Goal: Task Accomplishment & Management: Use online tool/utility

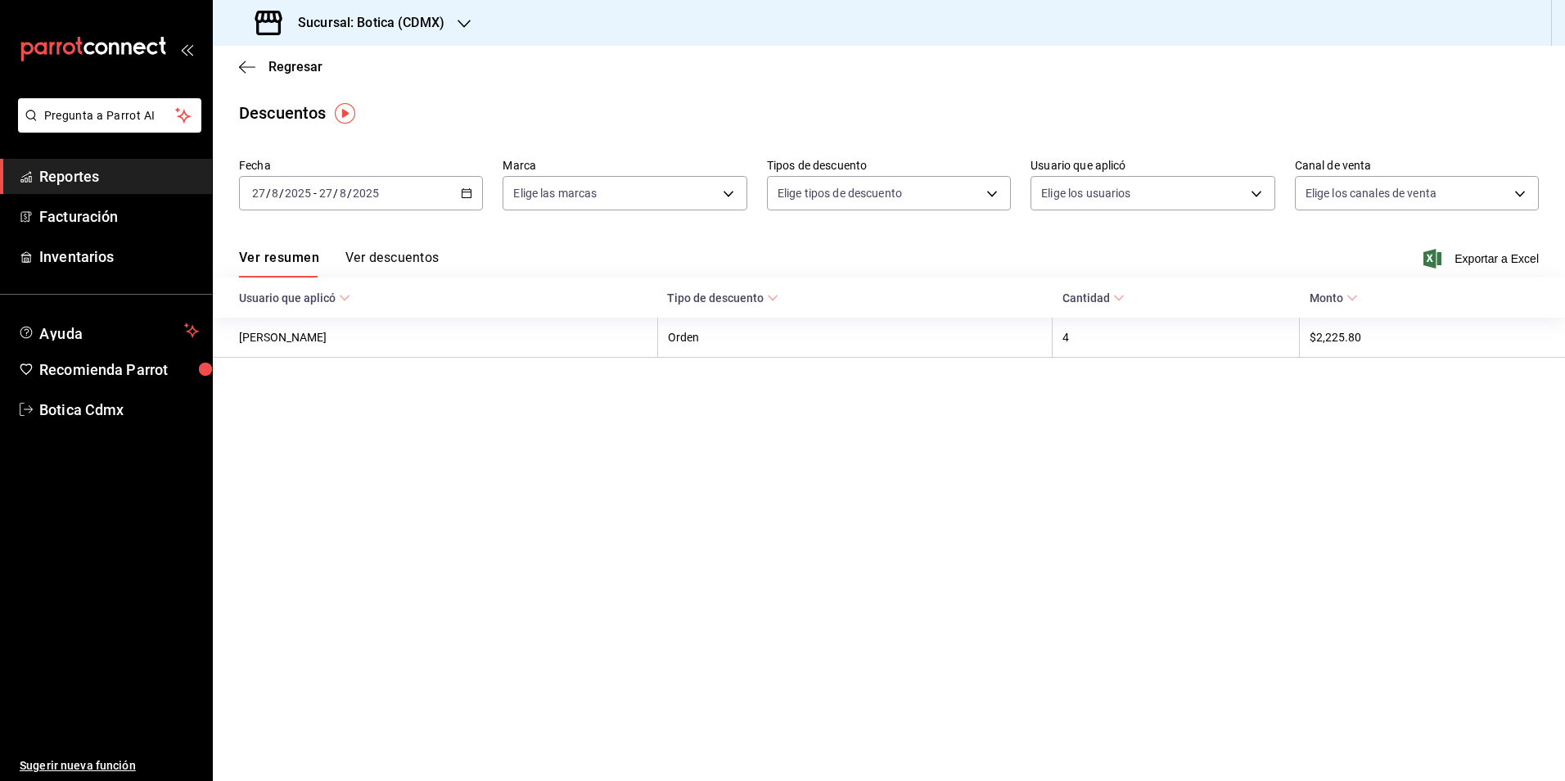
click at [65, 184] on span "Reportes" at bounding box center [119, 176] width 160 height 22
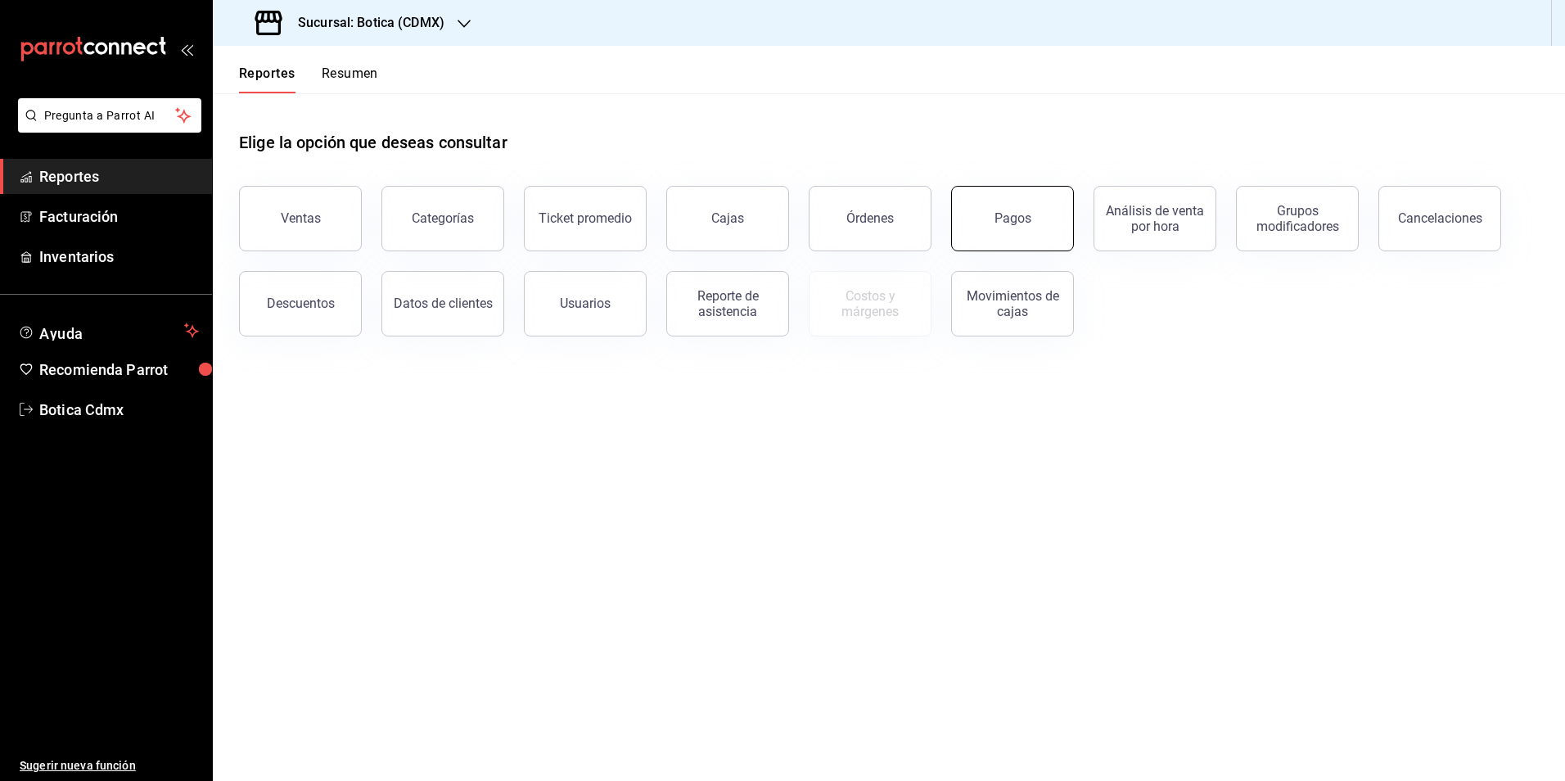
click at [1064, 229] on button "Pagos" at bounding box center [1012, 218] width 123 height 65
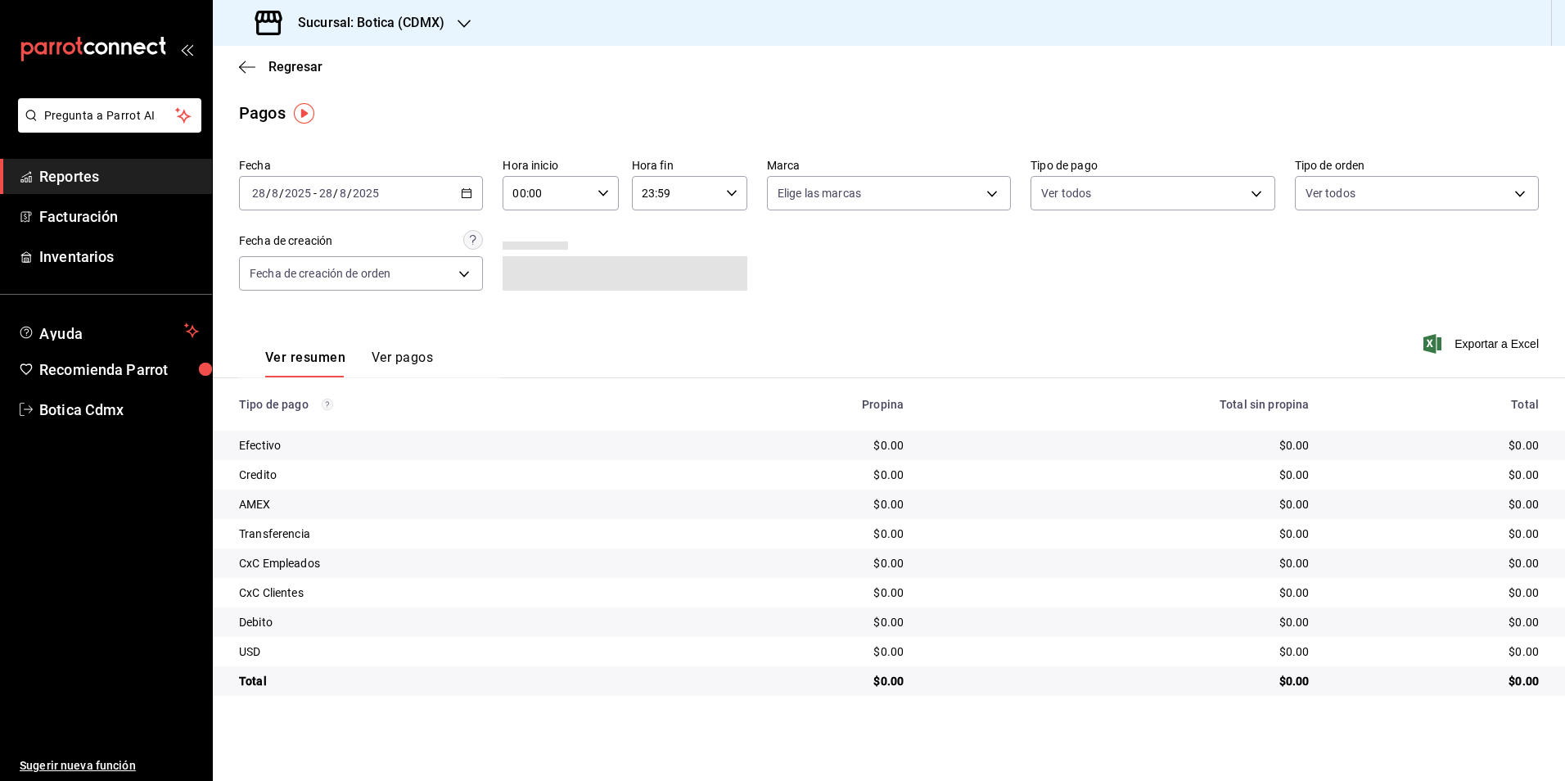
click at [612, 194] on div "00:00 Hora inicio" at bounding box center [560, 193] width 115 height 34
click at [525, 320] on button "02" at bounding box center [532, 313] width 52 height 33
click at [1264, 193] on div at bounding box center [782, 390] width 1565 height 781
click at [470, 194] on icon "button" at bounding box center [466, 192] width 11 height 11
click at [288, 422] on span "Rango de fechas" at bounding box center [316, 426] width 127 height 17
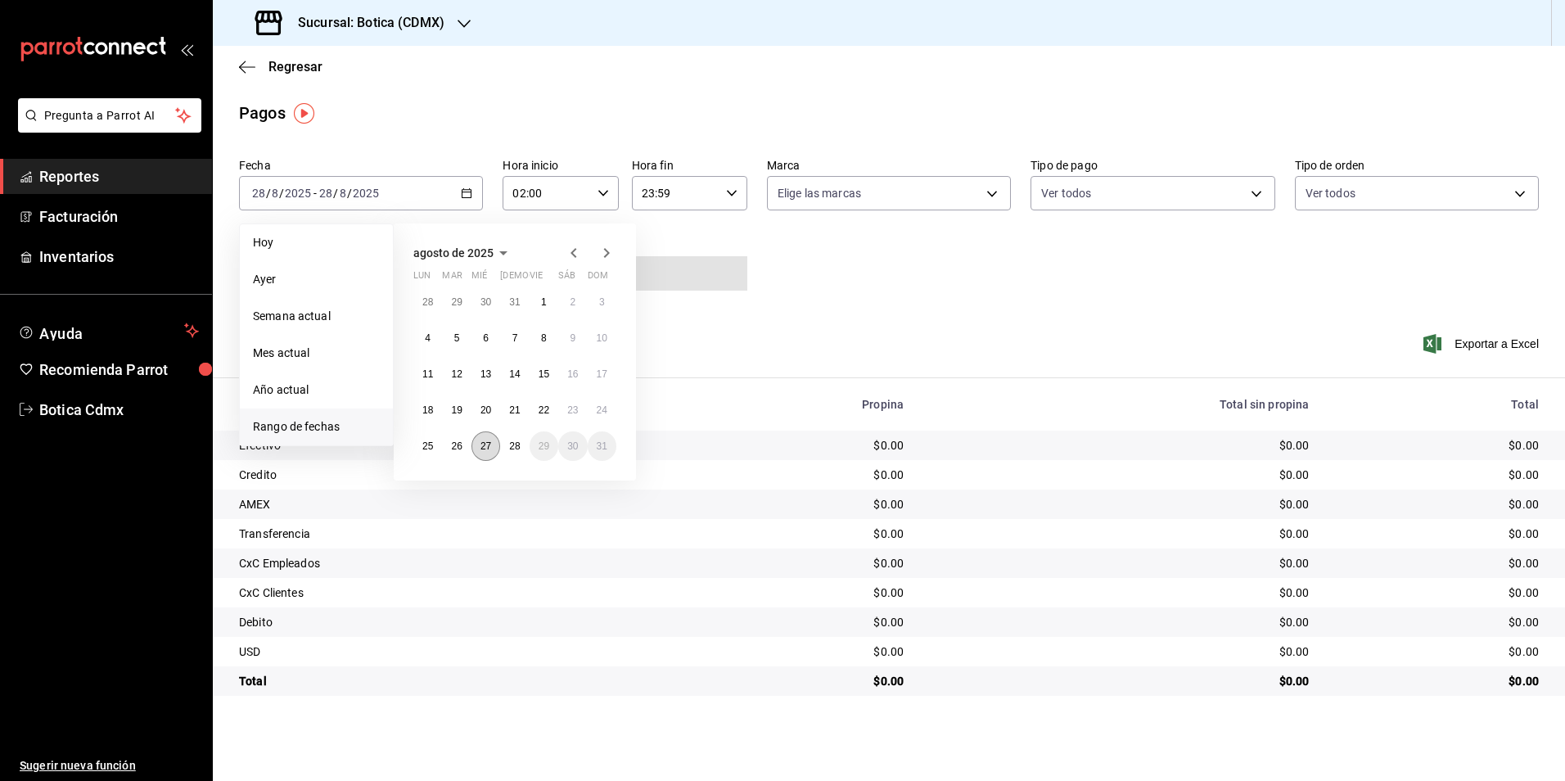
click at [485, 440] on abbr "27" at bounding box center [486, 445] width 11 height 11
click at [510, 440] on abbr "28" at bounding box center [514, 445] width 11 height 11
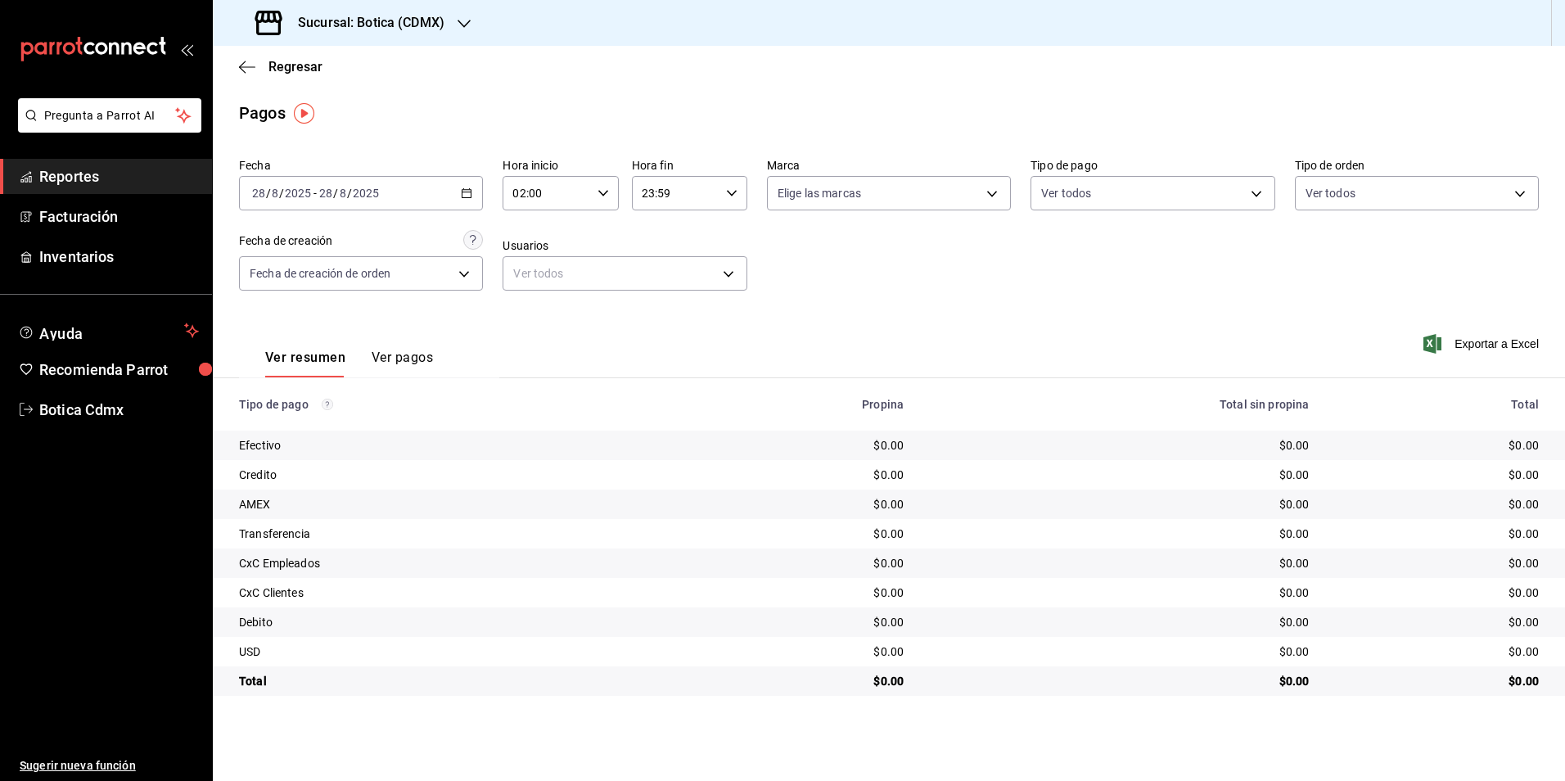
click at [784, 312] on div "Ver resumen Ver pagos Exportar a Excel" at bounding box center [889, 353] width 1353 height 87
click at [1255, 186] on body "Pregunta a Parrot AI Reportes Facturación Inventarios Ayuda Recomienda Parrot B…" at bounding box center [782, 390] width 1565 height 781
click at [787, 308] on div at bounding box center [782, 390] width 1565 height 781
click at [469, 200] on div "[DATE] [DATE] - [DATE] [DATE]" at bounding box center [361, 193] width 244 height 34
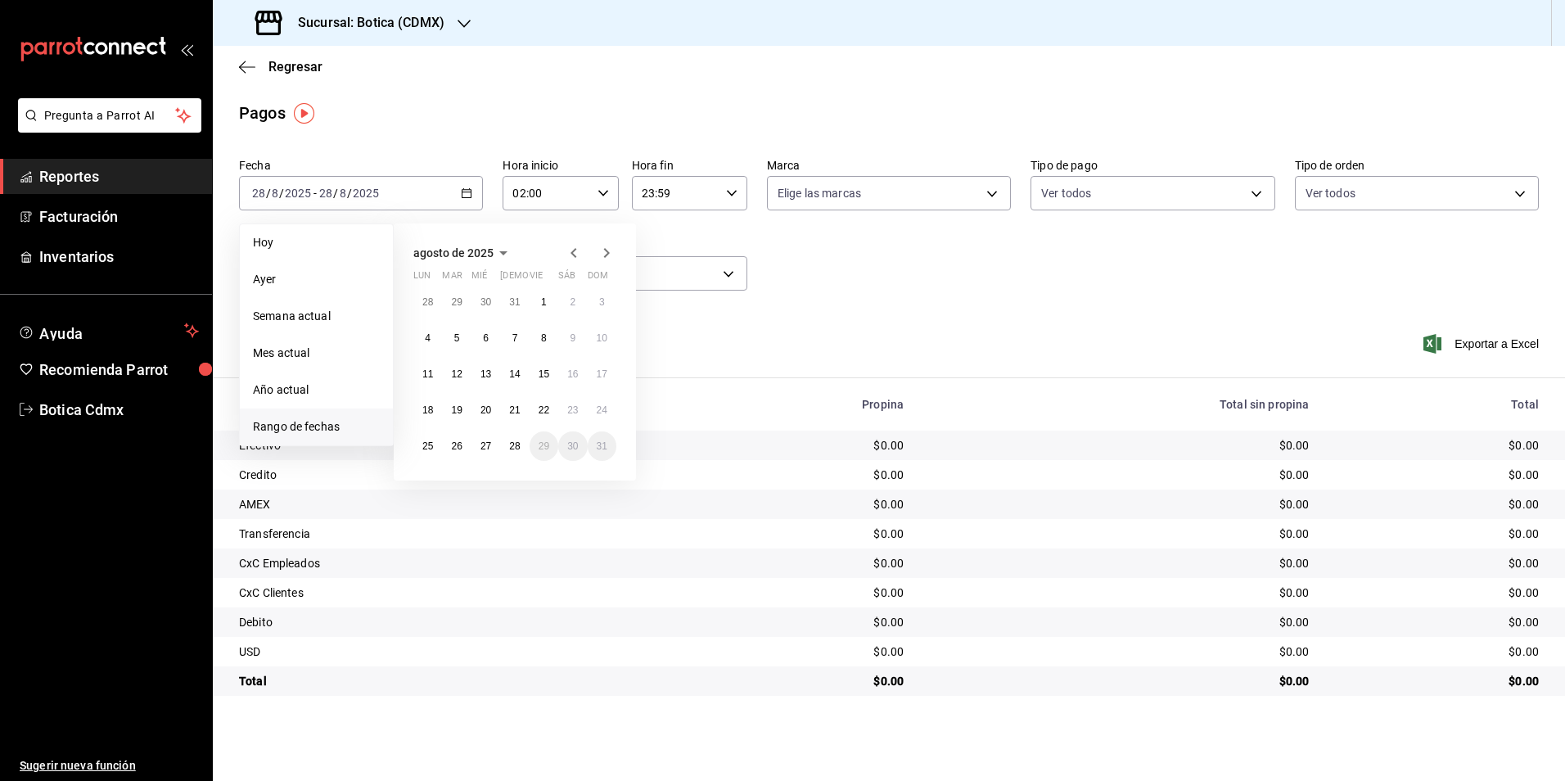
click at [283, 428] on span "Rango de fechas" at bounding box center [316, 426] width 127 height 17
click at [321, 427] on span "Rango de fechas" at bounding box center [316, 426] width 127 height 17
click at [487, 442] on abbr "27" at bounding box center [486, 445] width 11 height 11
click at [504, 444] on button "28" at bounding box center [514, 445] width 29 height 29
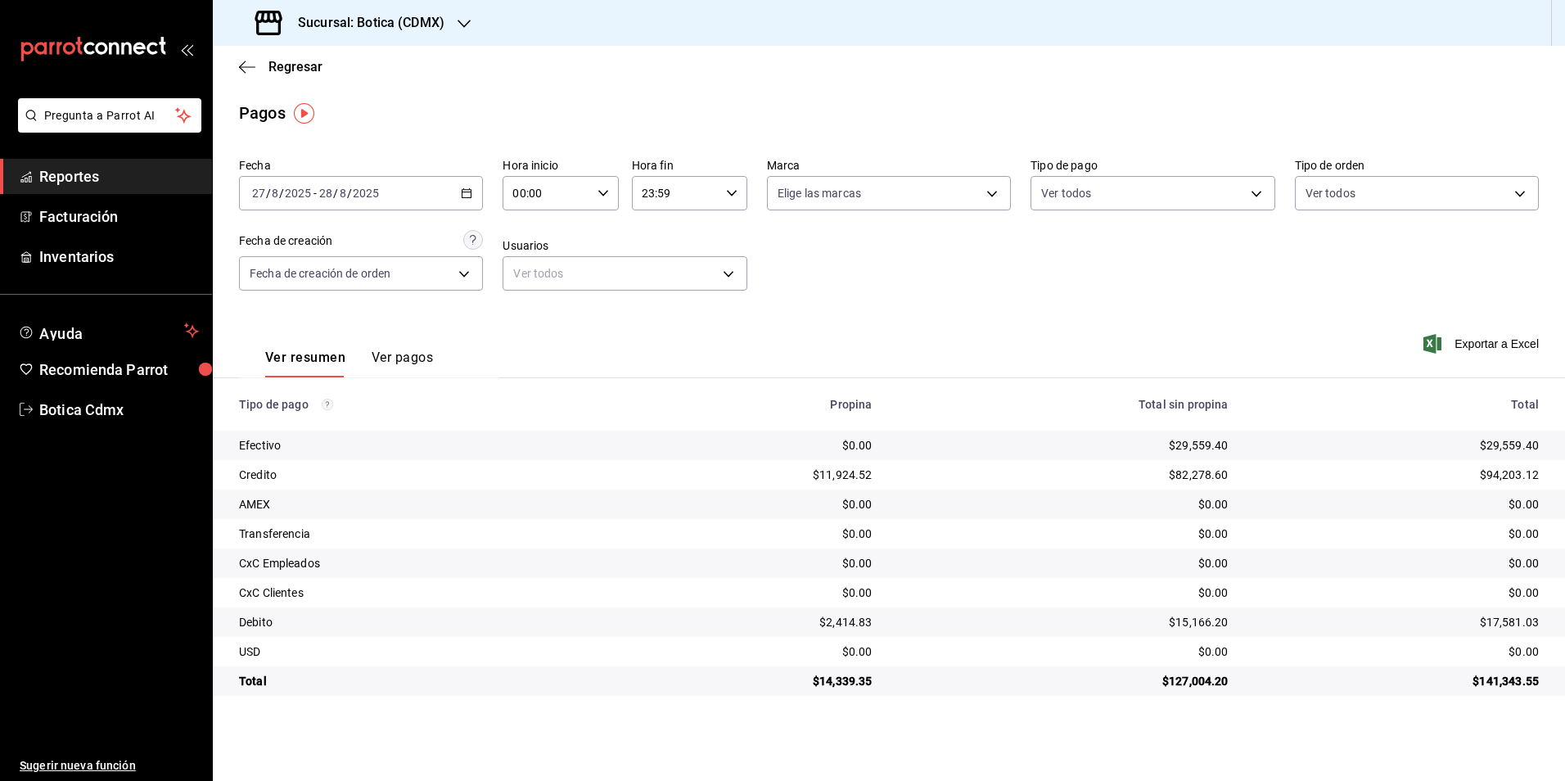
click at [607, 191] on \(Stroke\) "button" at bounding box center [603, 193] width 10 height 6
click at [549, 309] on button "02" at bounding box center [532, 313] width 52 height 33
type input "02:00"
click at [1257, 192] on div at bounding box center [782, 390] width 1565 height 781
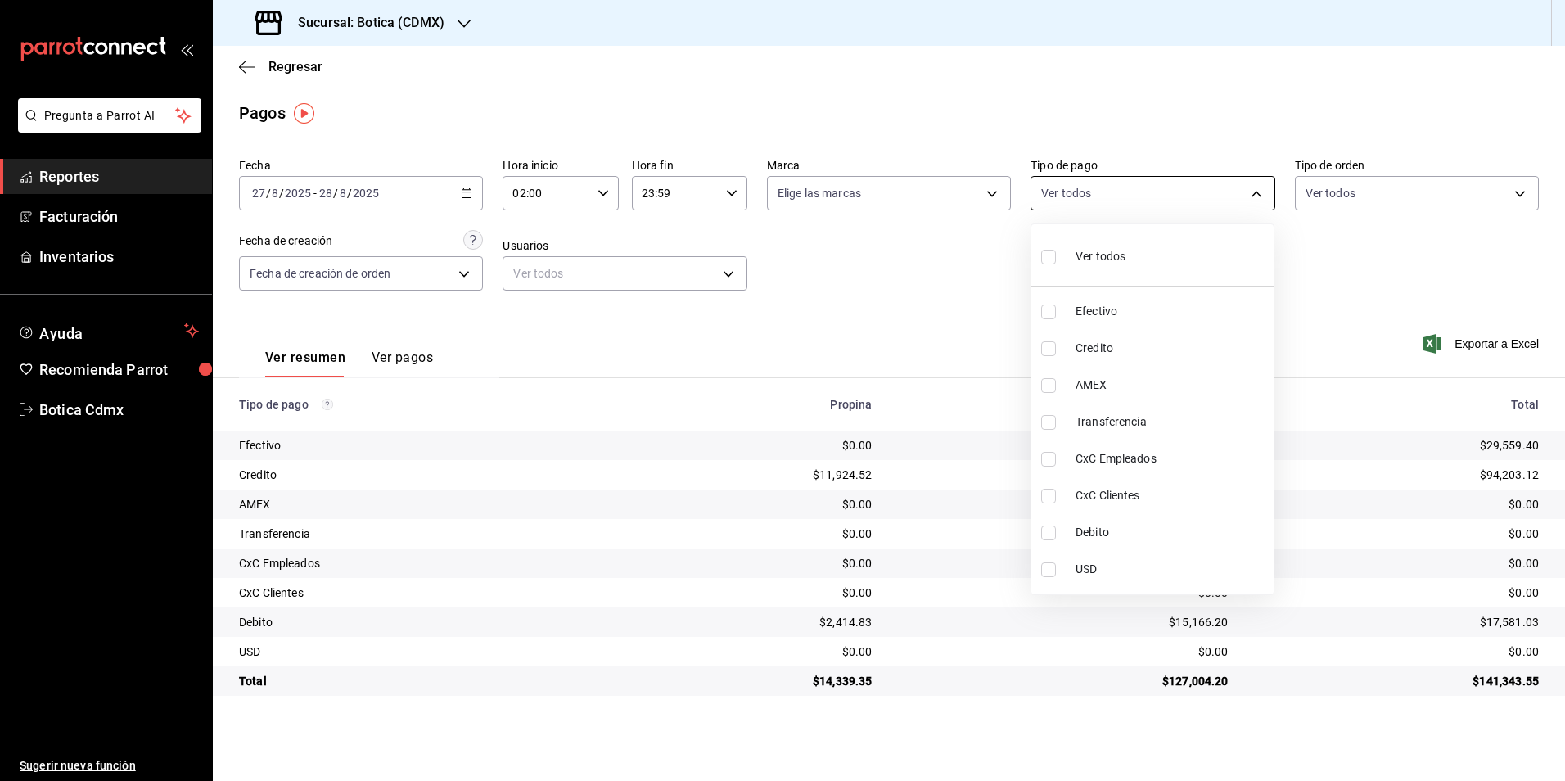
click at [1258, 198] on body "Pregunta a Parrot AI Reportes Facturación Inventarios Ayuda Recomienda Parrot B…" at bounding box center [782, 390] width 1565 height 781
click at [1112, 339] on li "Credito" at bounding box center [1153, 348] width 242 height 37
type input "b4da851e-66ec-43b1-8a0b-e545688a4eb6"
checkbox input "true"
click at [1082, 537] on span "Debito" at bounding box center [1172, 532] width 192 height 17
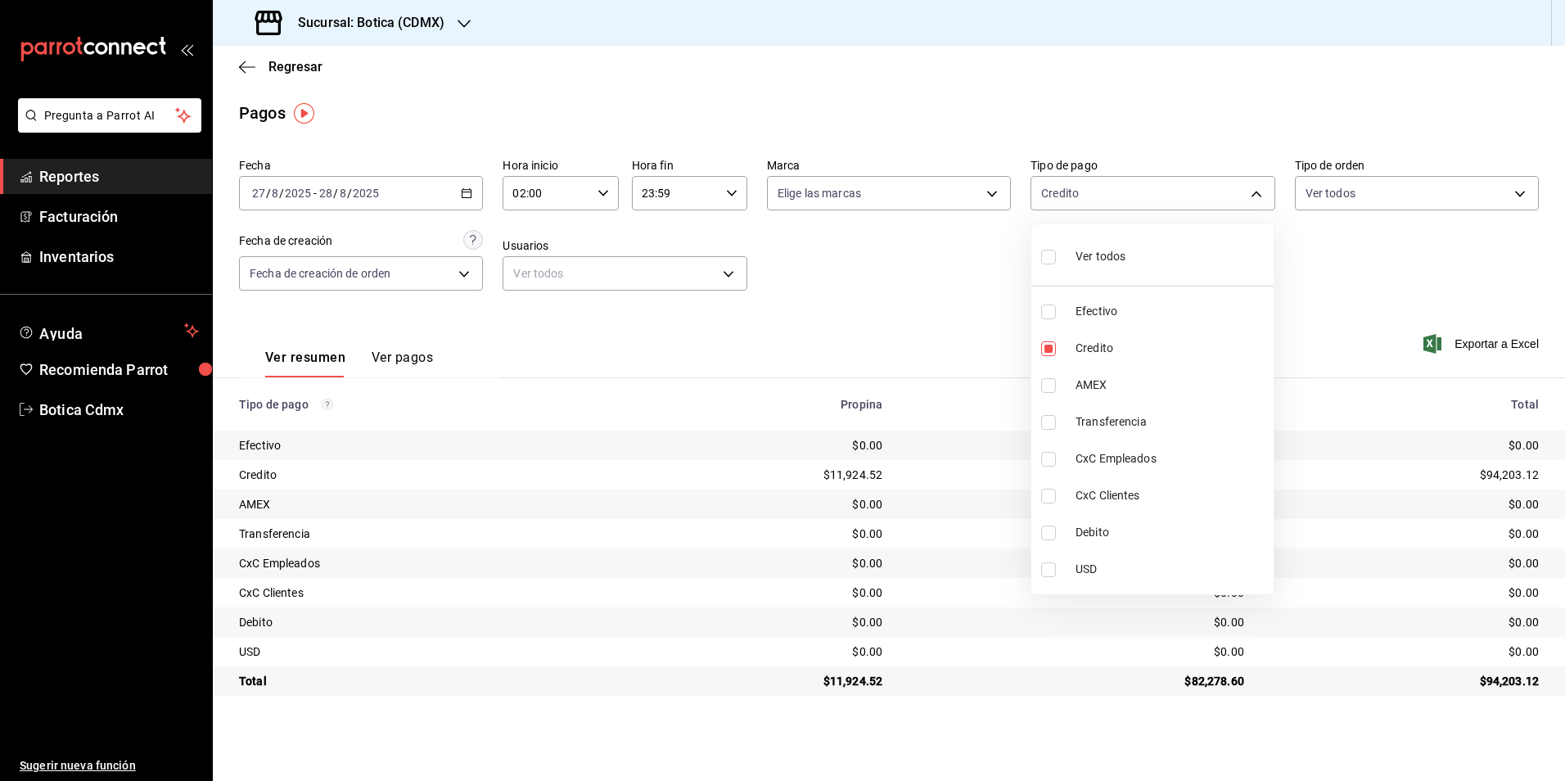
type input "b4da851e-66ec-43b1-8a0b-e545688a4eb6,11579032-5cf0-46af-9956-e0058136143e"
checkbox input "true"
click at [864, 295] on div at bounding box center [782, 390] width 1565 height 781
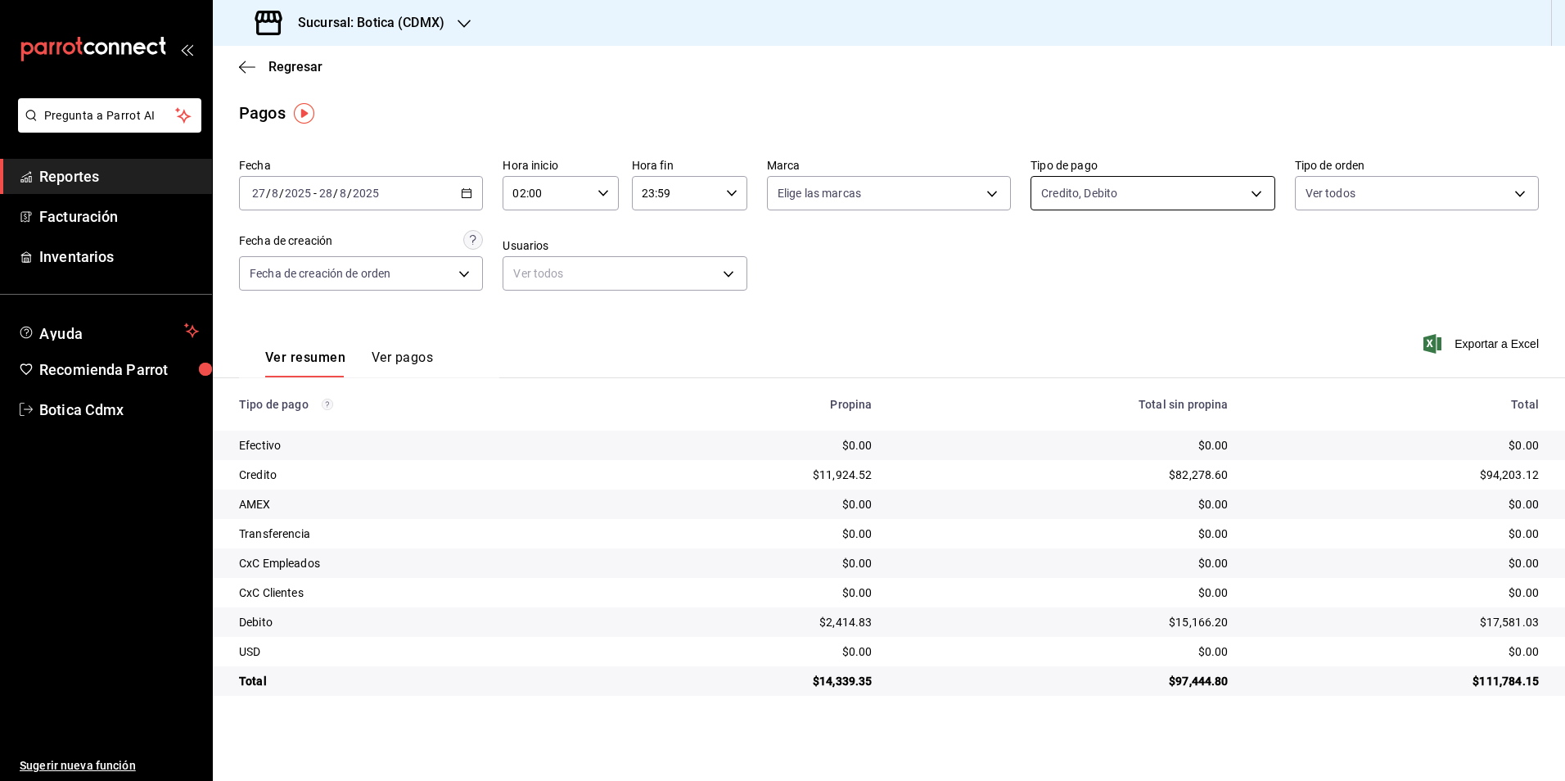
click at [1255, 187] on body "Pregunta a Parrot AI Reportes Facturación Inventarios Ayuda Recomienda Parrot B…" at bounding box center [782, 390] width 1565 height 781
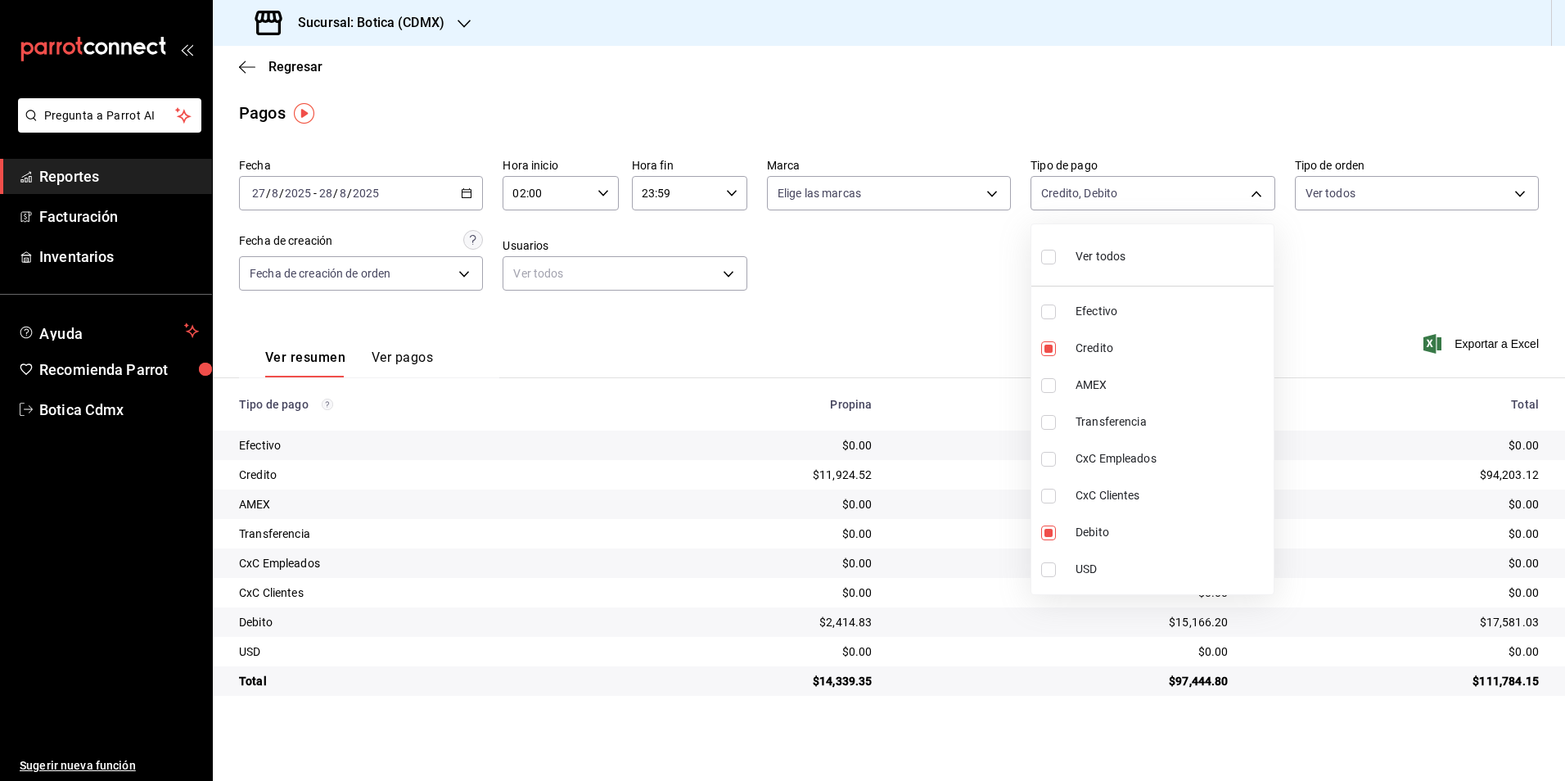
click at [1132, 255] on li "Ver todos" at bounding box center [1153, 255] width 242 height 48
type input "e1ca0108-3f33-4c0f-ad57-d68d77d83aa1,b4da851e-66ec-43b1-8a0b-e545688a4eb6,dd363…"
checkbox input "true"
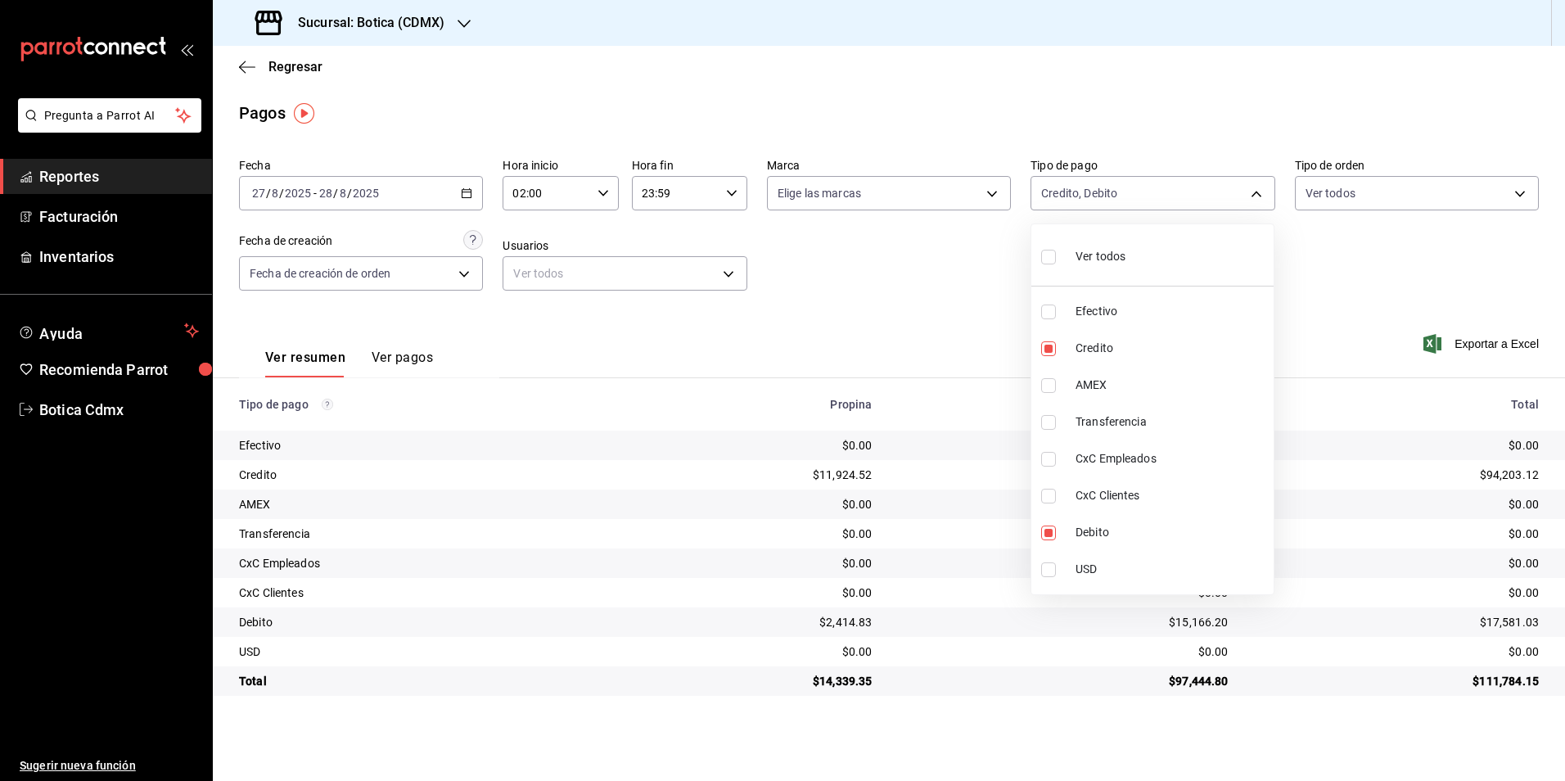
checkbox input "true"
click at [910, 291] on div at bounding box center [782, 390] width 1565 height 781
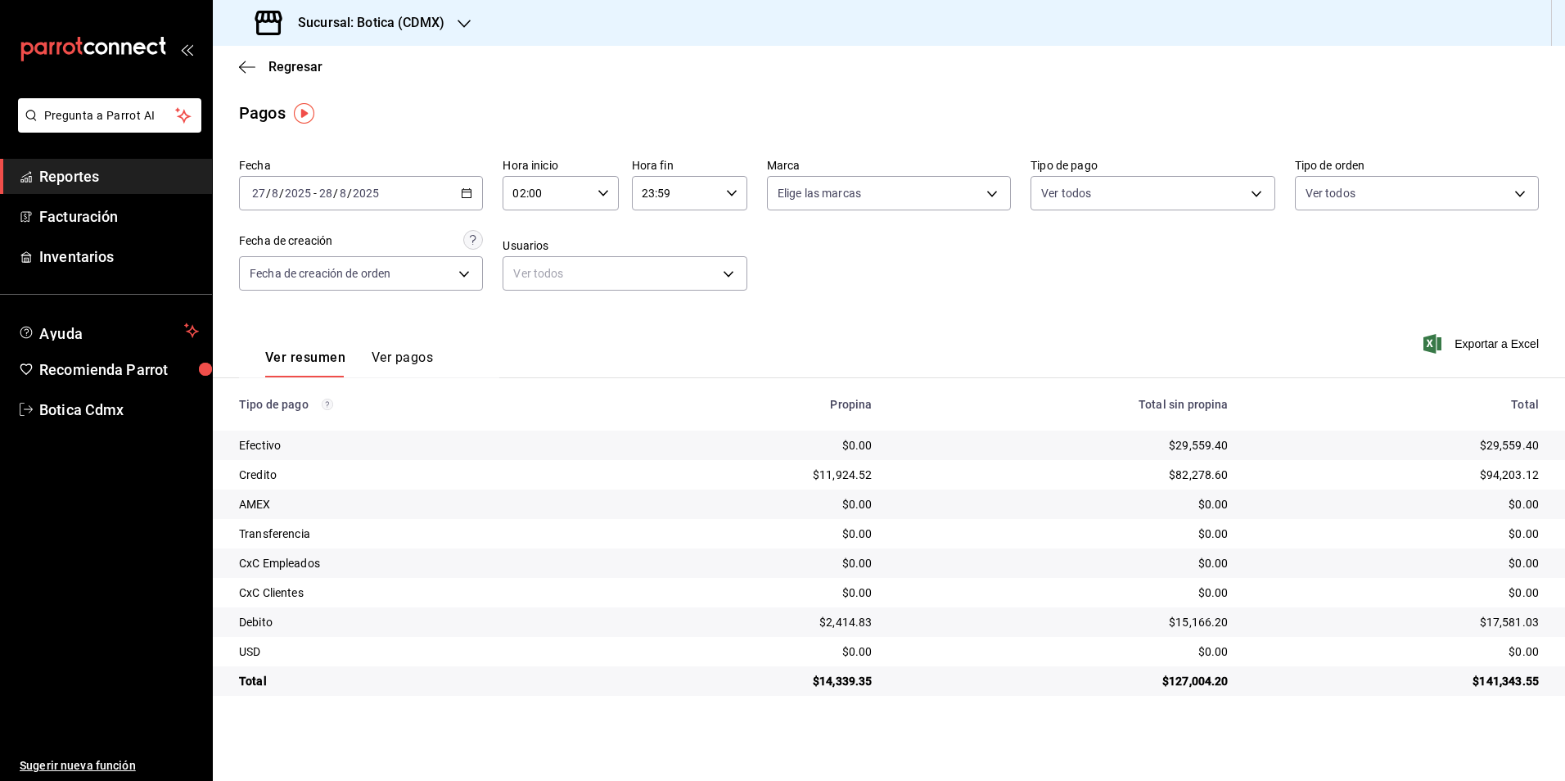
click at [61, 179] on span "Reportes" at bounding box center [119, 176] width 160 height 22
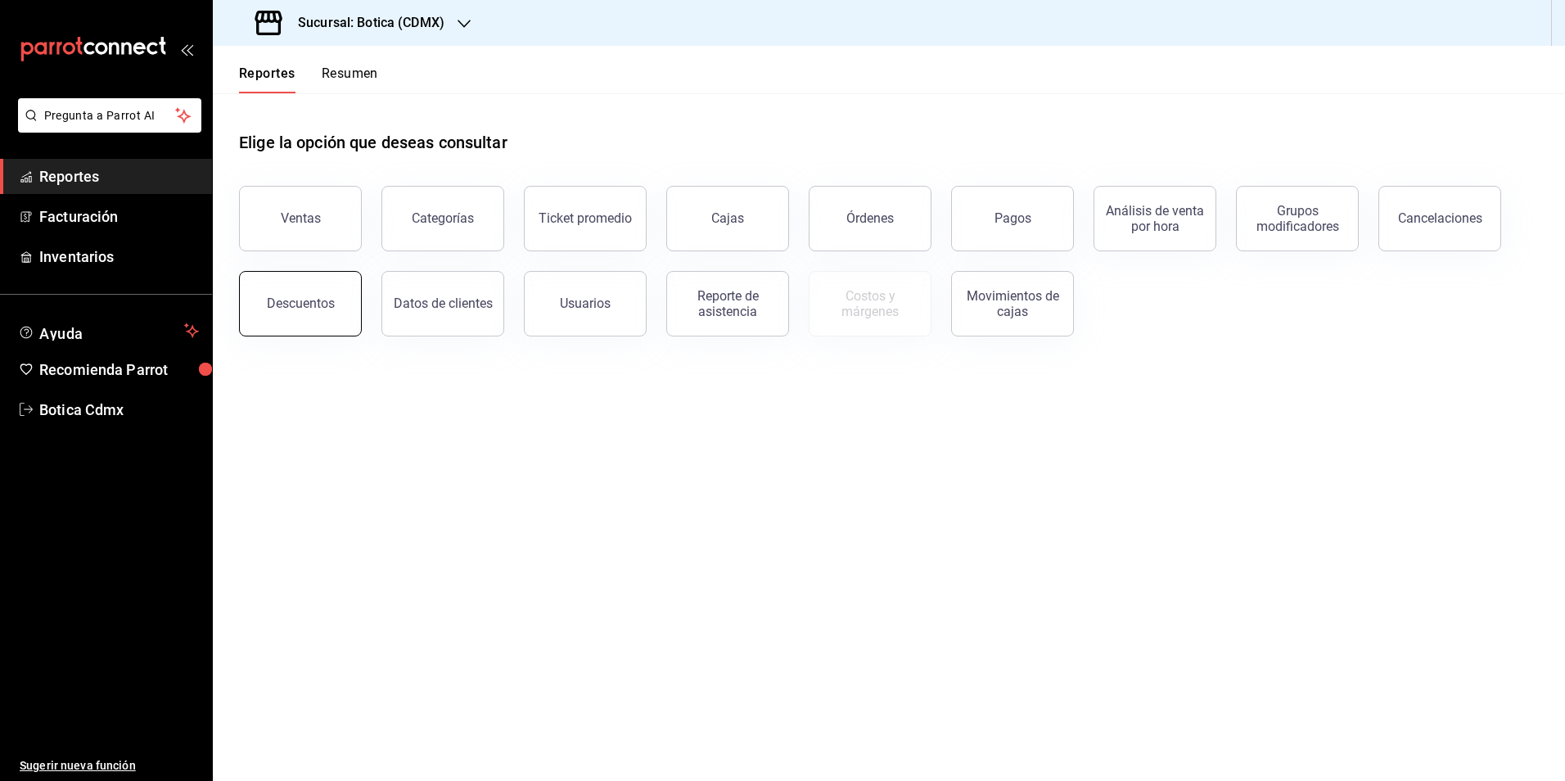
click at [266, 307] on button "Descuentos" at bounding box center [300, 303] width 123 height 65
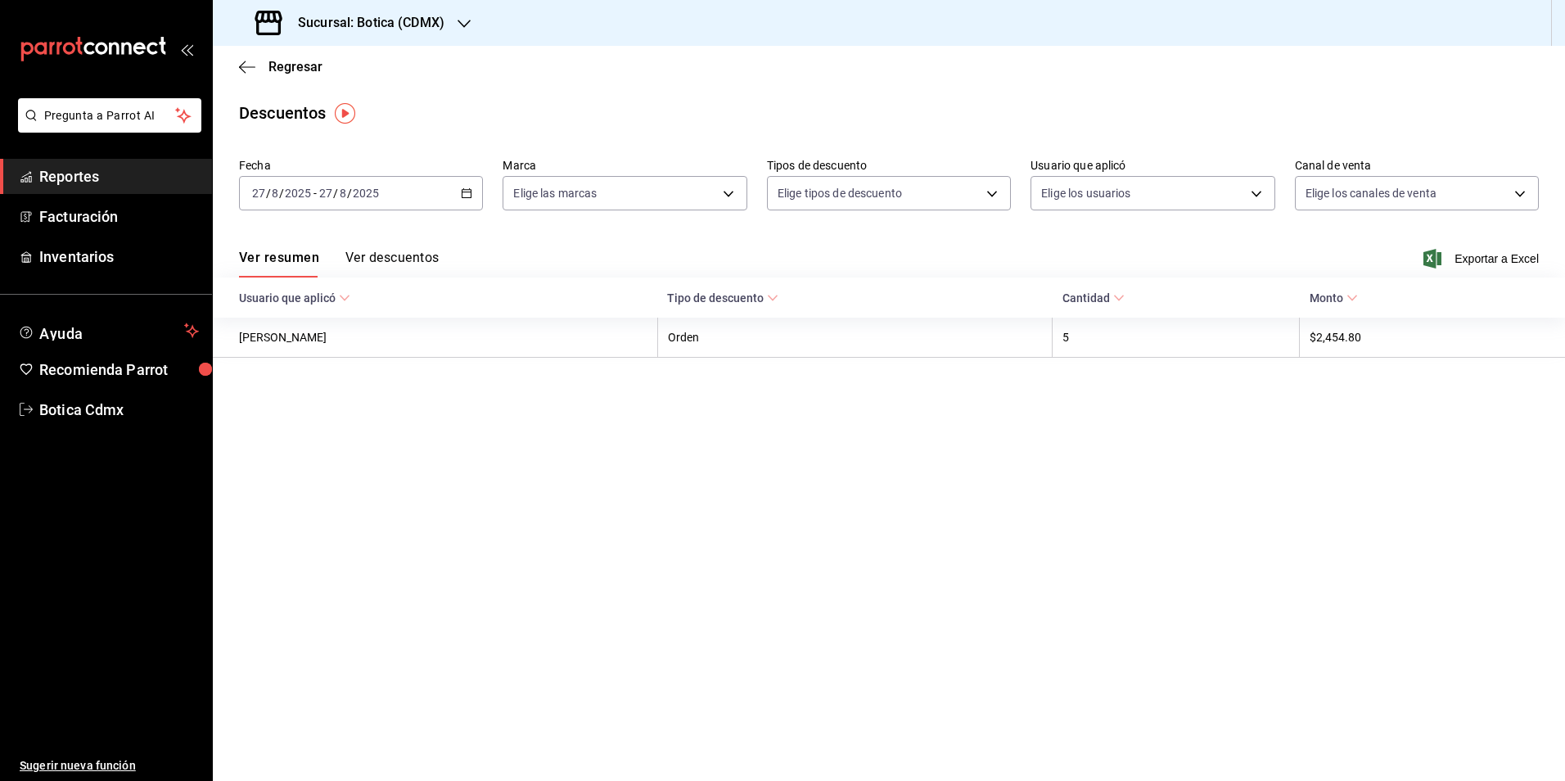
click at [385, 251] on button "Ver descuentos" at bounding box center [391, 264] width 93 height 28
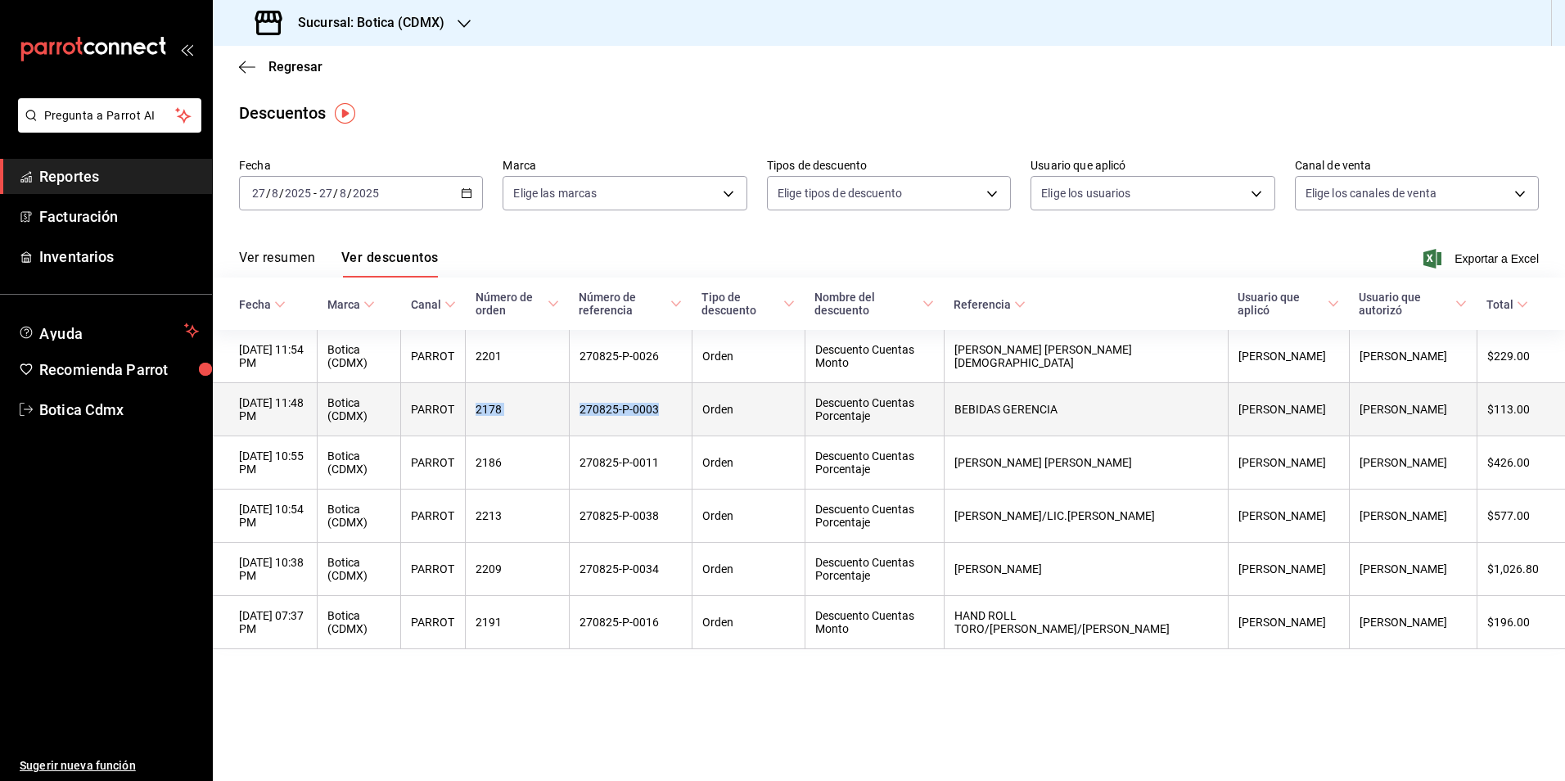
drag, startPoint x: 505, startPoint y: 411, endPoint x: 698, endPoint y: 417, distance: 192.5
click at [698, 417] on tr "[DATE] 11:48 PM Botica (CDMX) PARROT 2178 270825-P-0003 Orden Descuento Cuentas…" at bounding box center [889, 409] width 1353 height 53
copy tr "2178 270825-P-0003"
drag, startPoint x: 240, startPoint y: 400, endPoint x: 308, endPoint y: 418, distance: 70.5
click at [308, 418] on th "[DATE] 11:48 PM" at bounding box center [265, 409] width 105 height 53
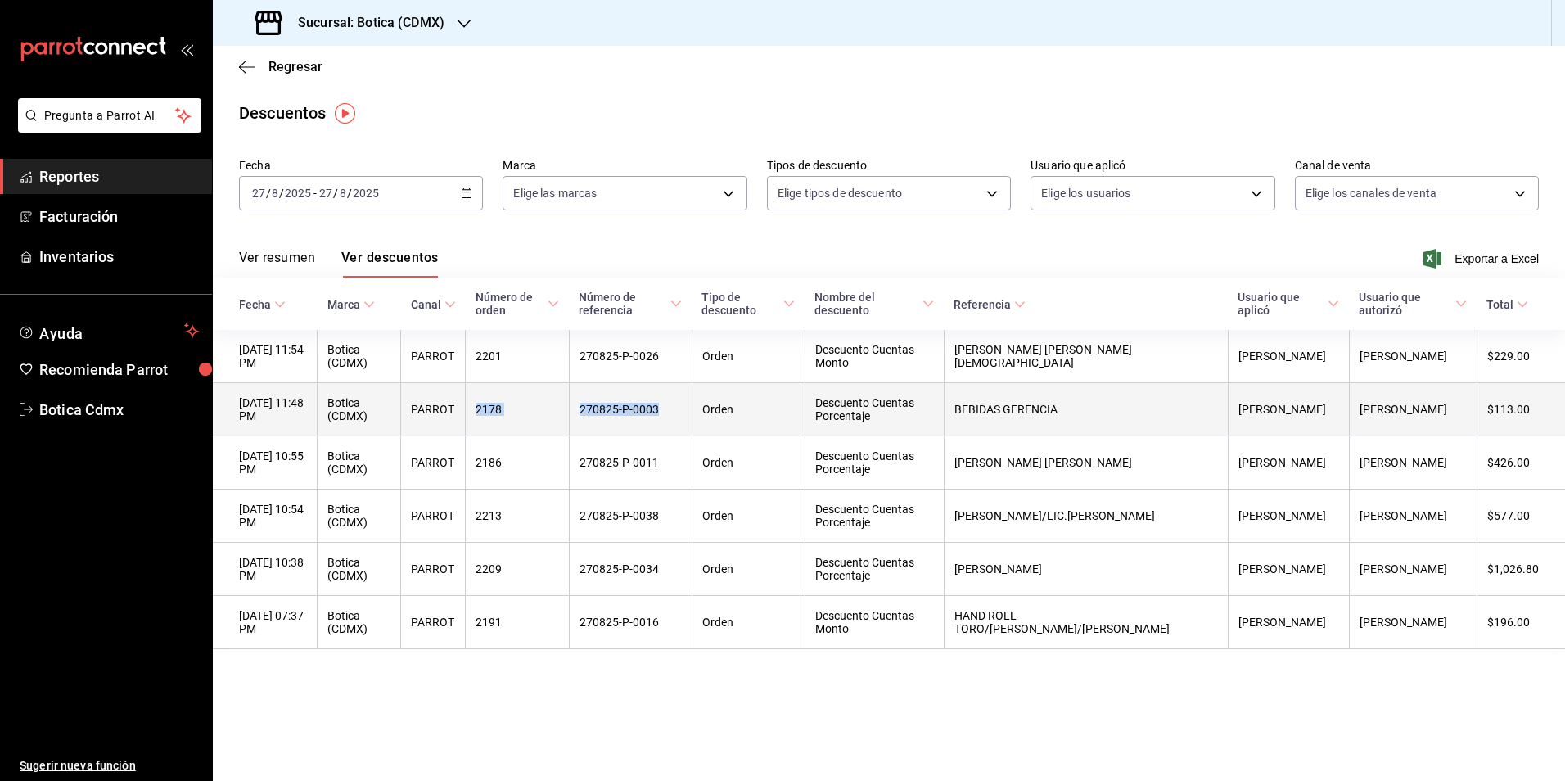
copy th "[DATE] 11:48 PM"
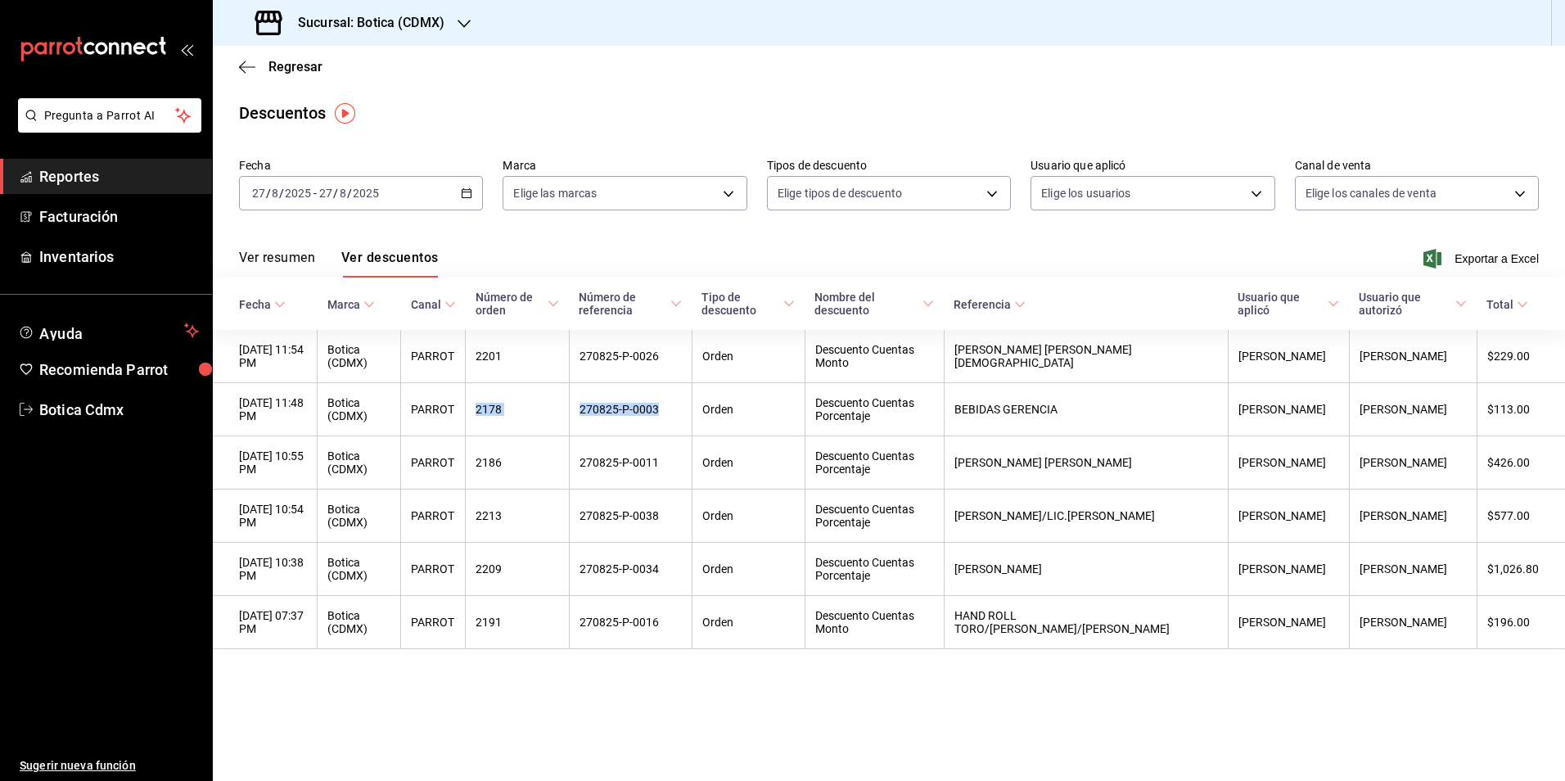
click at [86, 188] on link "Reportes" at bounding box center [106, 176] width 212 height 35
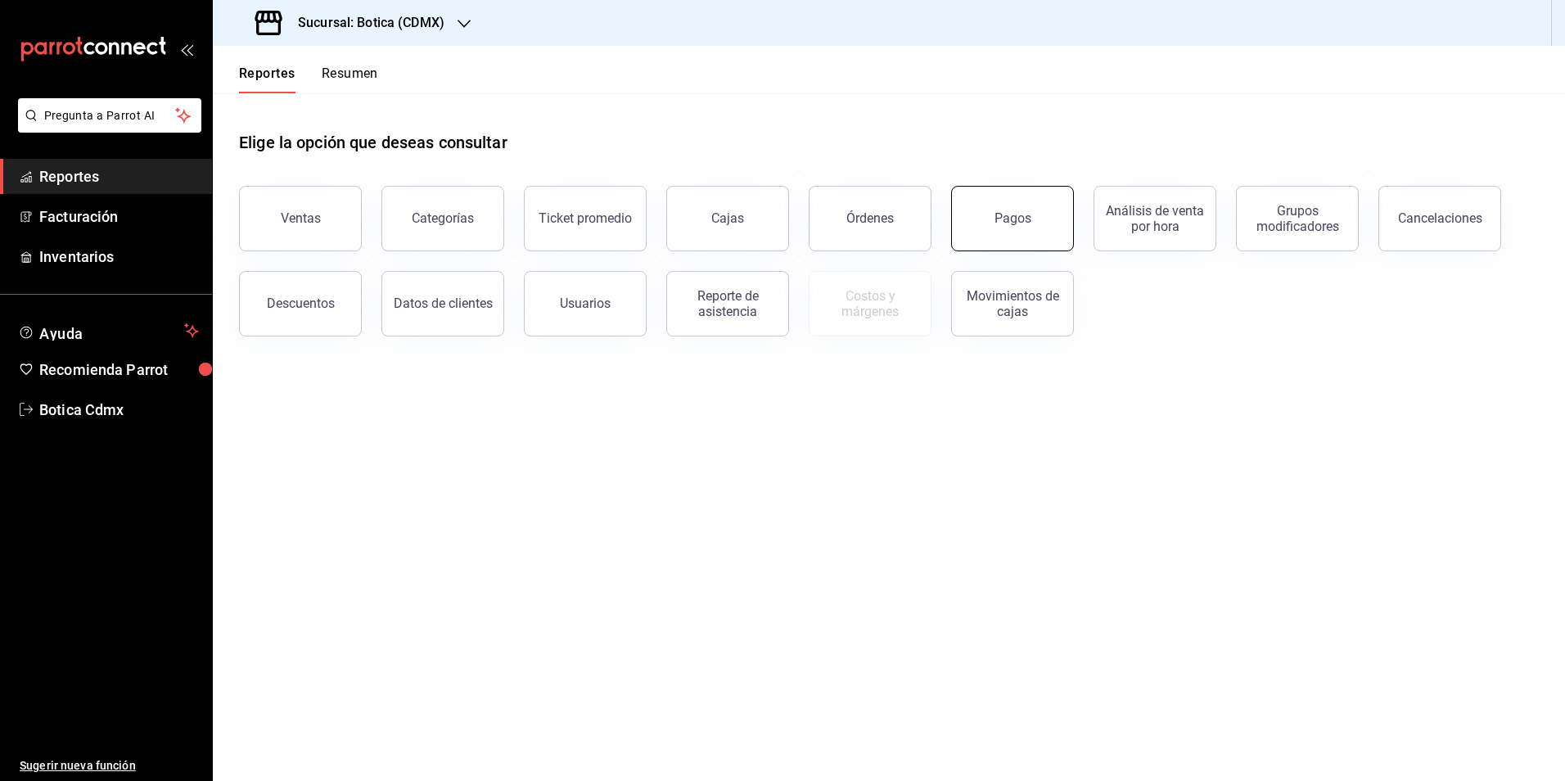
click at [1020, 238] on button "Pagos" at bounding box center [1012, 218] width 123 height 65
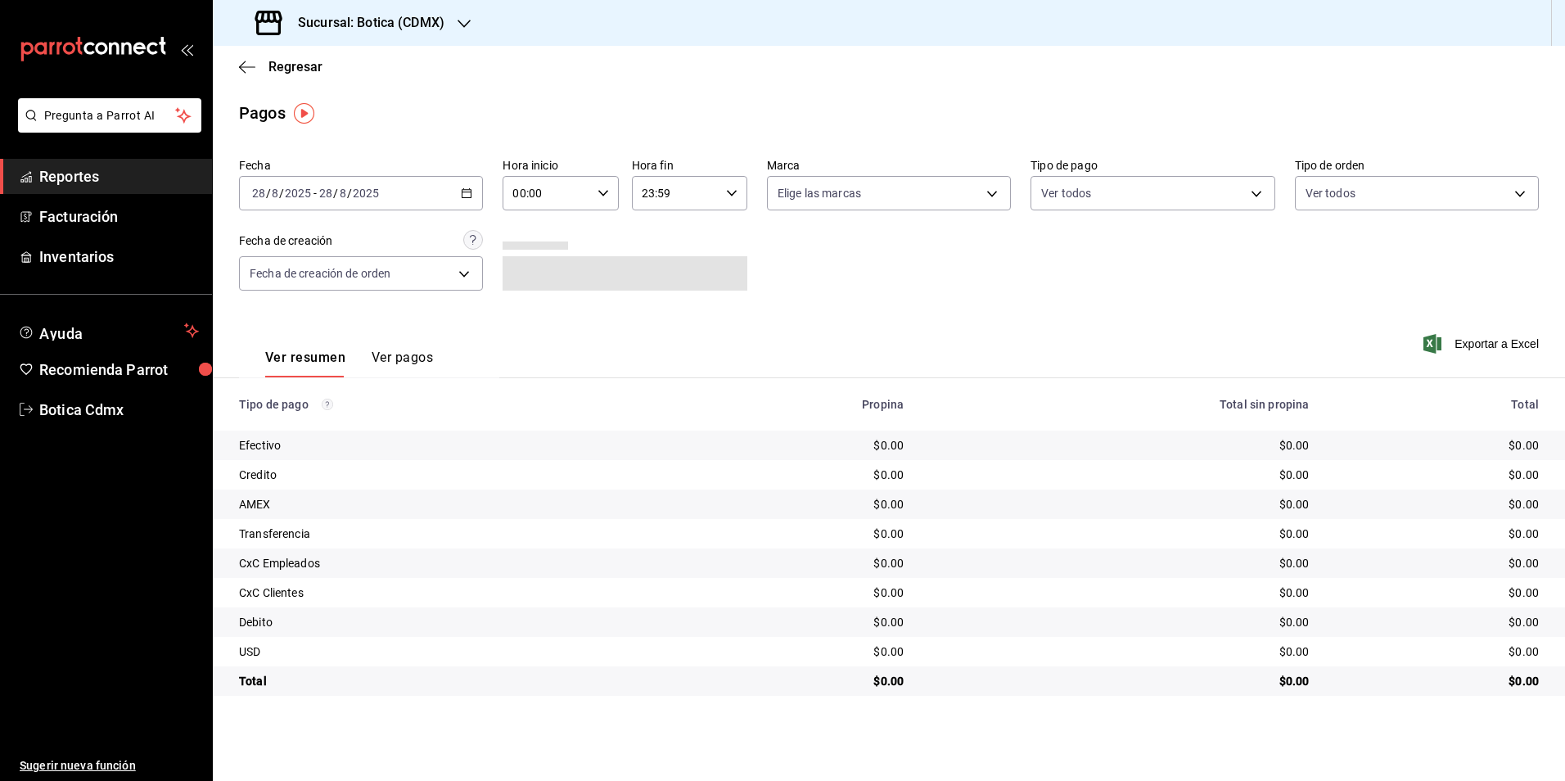
click at [464, 196] on icon "button" at bounding box center [466, 192] width 11 height 11
click at [301, 429] on span "Rango de fechas" at bounding box center [316, 426] width 127 height 17
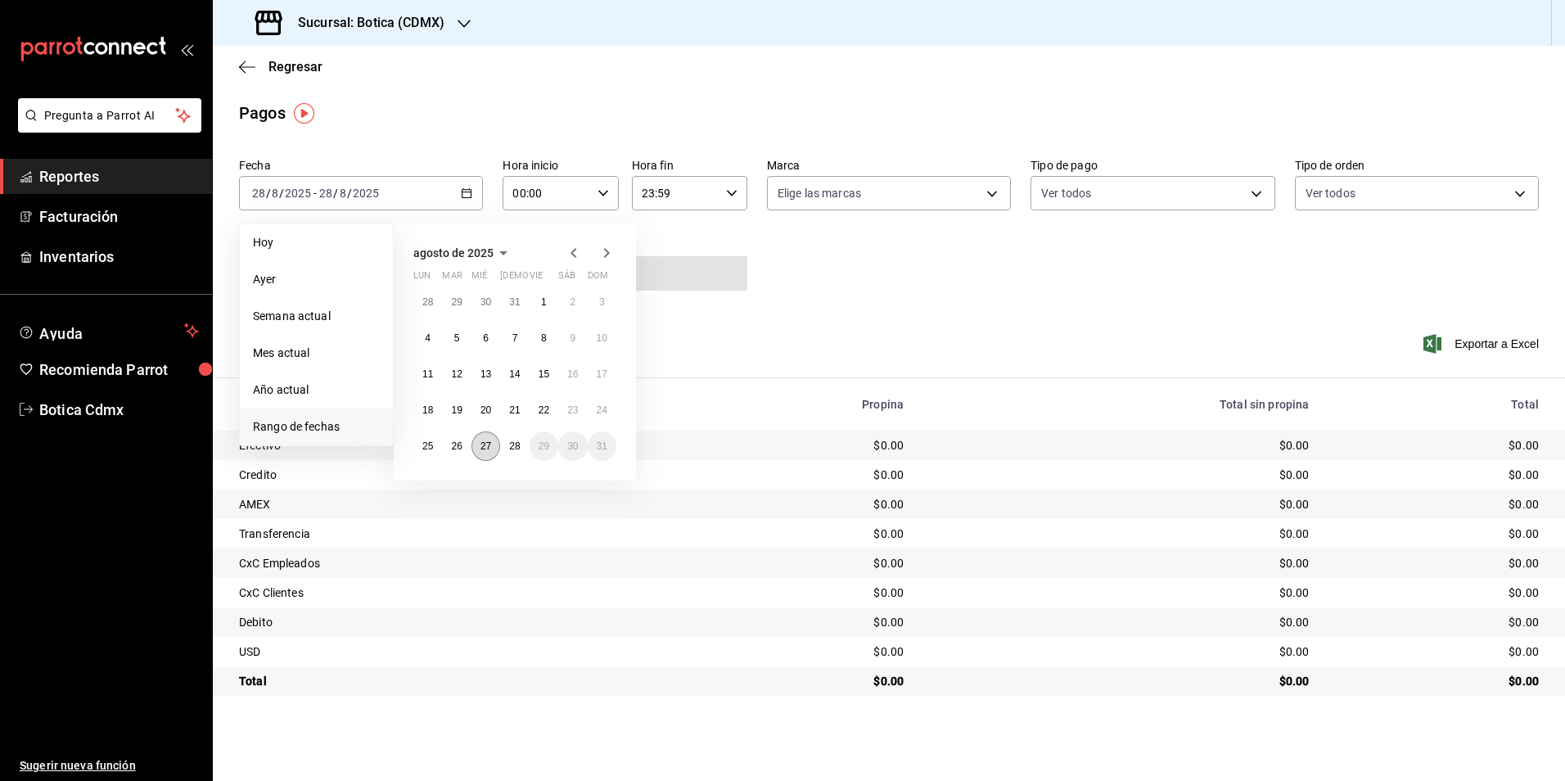
click at [483, 443] on abbr "27" at bounding box center [486, 445] width 11 height 11
click at [517, 445] on abbr "28" at bounding box center [514, 445] width 11 height 11
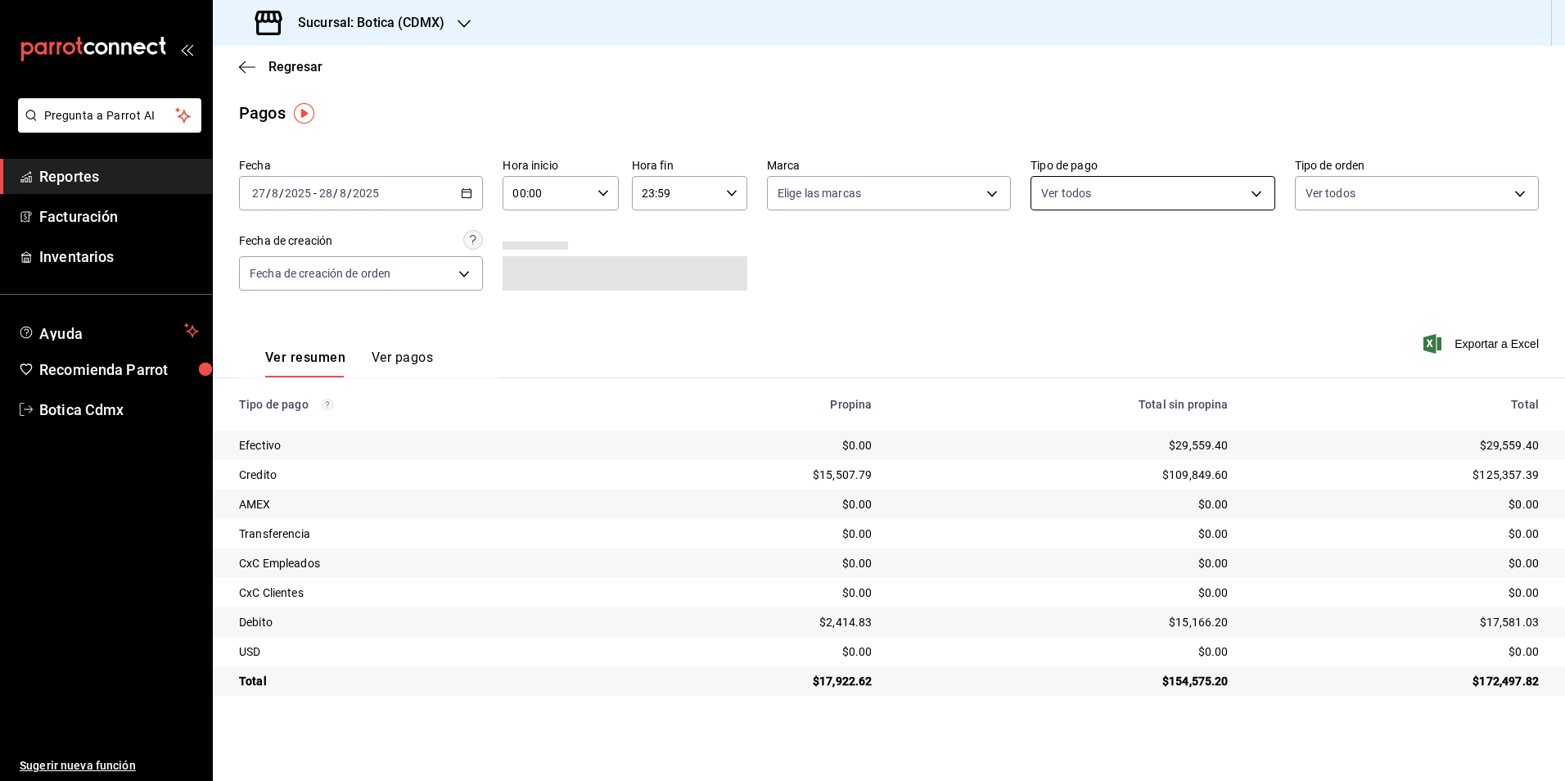
click at [1256, 187] on body "Pregunta a Parrot AI Reportes Facturación Inventarios Ayuda Recomienda Parrot B…" at bounding box center [782, 390] width 1565 height 781
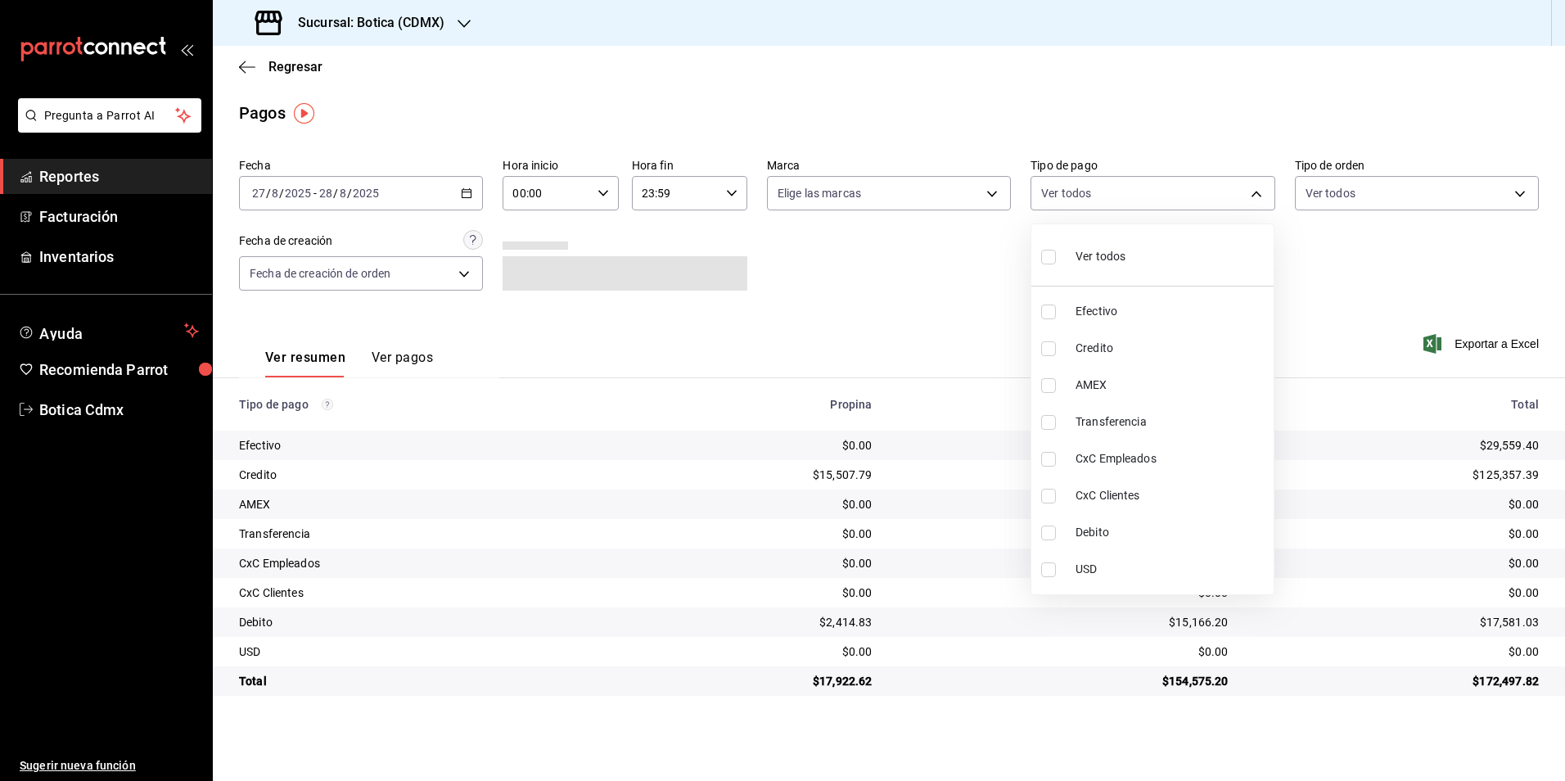
click at [1082, 348] on span "Credito" at bounding box center [1172, 348] width 192 height 17
type input "b4da851e-66ec-43b1-8a0b-e545688a4eb6"
checkbox input "true"
drag, startPoint x: 1089, startPoint y: 534, endPoint x: 1124, endPoint y: 517, distance: 39.2
click at [1089, 533] on span "Debito" at bounding box center [1172, 532] width 192 height 17
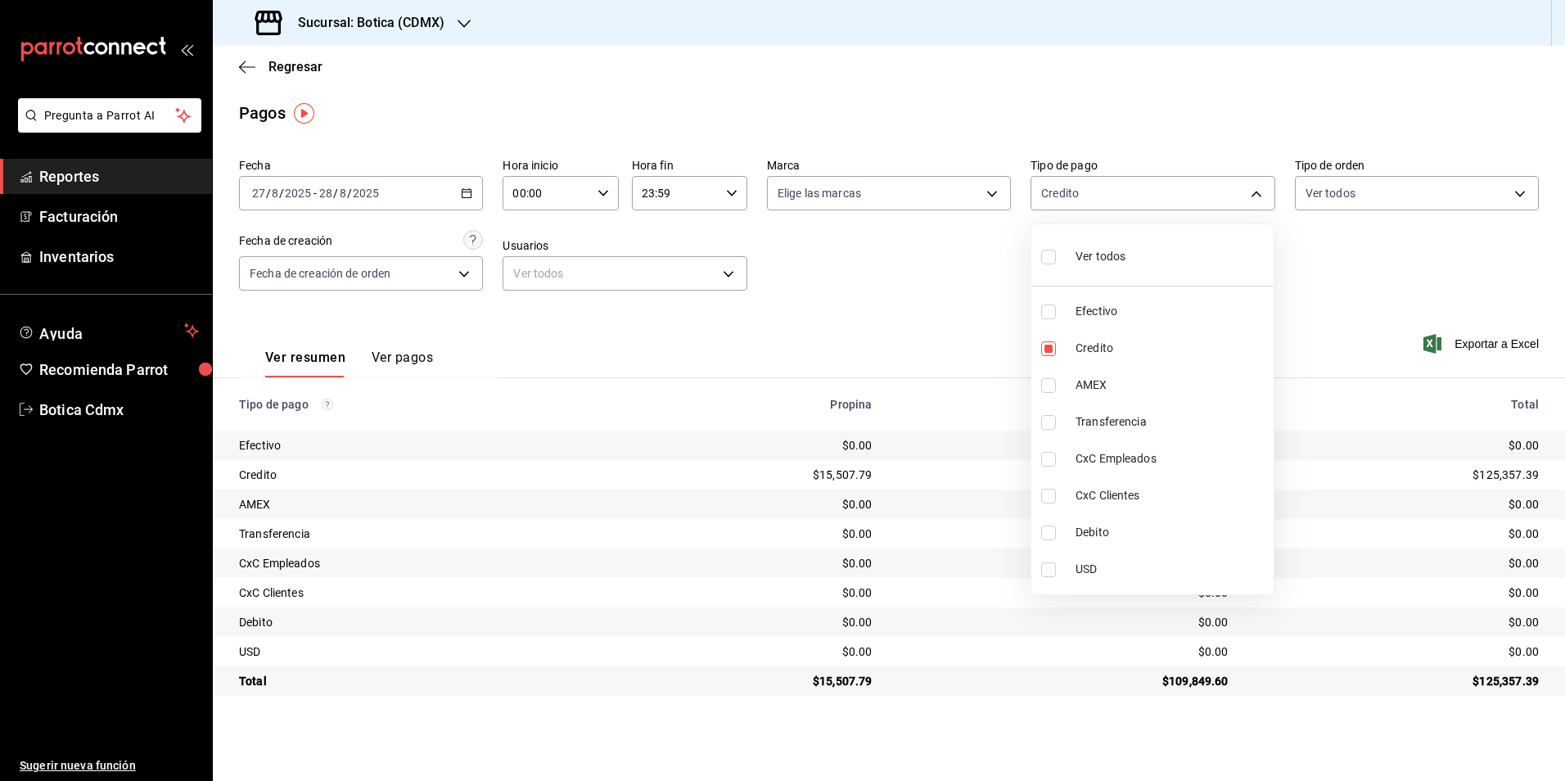
type input "b4da851e-66ec-43b1-8a0b-e545688a4eb6,11579032-5cf0-46af-9956-e0058136143e"
checkbox input "true"
click at [1322, 339] on div at bounding box center [782, 390] width 1565 height 781
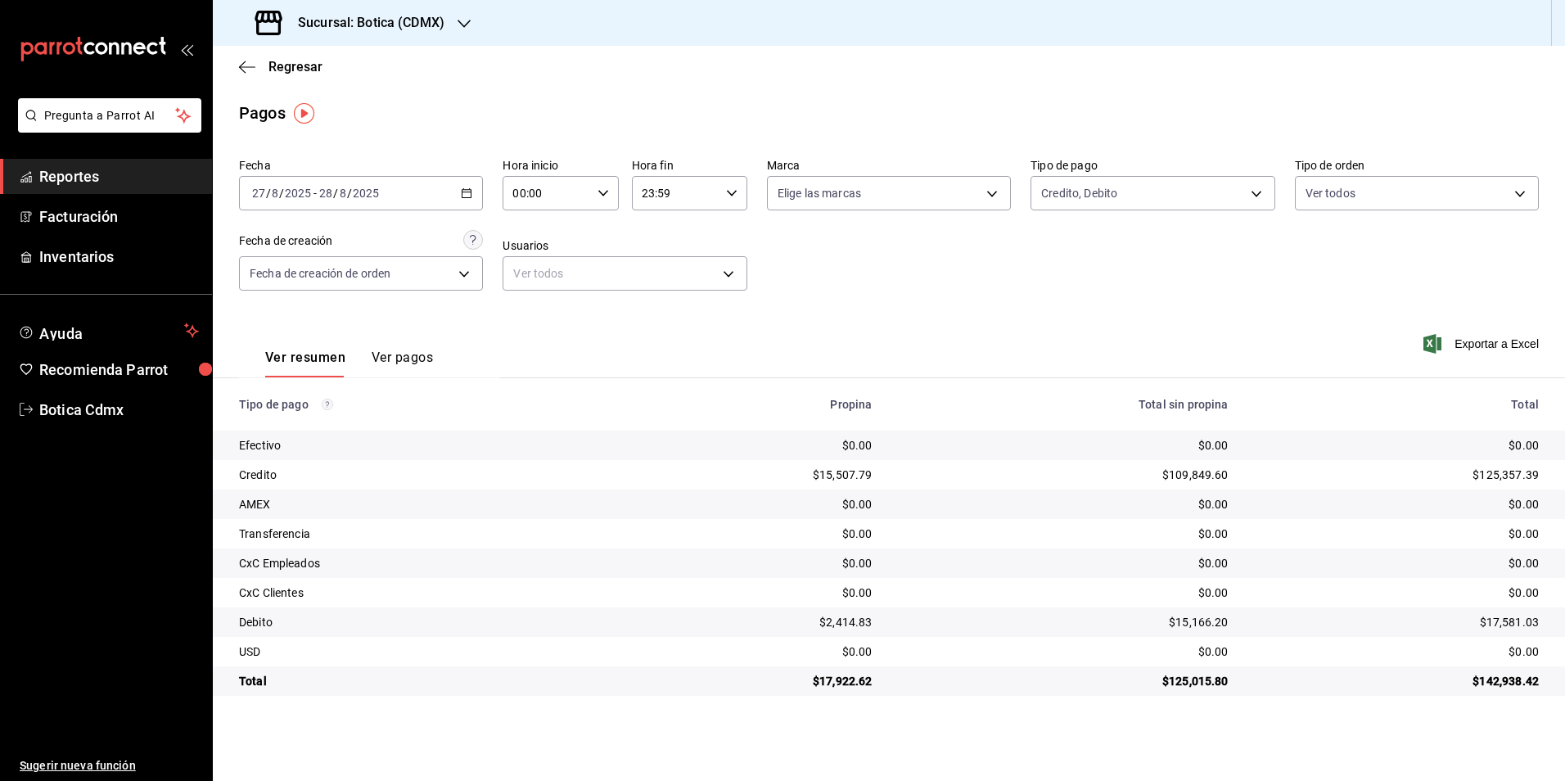
click at [93, 182] on span "Reportes" at bounding box center [119, 176] width 160 height 22
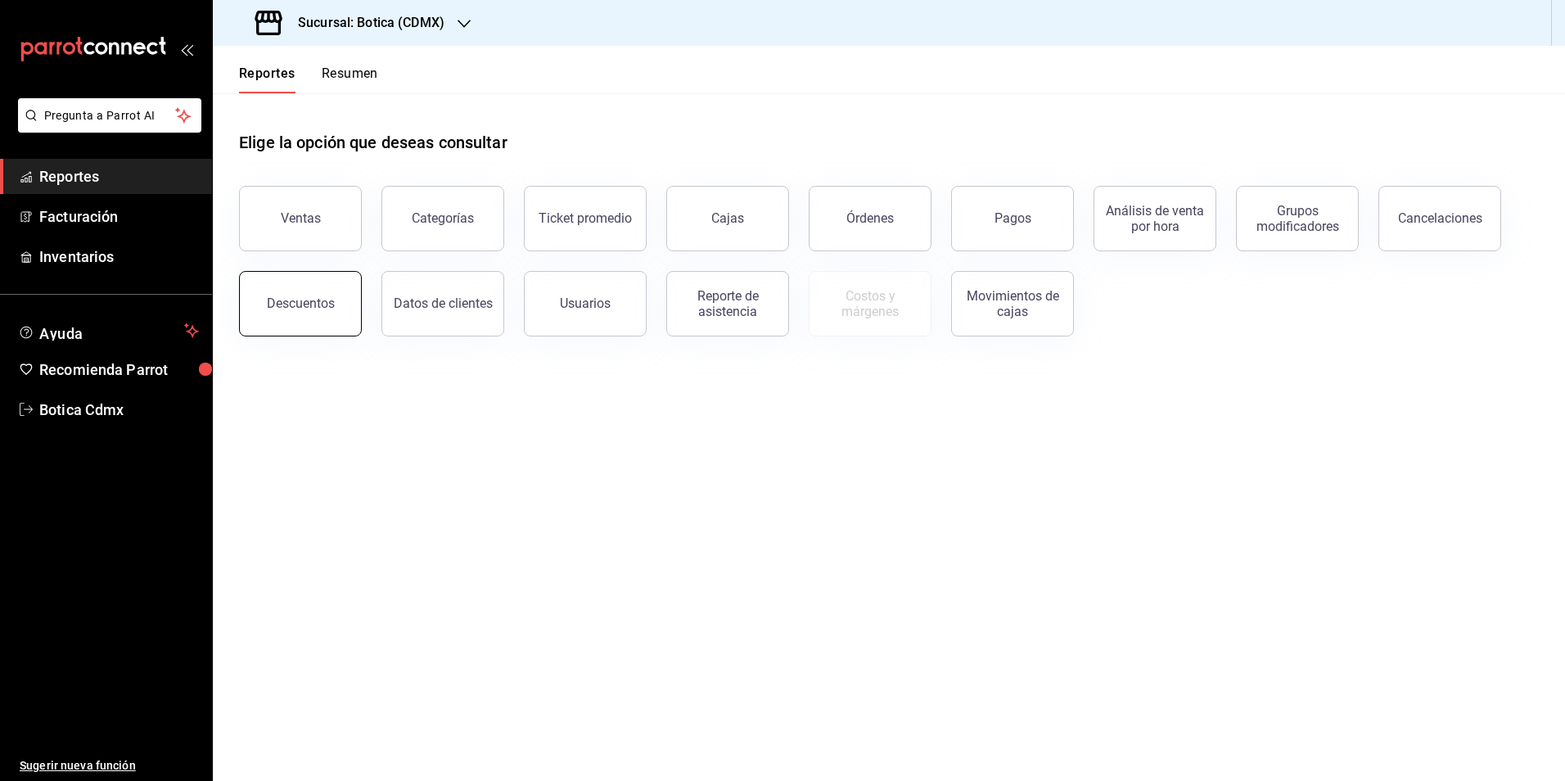
click at [254, 304] on button "Descuentos" at bounding box center [300, 303] width 123 height 65
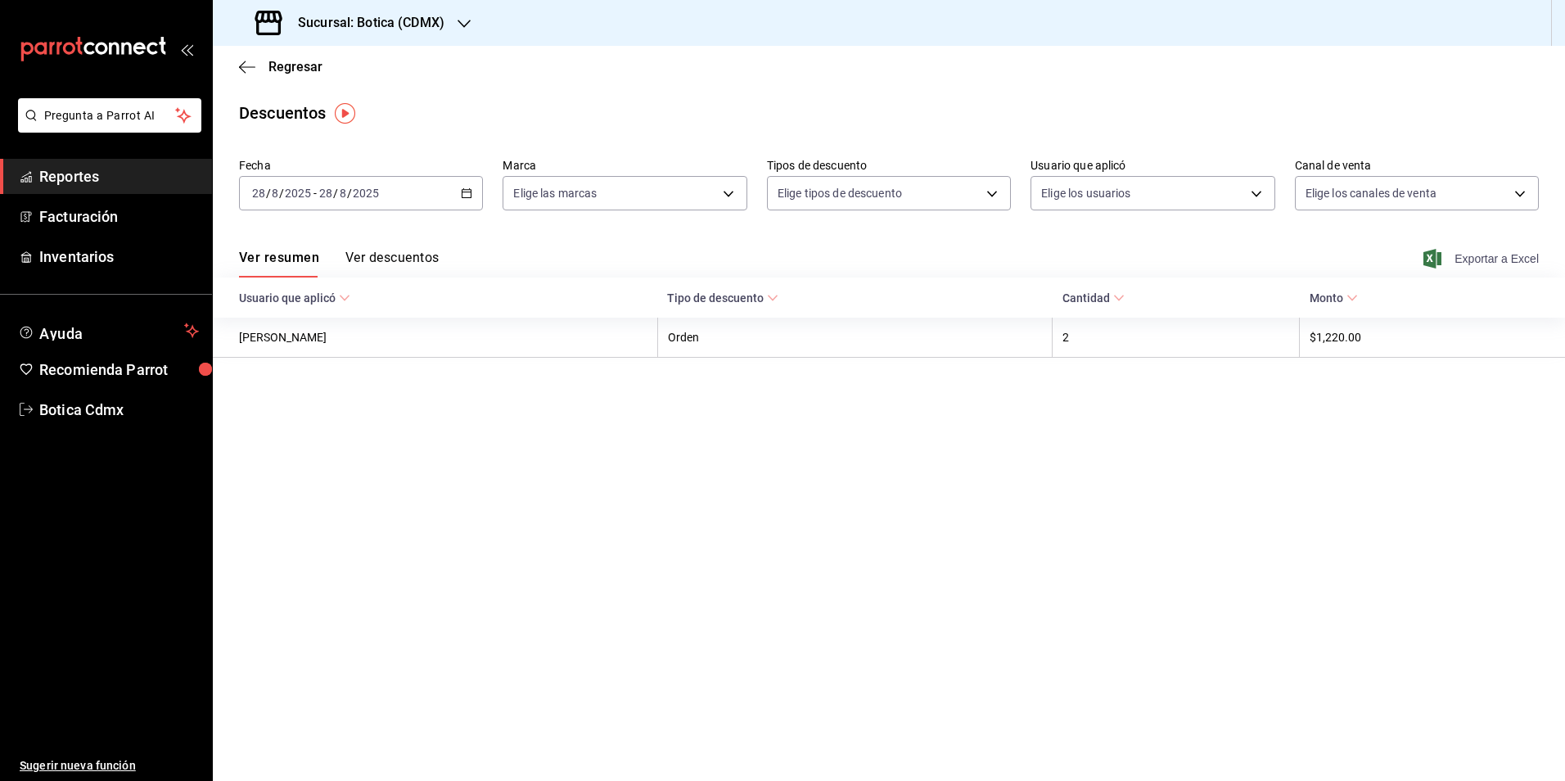
click at [1461, 259] on span "Exportar a Excel" at bounding box center [1483, 259] width 112 height 20
click at [70, 186] on span "Reportes" at bounding box center [119, 176] width 160 height 22
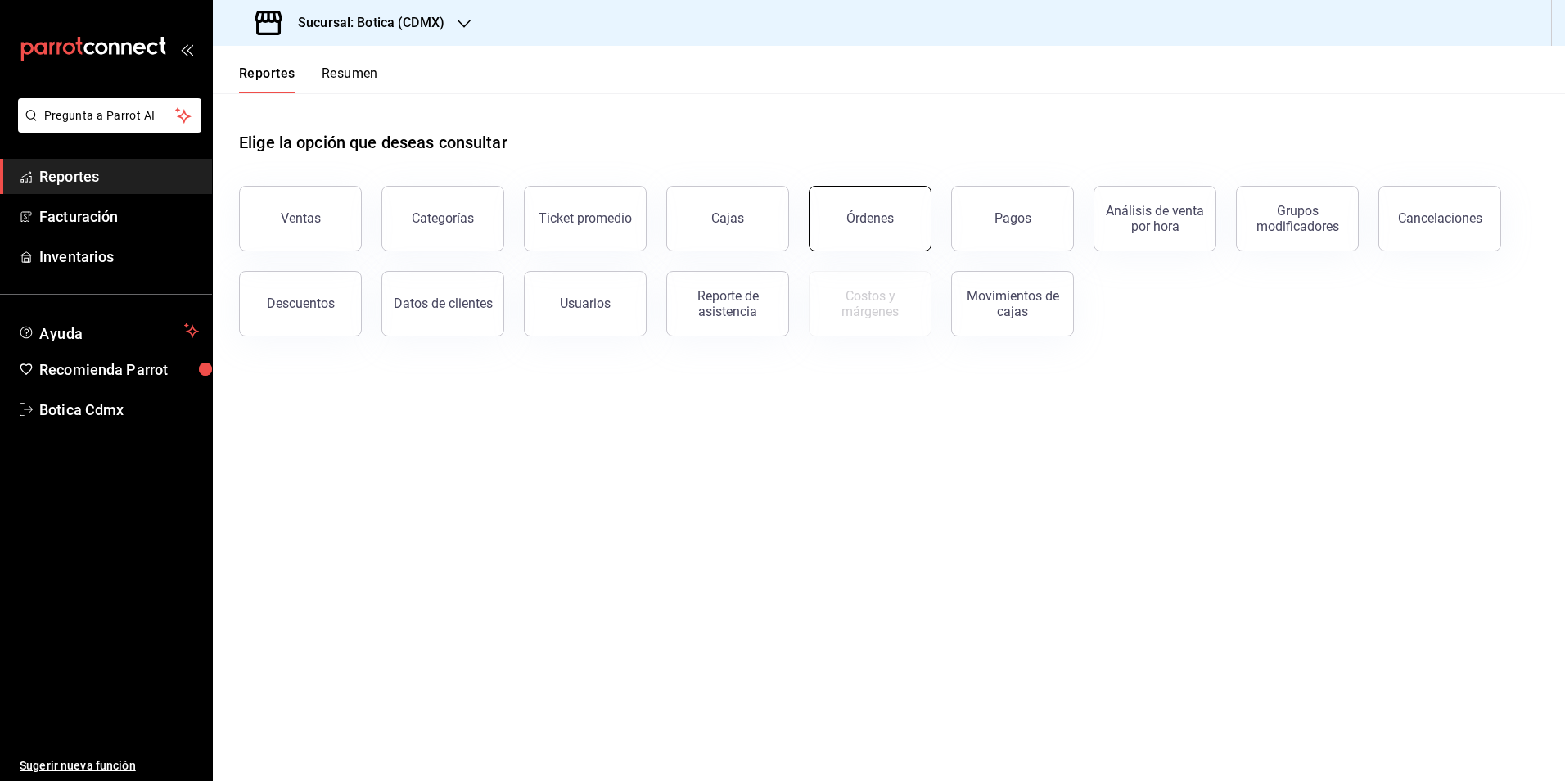
click at [843, 208] on button "Órdenes" at bounding box center [870, 218] width 123 height 65
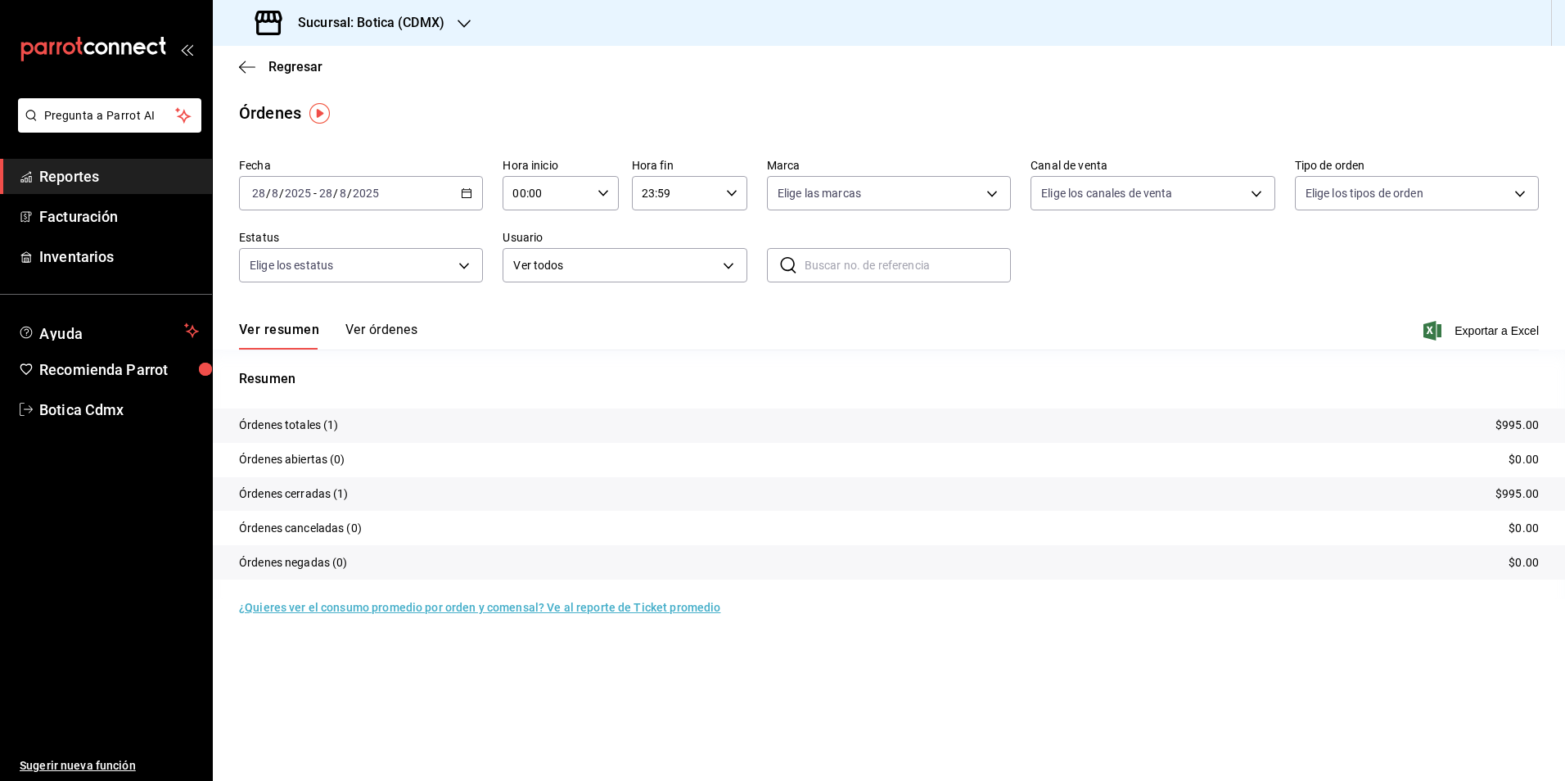
click at [94, 182] on span "Reportes" at bounding box center [119, 176] width 160 height 22
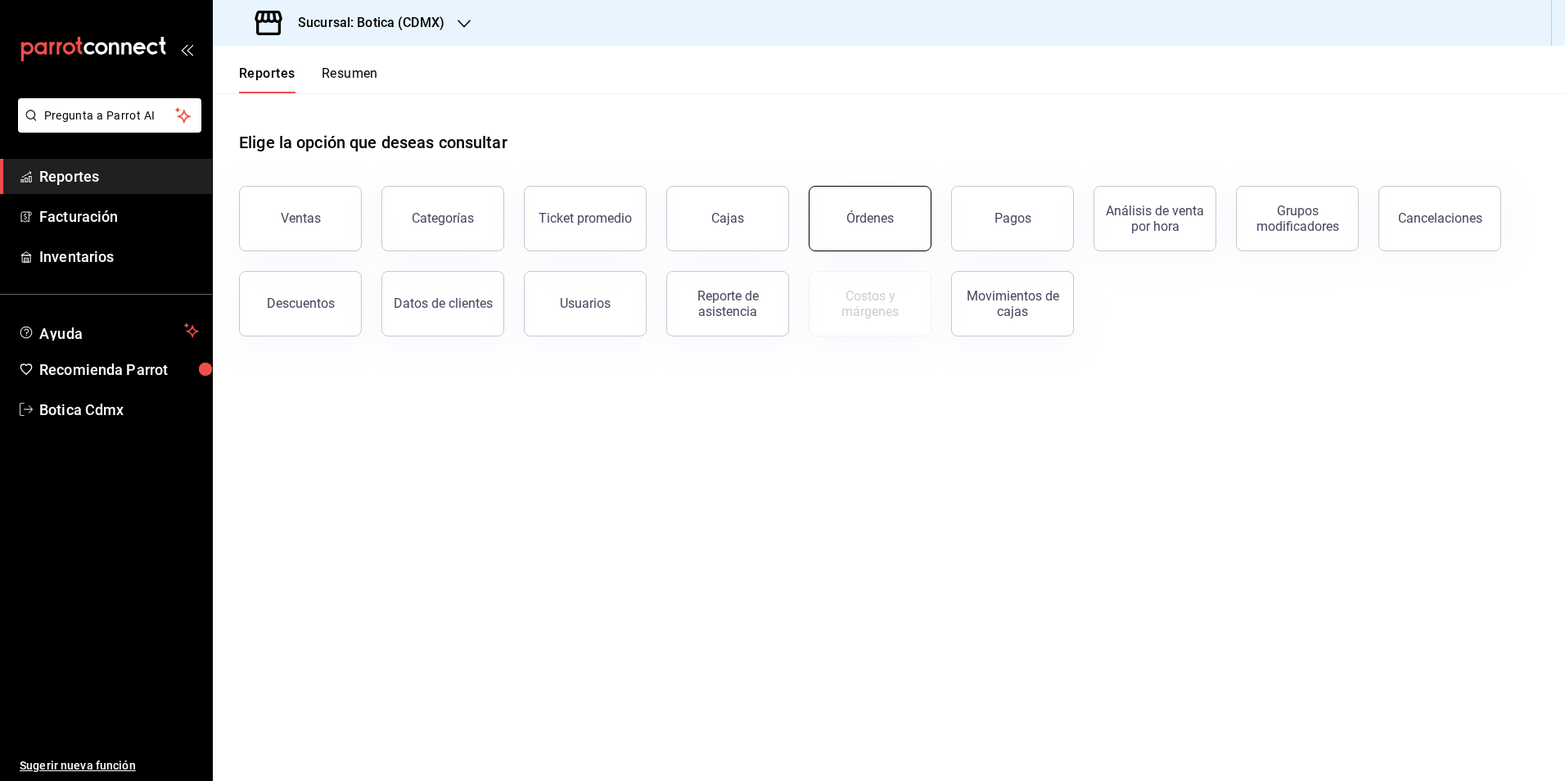
click at [874, 229] on button "Órdenes" at bounding box center [870, 218] width 123 height 65
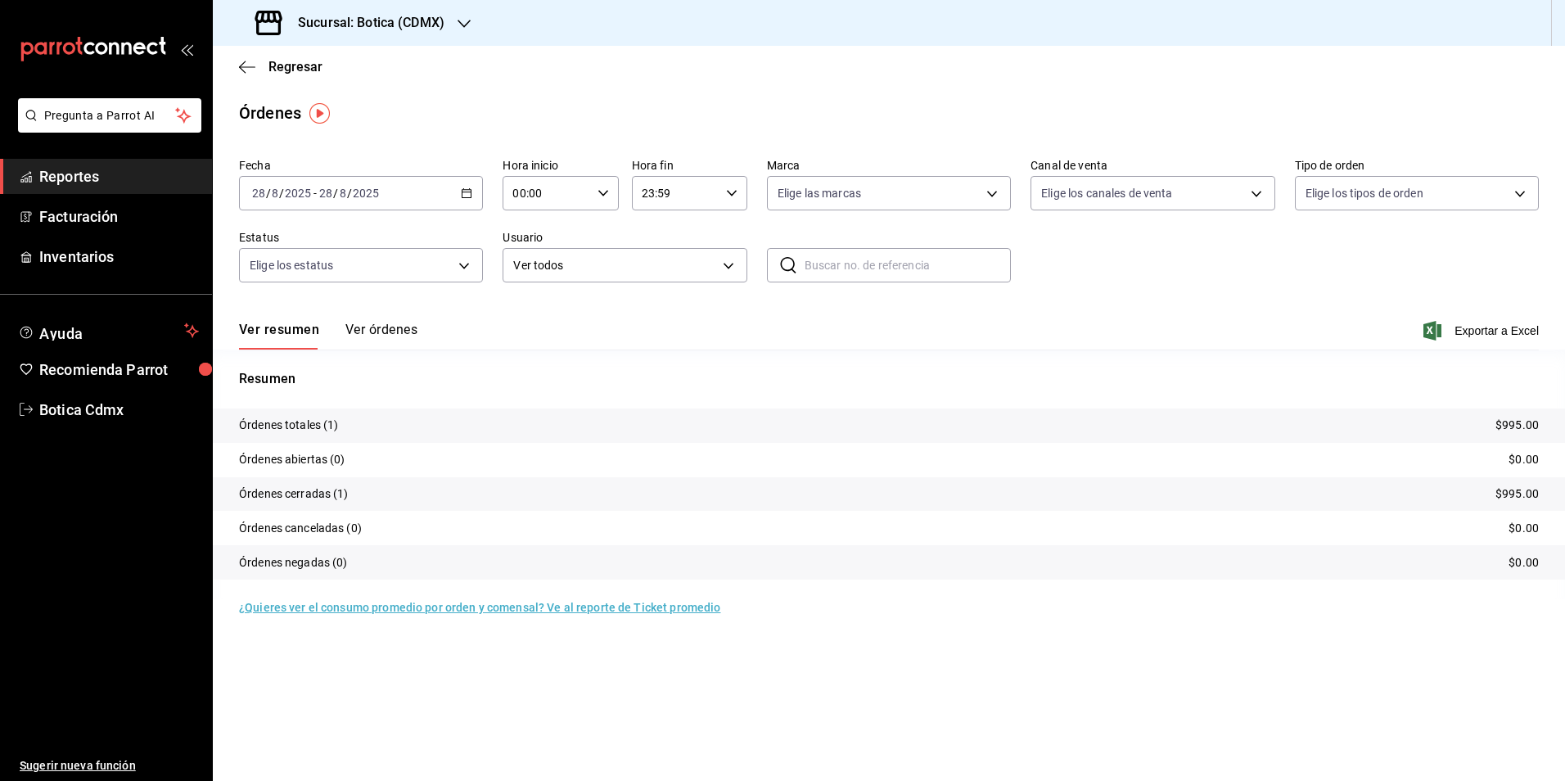
click at [472, 196] on \(Stroke\) "button" at bounding box center [467, 193] width 10 height 9
click at [316, 420] on span "Rango de fechas" at bounding box center [316, 426] width 127 height 17
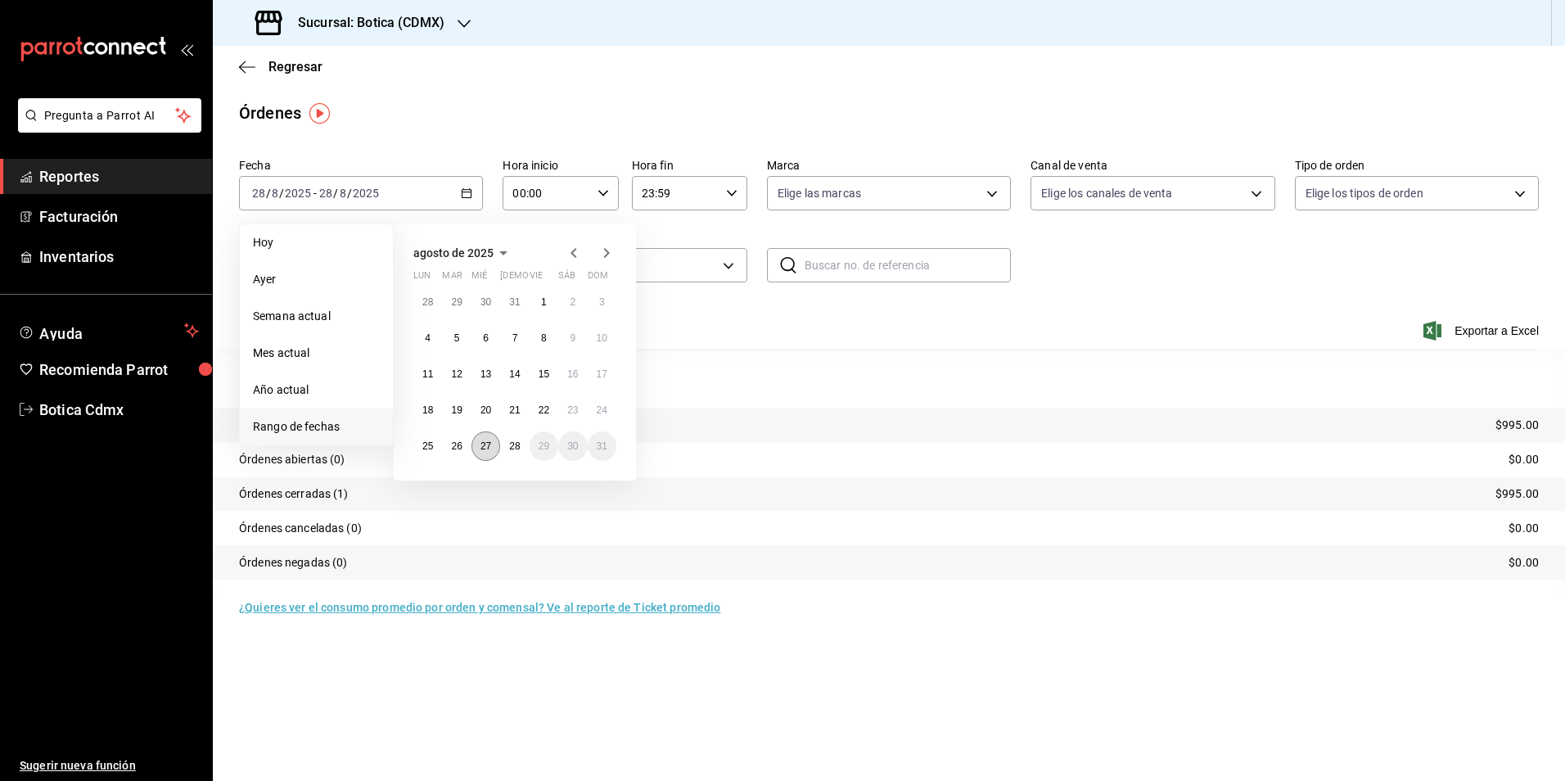
click at [485, 445] on abbr "27" at bounding box center [486, 445] width 11 height 11
click at [510, 443] on abbr "28" at bounding box center [514, 445] width 11 height 11
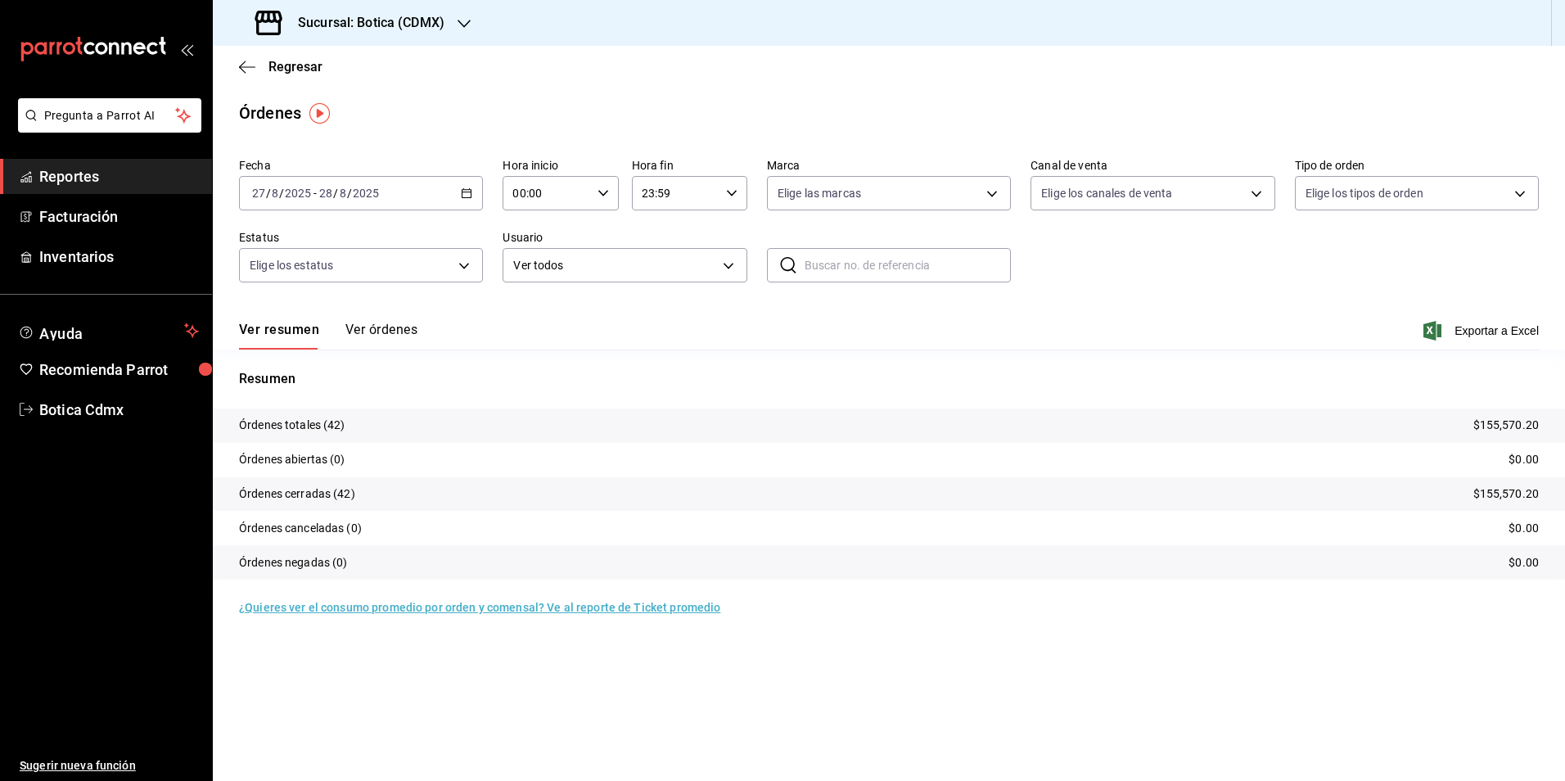
drag, startPoint x: 83, startPoint y: 166, endPoint x: 210, endPoint y: 167, distance: 126.9
click at [83, 166] on span "Reportes" at bounding box center [119, 176] width 160 height 22
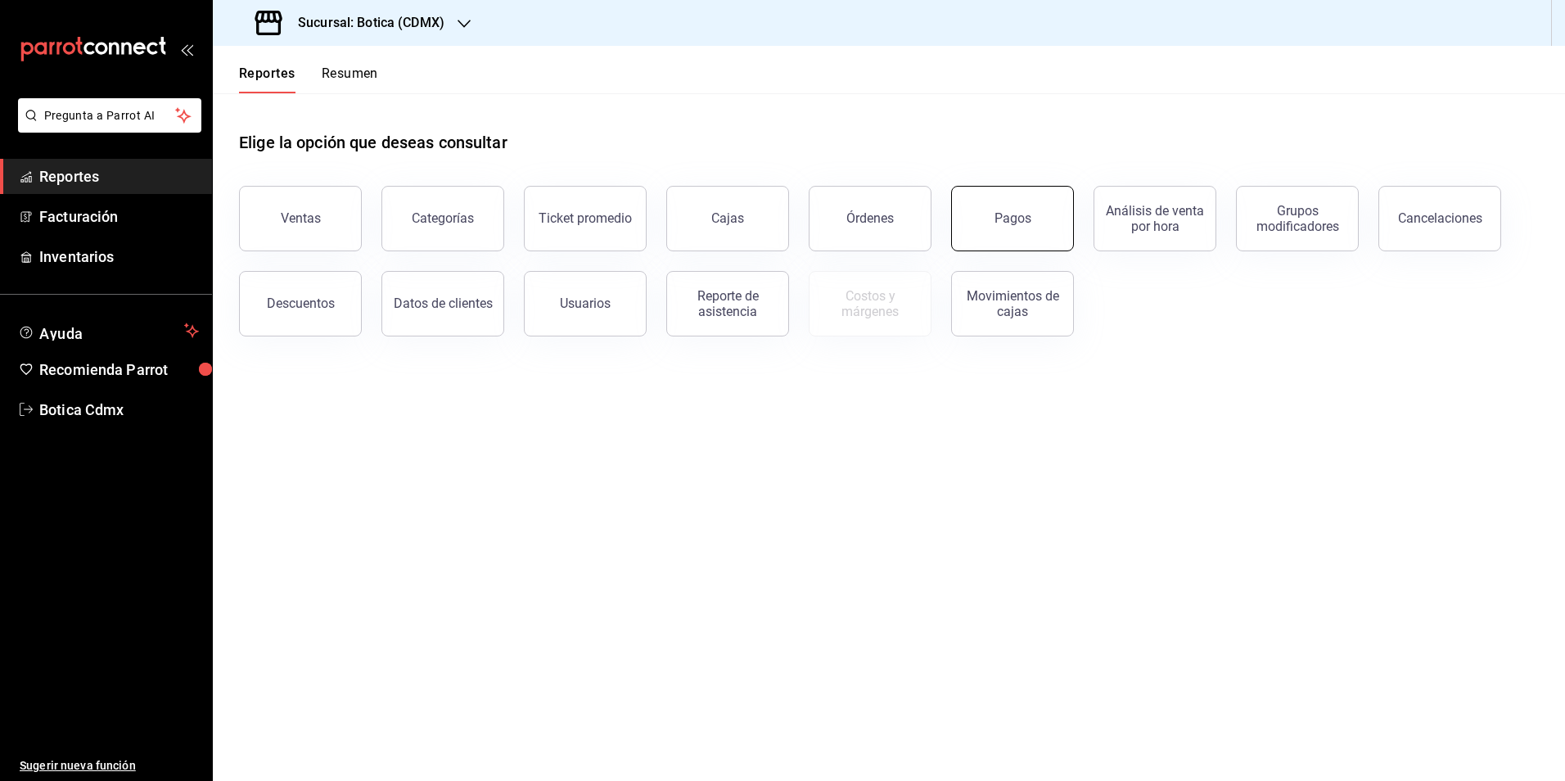
click at [1024, 232] on button "Pagos" at bounding box center [1012, 218] width 123 height 65
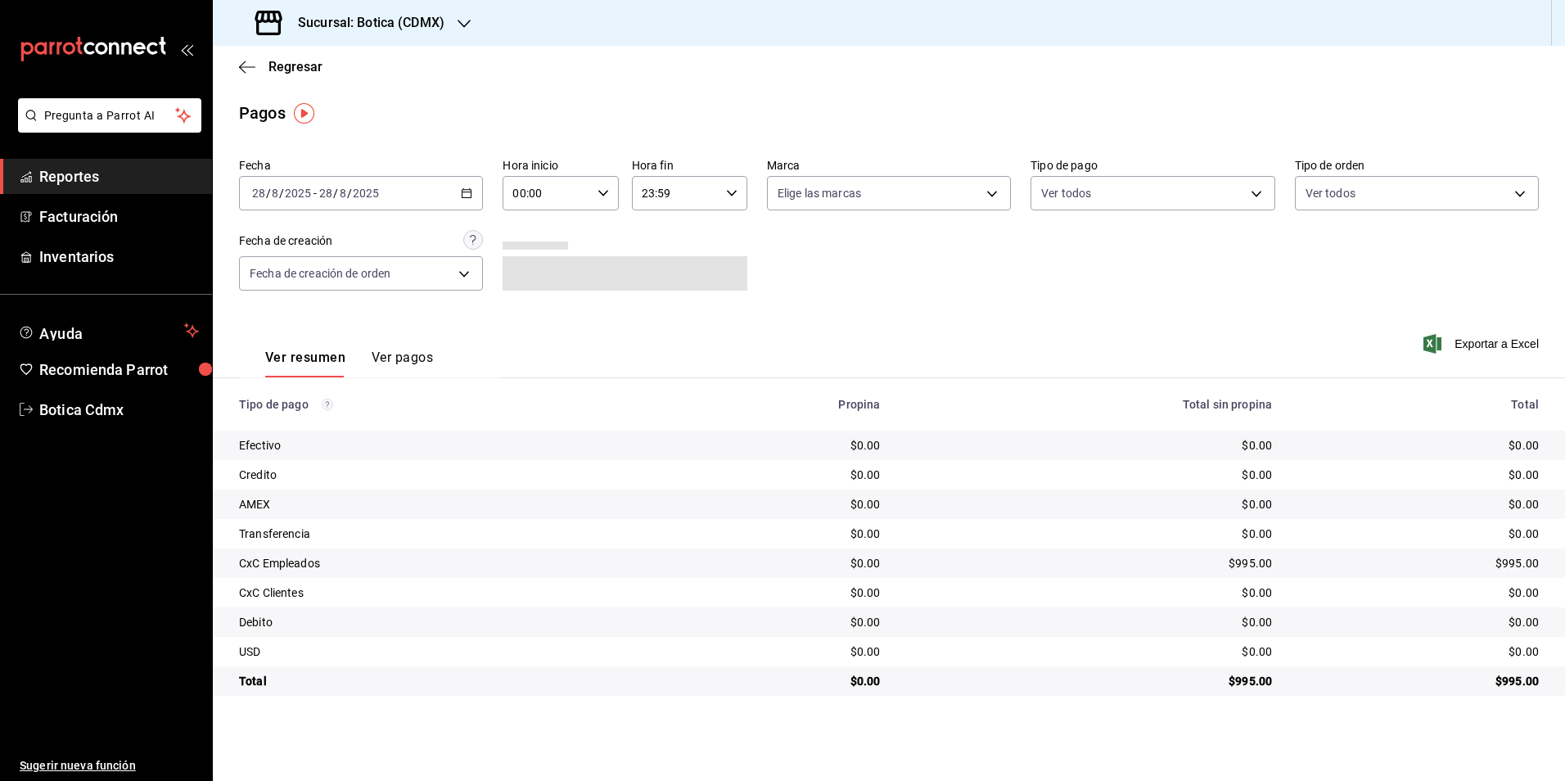
click at [458, 188] on div "[DATE] [DATE] - [DATE] [DATE]" at bounding box center [361, 193] width 244 height 34
click at [318, 421] on span "Rango de fechas" at bounding box center [316, 426] width 127 height 17
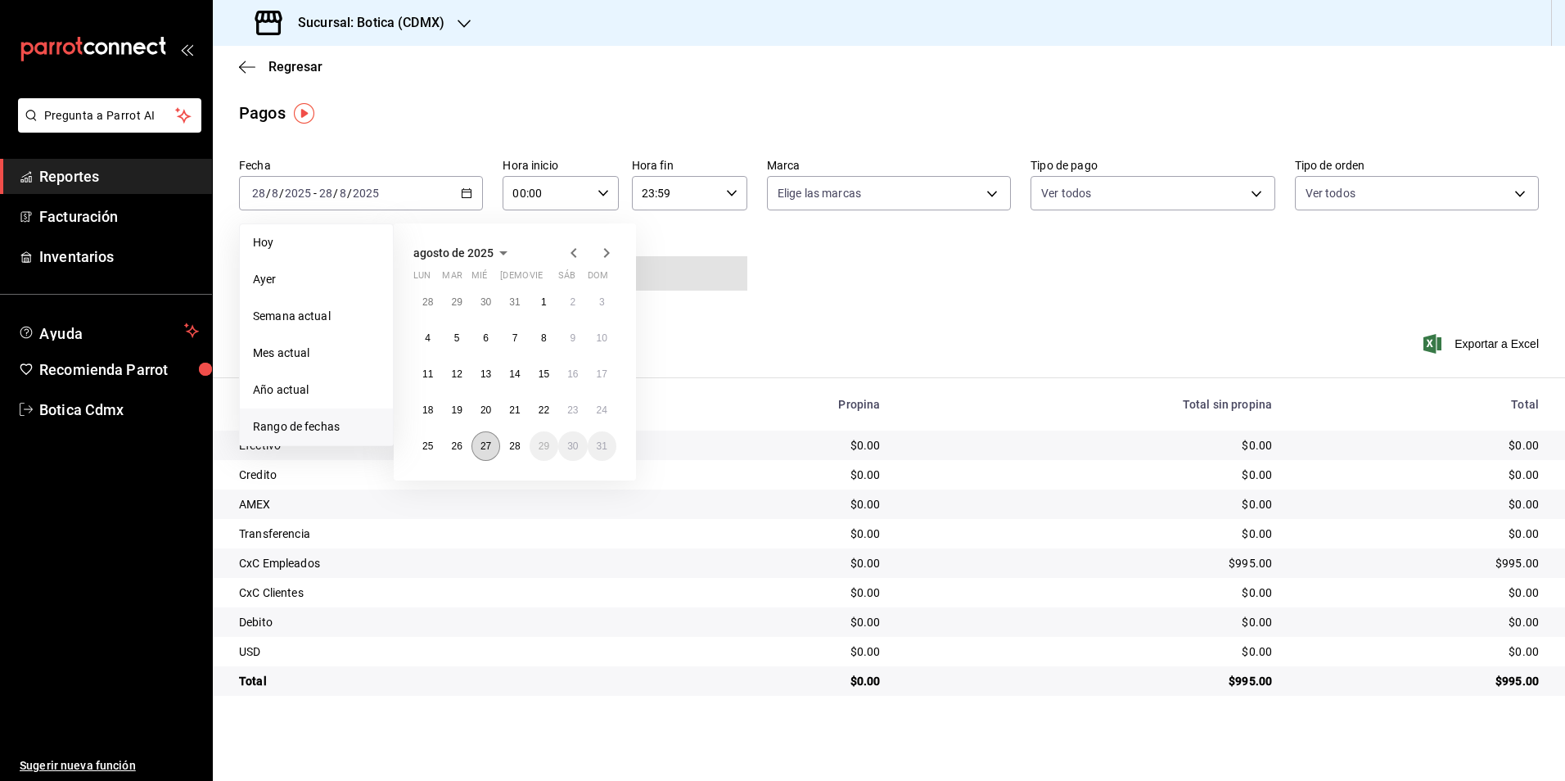
click at [481, 440] on button "27" at bounding box center [486, 445] width 29 height 29
click at [509, 441] on abbr "28" at bounding box center [514, 445] width 11 height 11
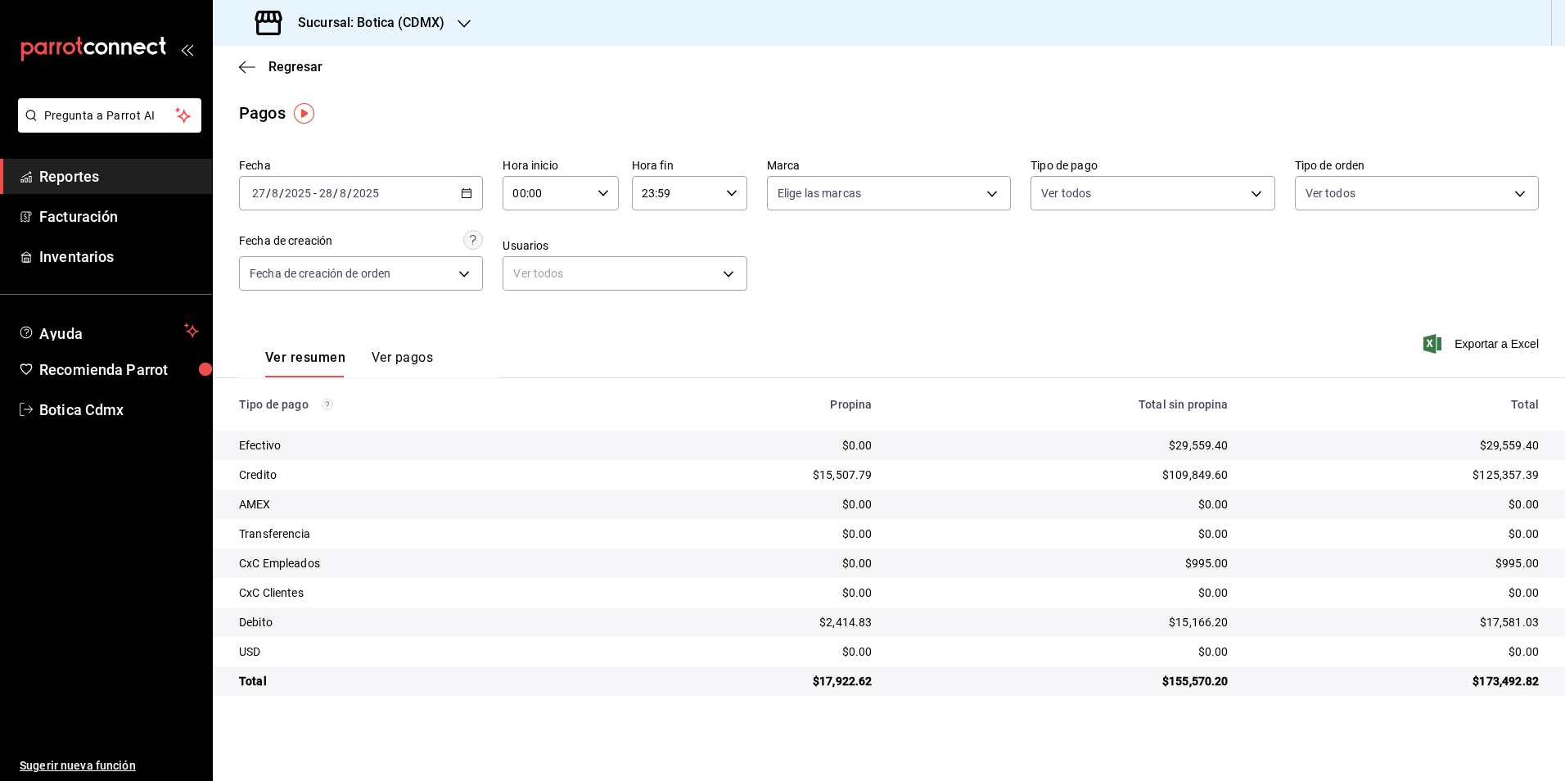
click at [112, 183] on span "Reportes" at bounding box center [119, 176] width 160 height 22
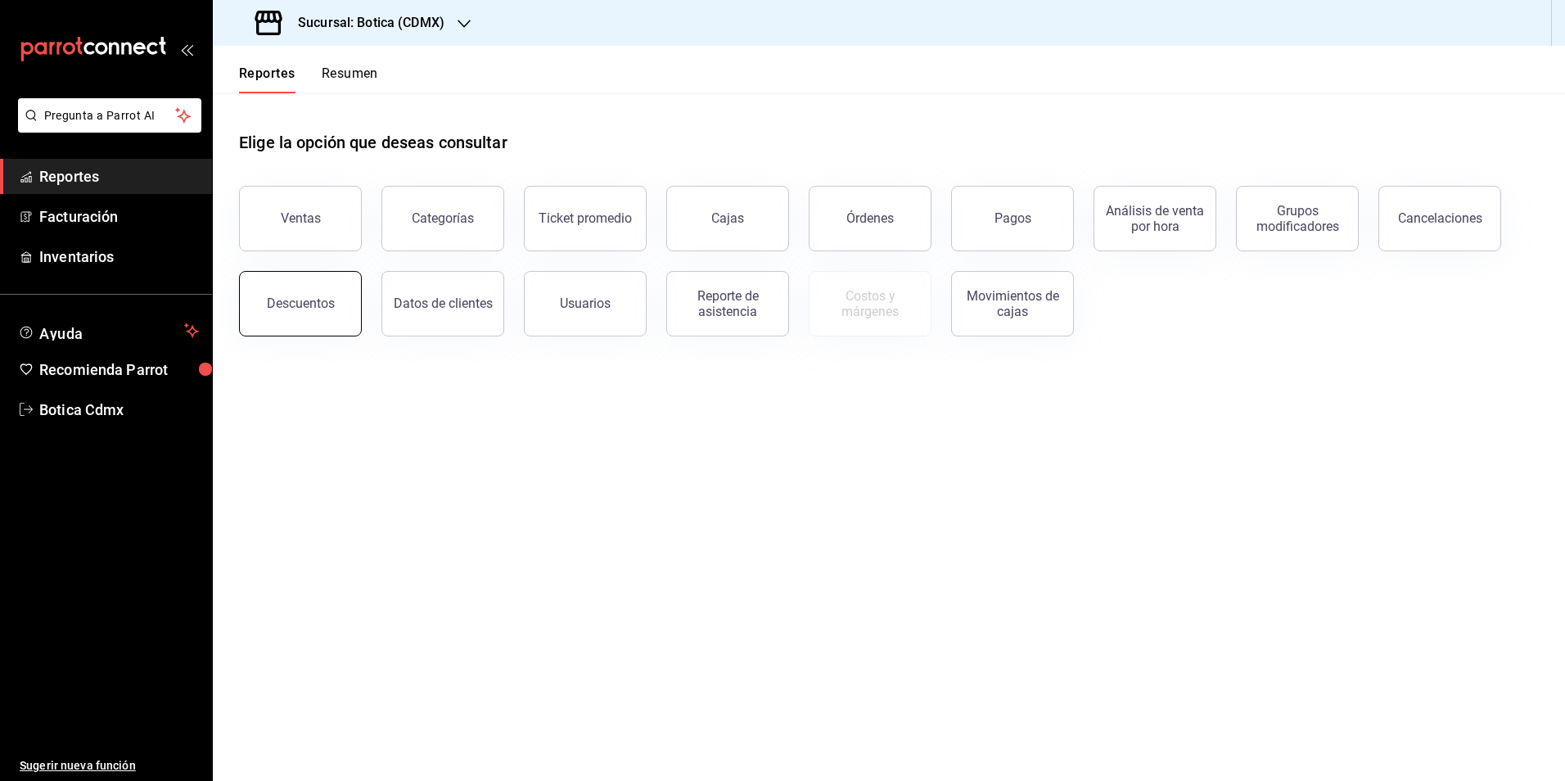
click at [332, 290] on button "Descuentos" at bounding box center [300, 303] width 123 height 65
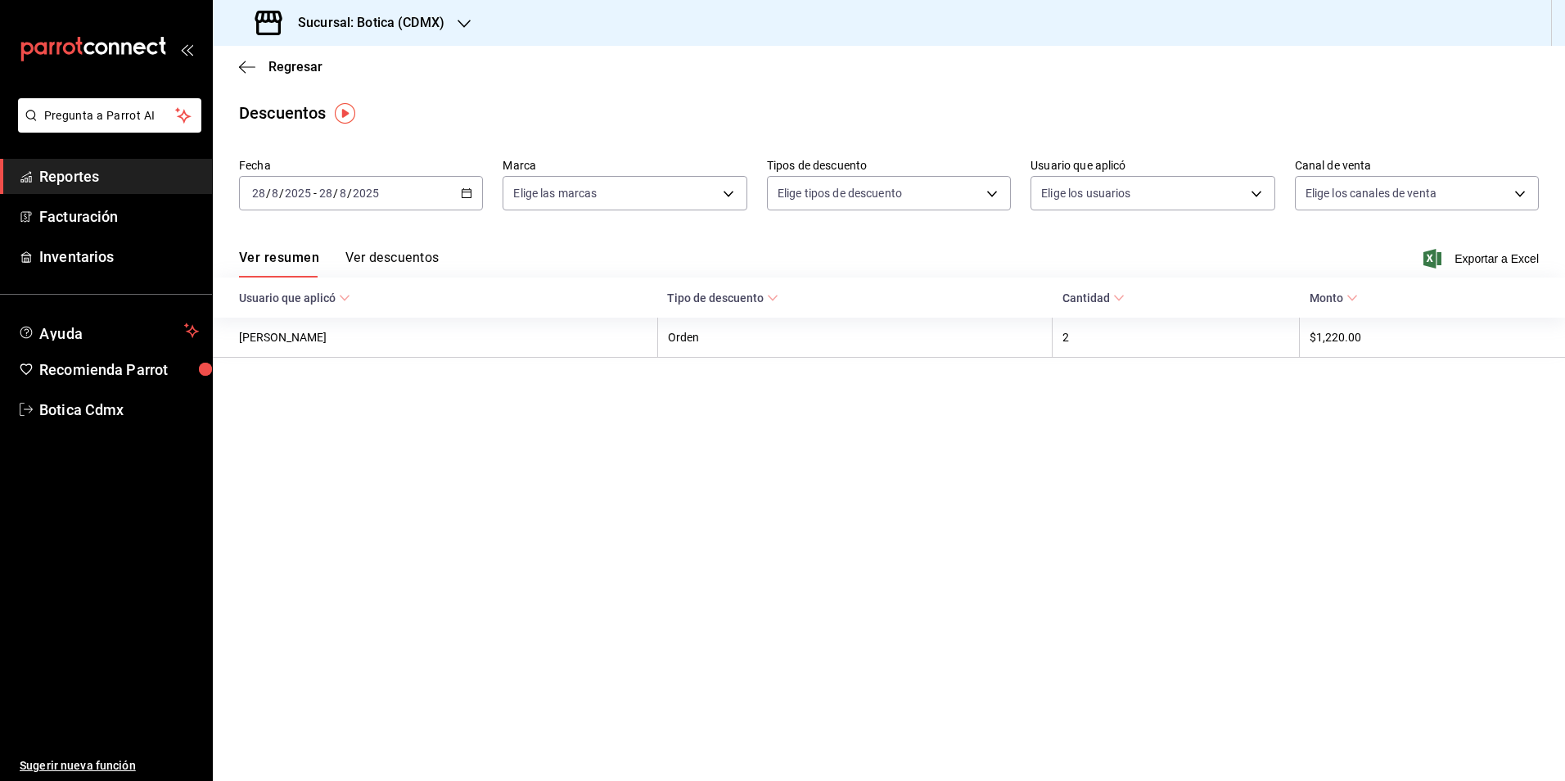
click at [475, 194] on div "[DATE] [DATE] - [DATE] [DATE]" at bounding box center [361, 193] width 244 height 34
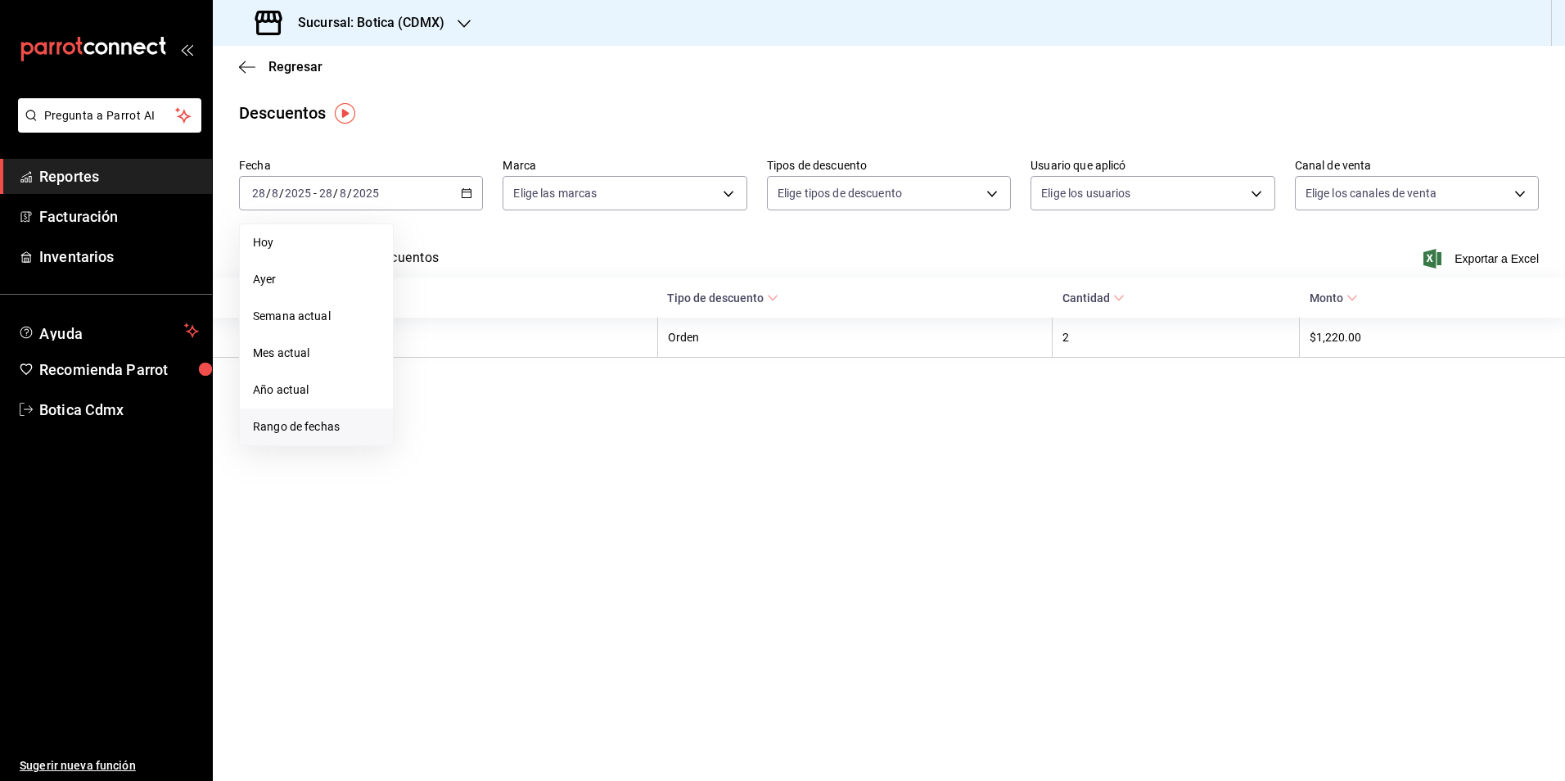
click at [301, 422] on span "Rango de fechas" at bounding box center [316, 426] width 127 height 17
click at [487, 444] on abbr "27" at bounding box center [486, 445] width 11 height 11
click at [508, 448] on button "28" at bounding box center [514, 445] width 29 height 29
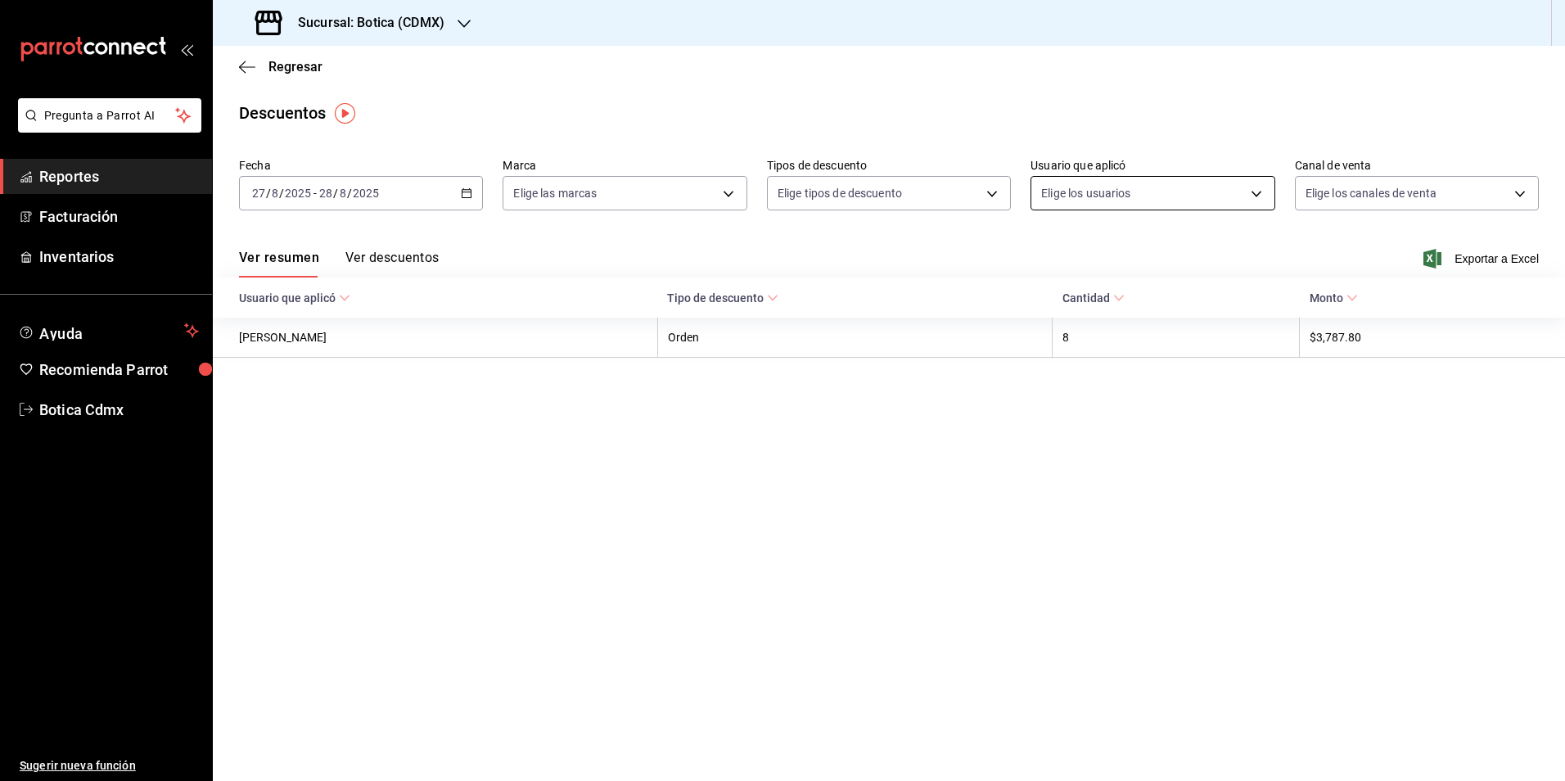
click at [1260, 191] on body "Pregunta a Parrot AI Reportes Facturación Inventarios Ayuda Recomienda Parrot B…" at bounding box center [782, 390] width 1565 height 781
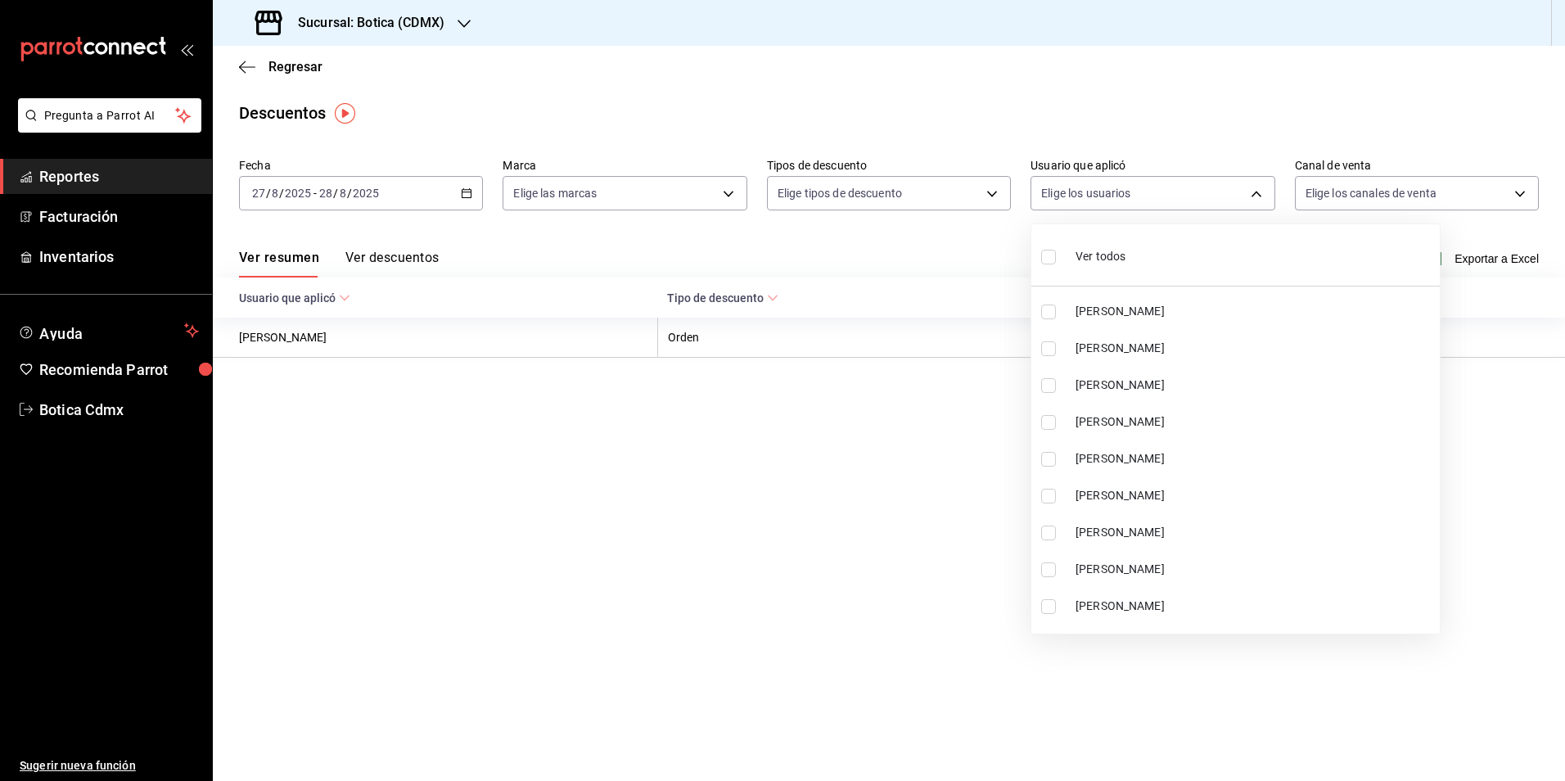
click at [1083, 260] on span "Ver todos" at bounding box center [1101, 256] width 50 height 17
type input "cf3ed509-b716-4ce9-b0de-42d6533635f1,d296bbb3-5499-4e4f-81e7-c6531b0d5955,ec10d…"
checkbox input "true"
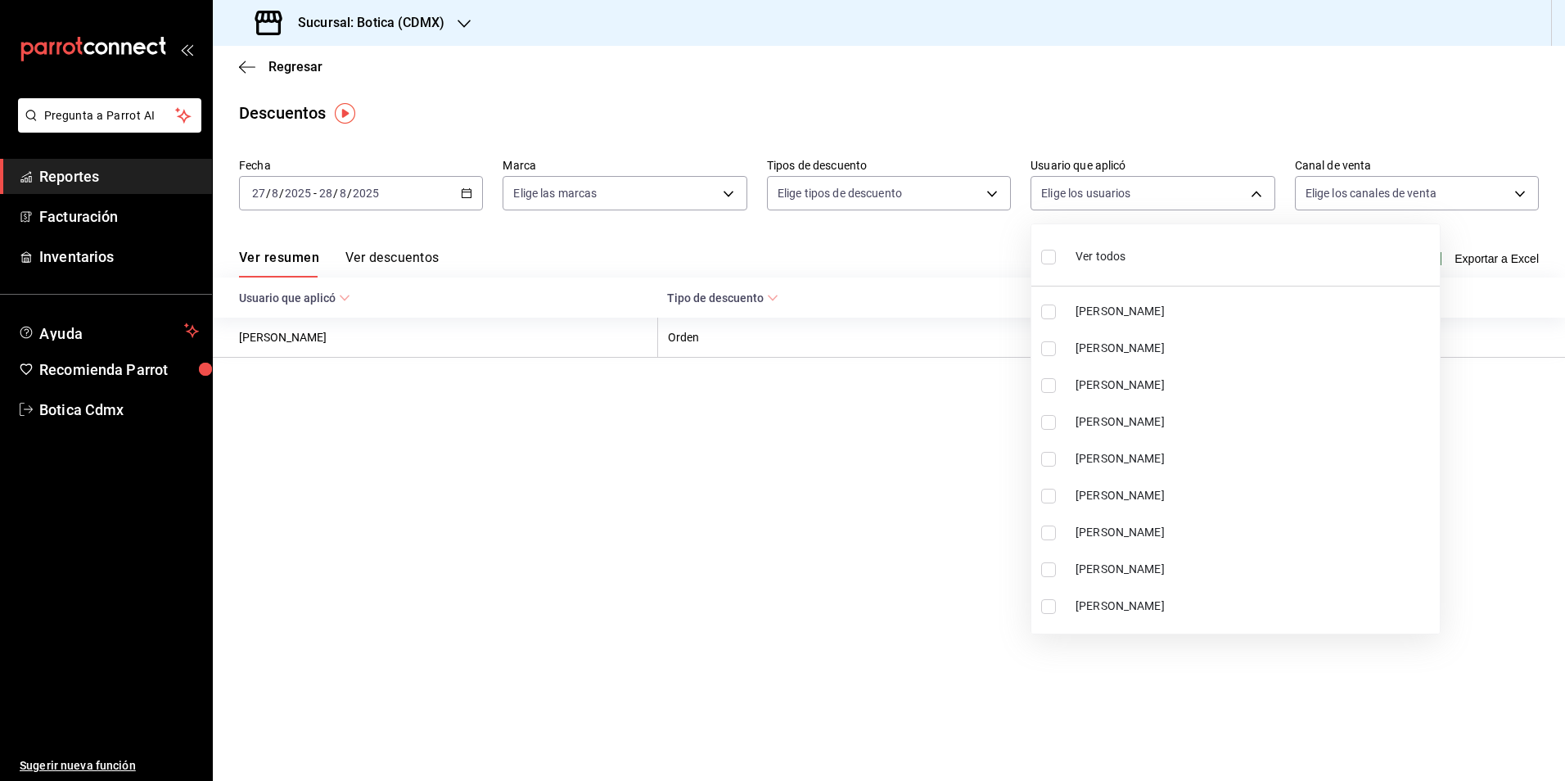
checkbox input "true"
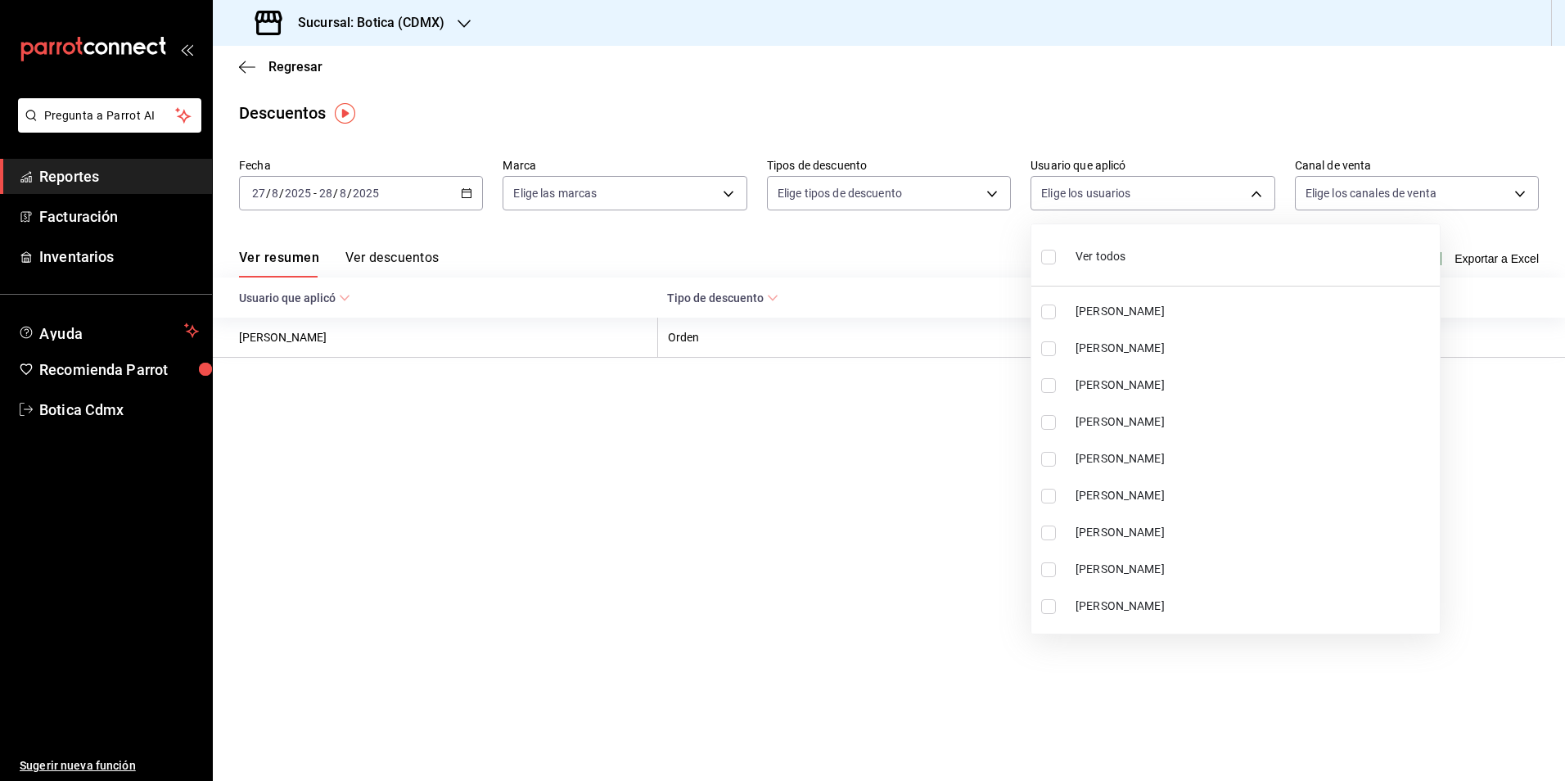
checkbox input "true"
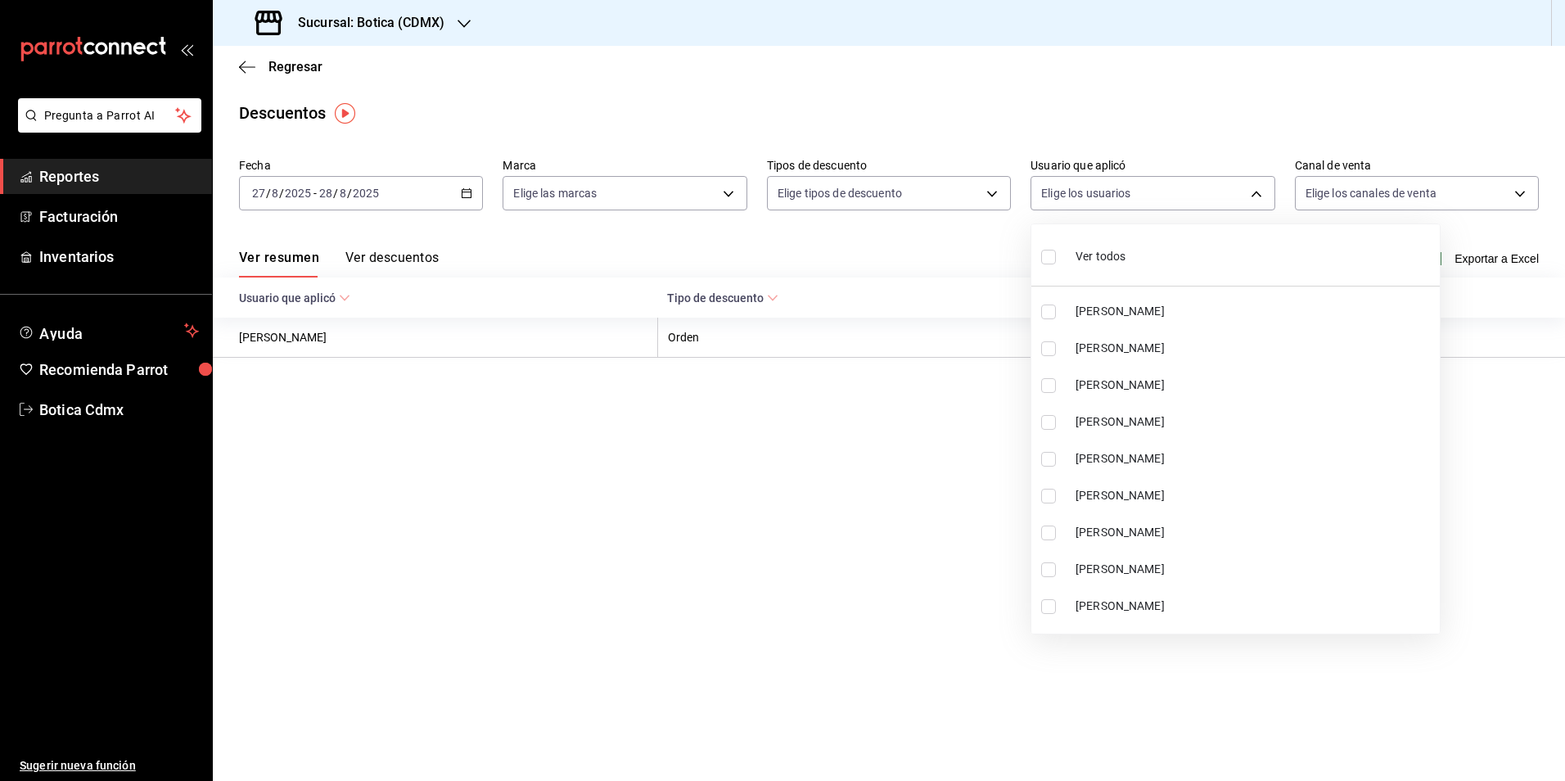
checkbox input "true"
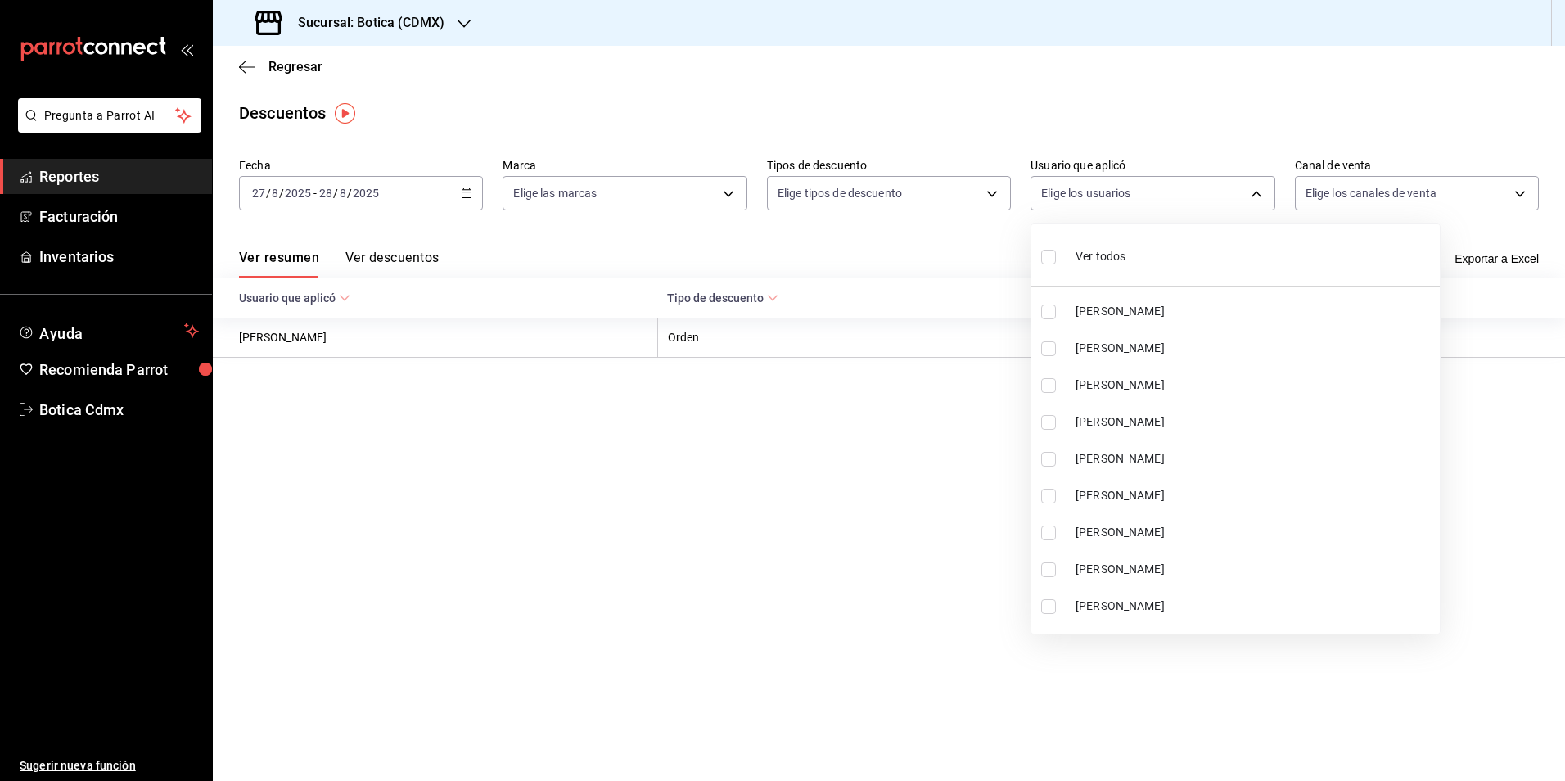
checkbox input "true"
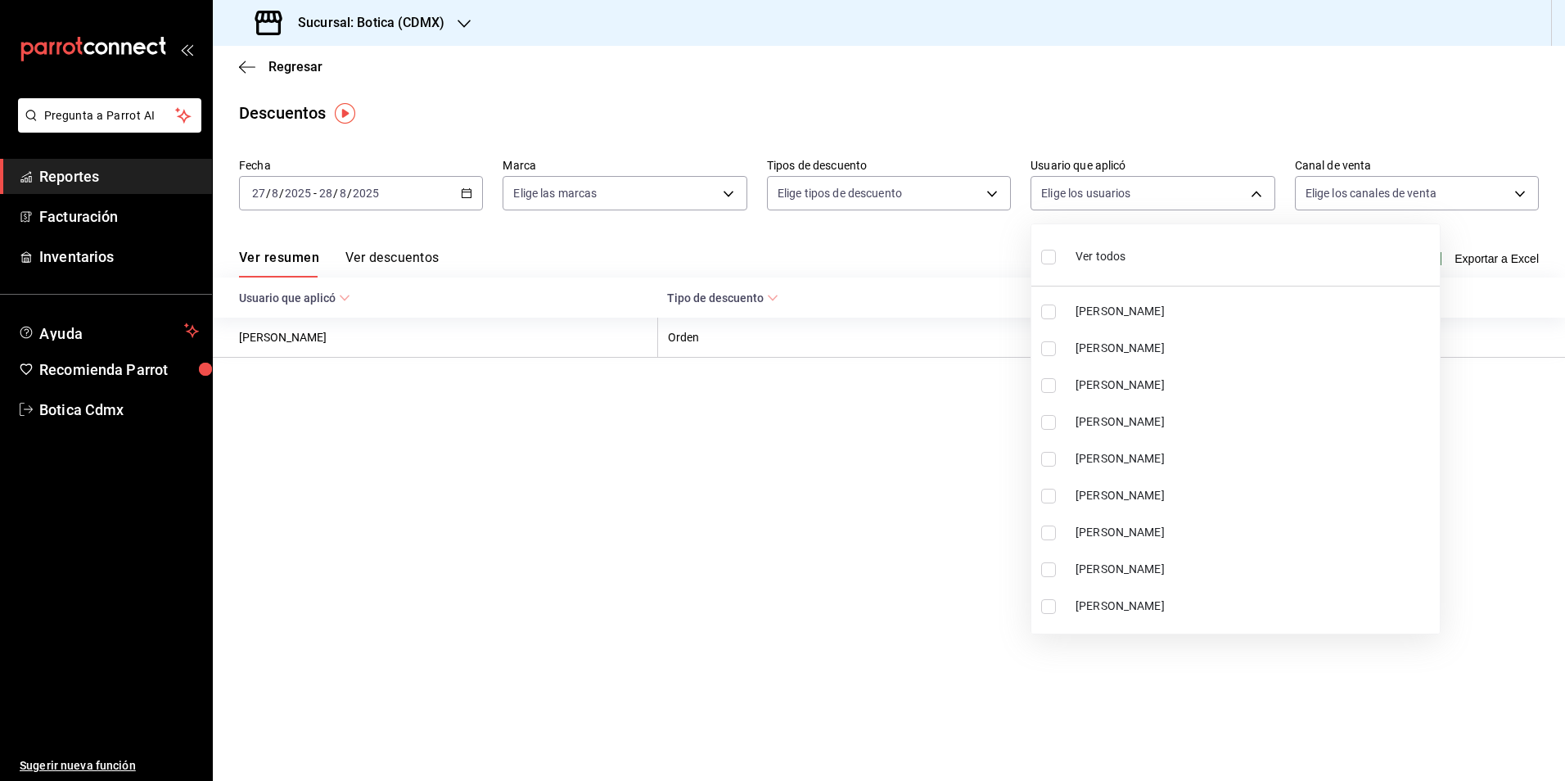
checkbox input "true"
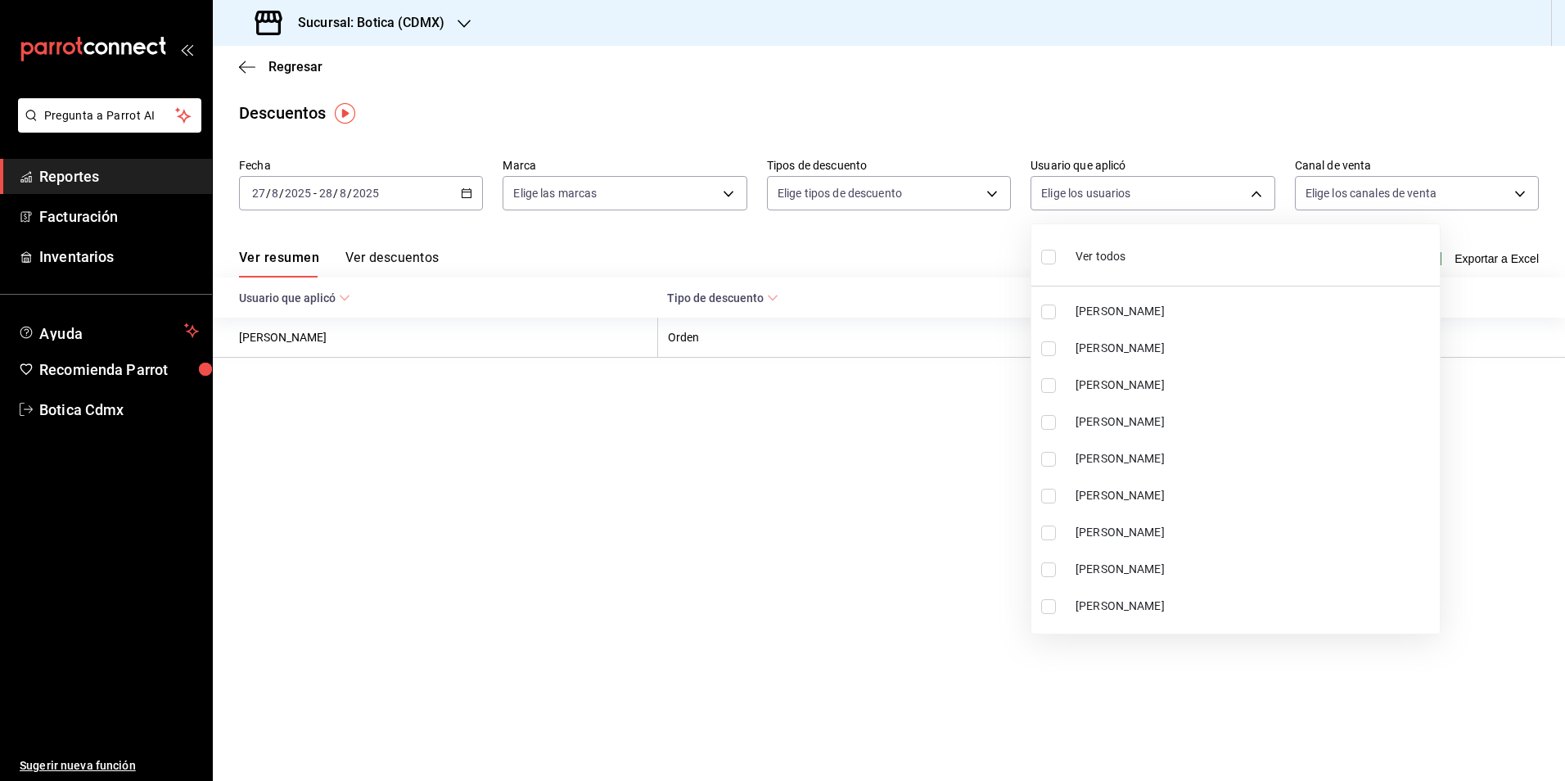
checkbox input "true"
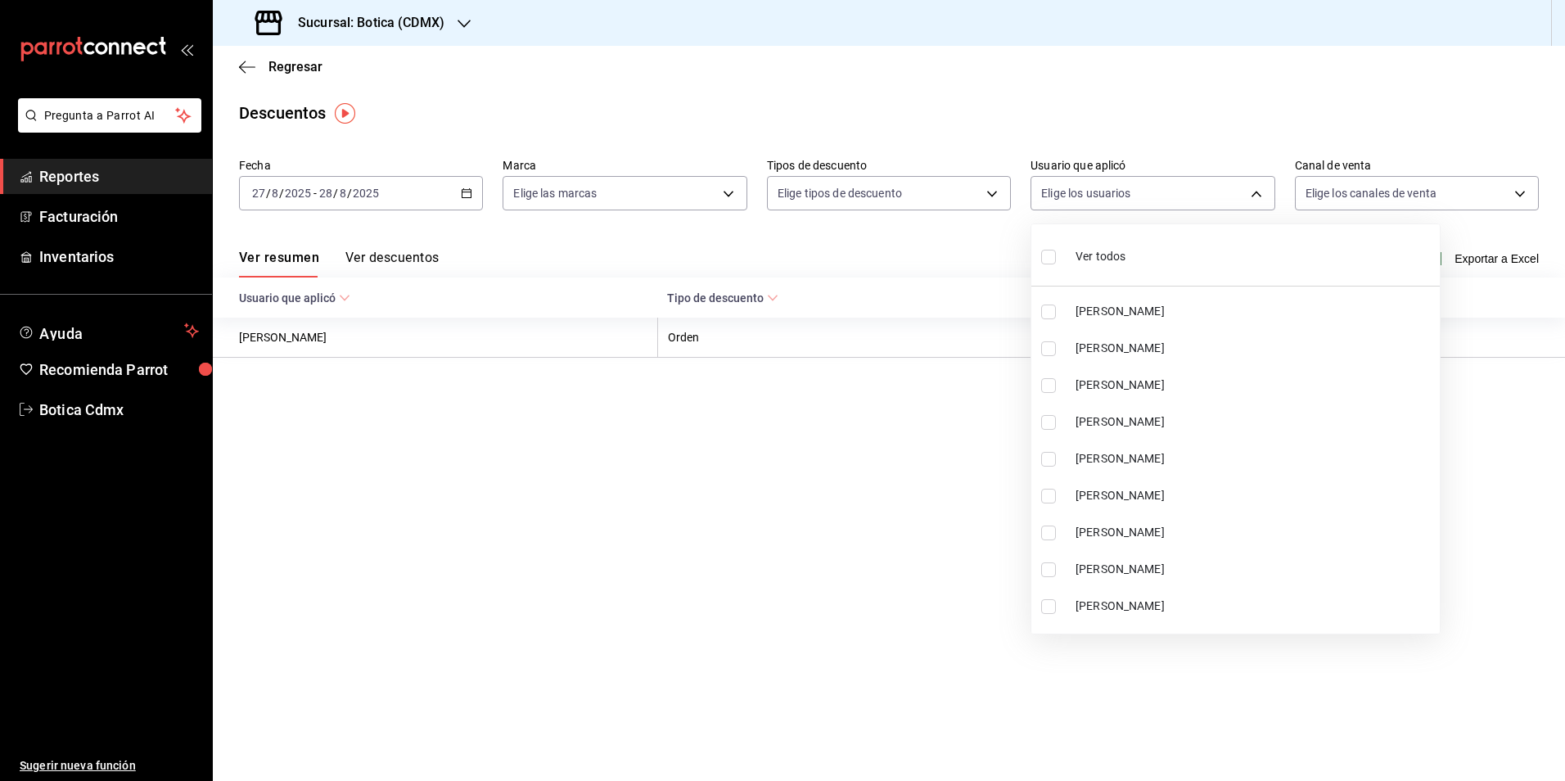
checkbox input "true"
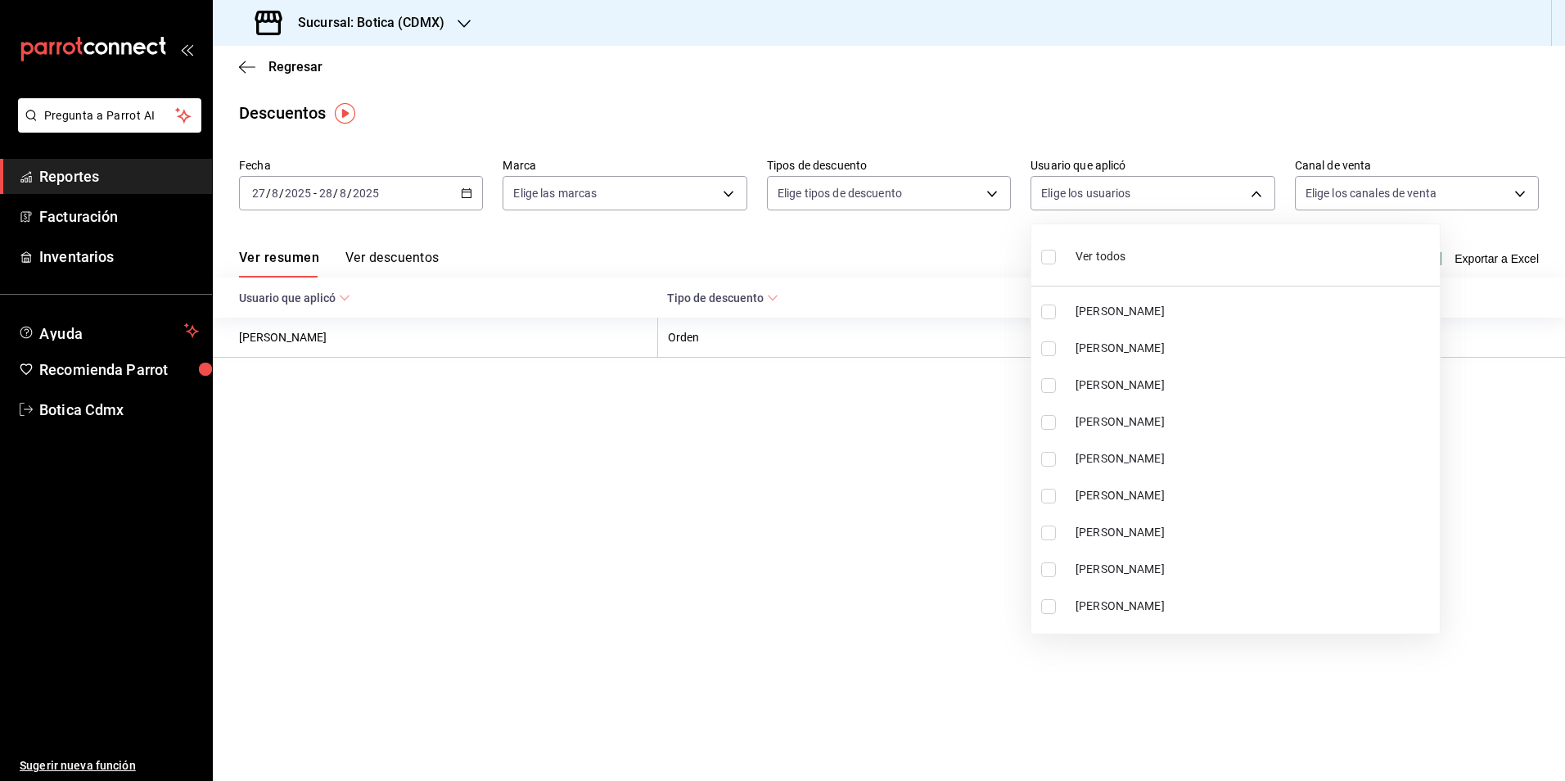
checkbox input "true"
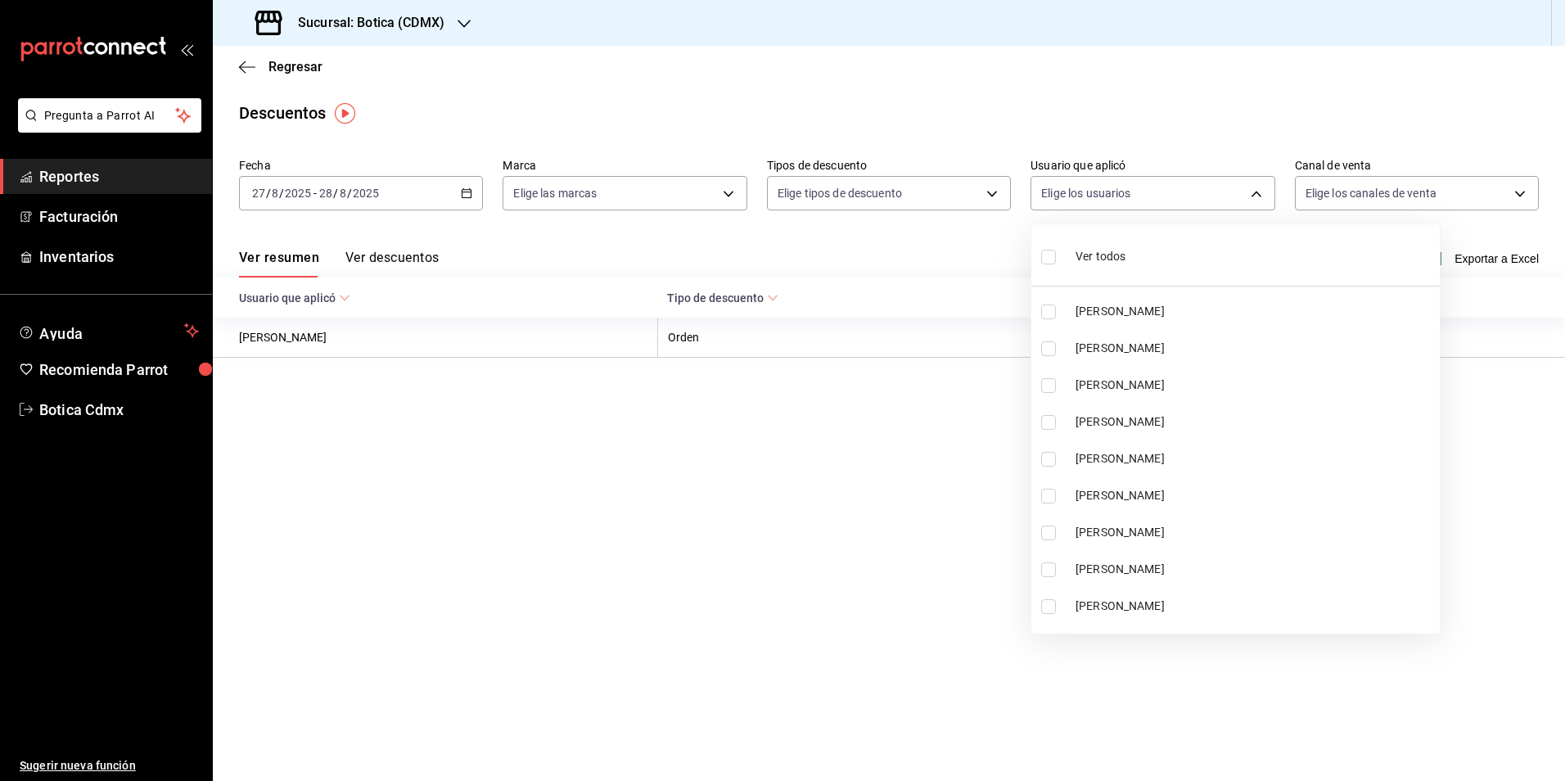
checkbox input "true"
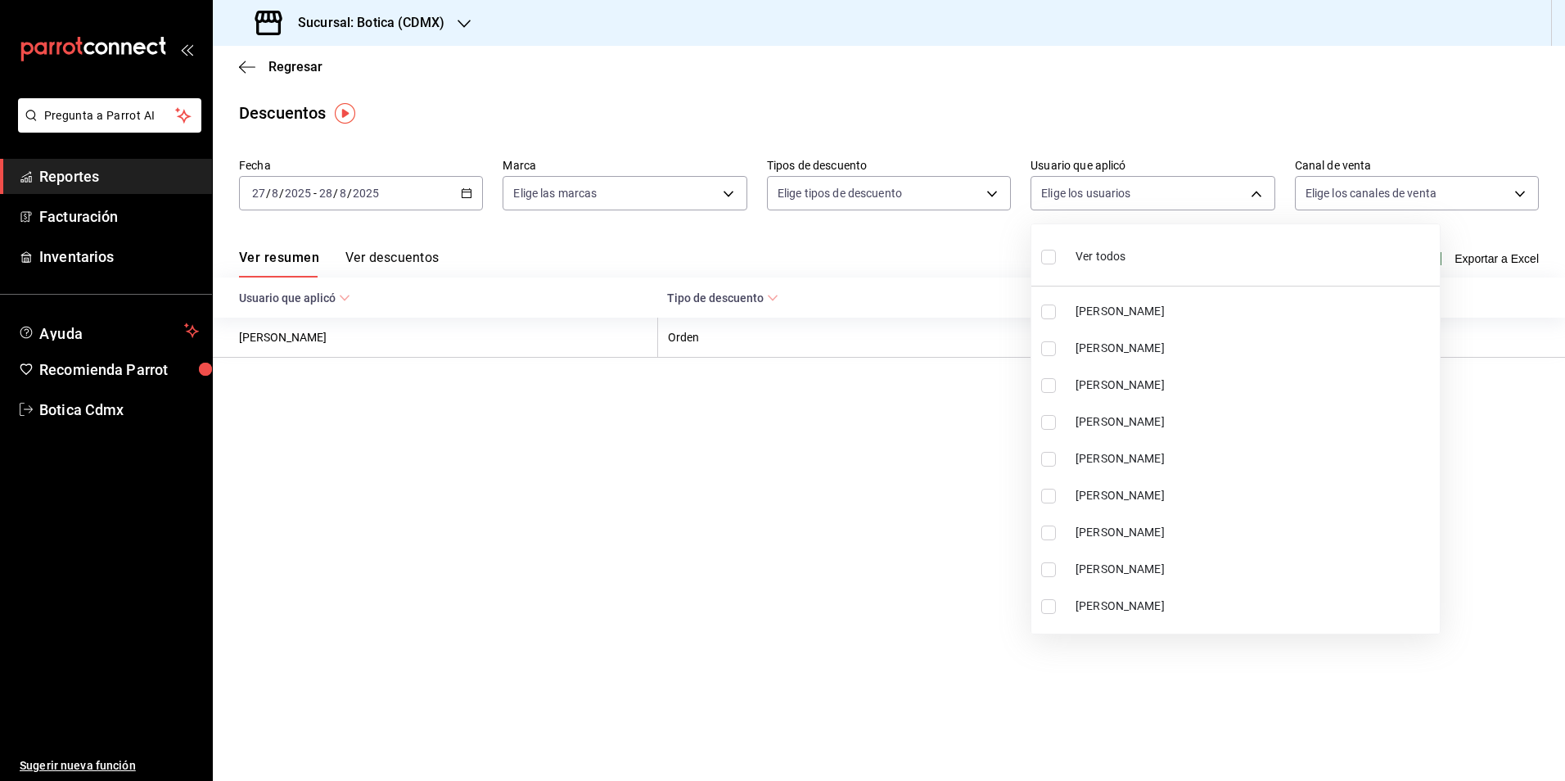
checkbox input "true"
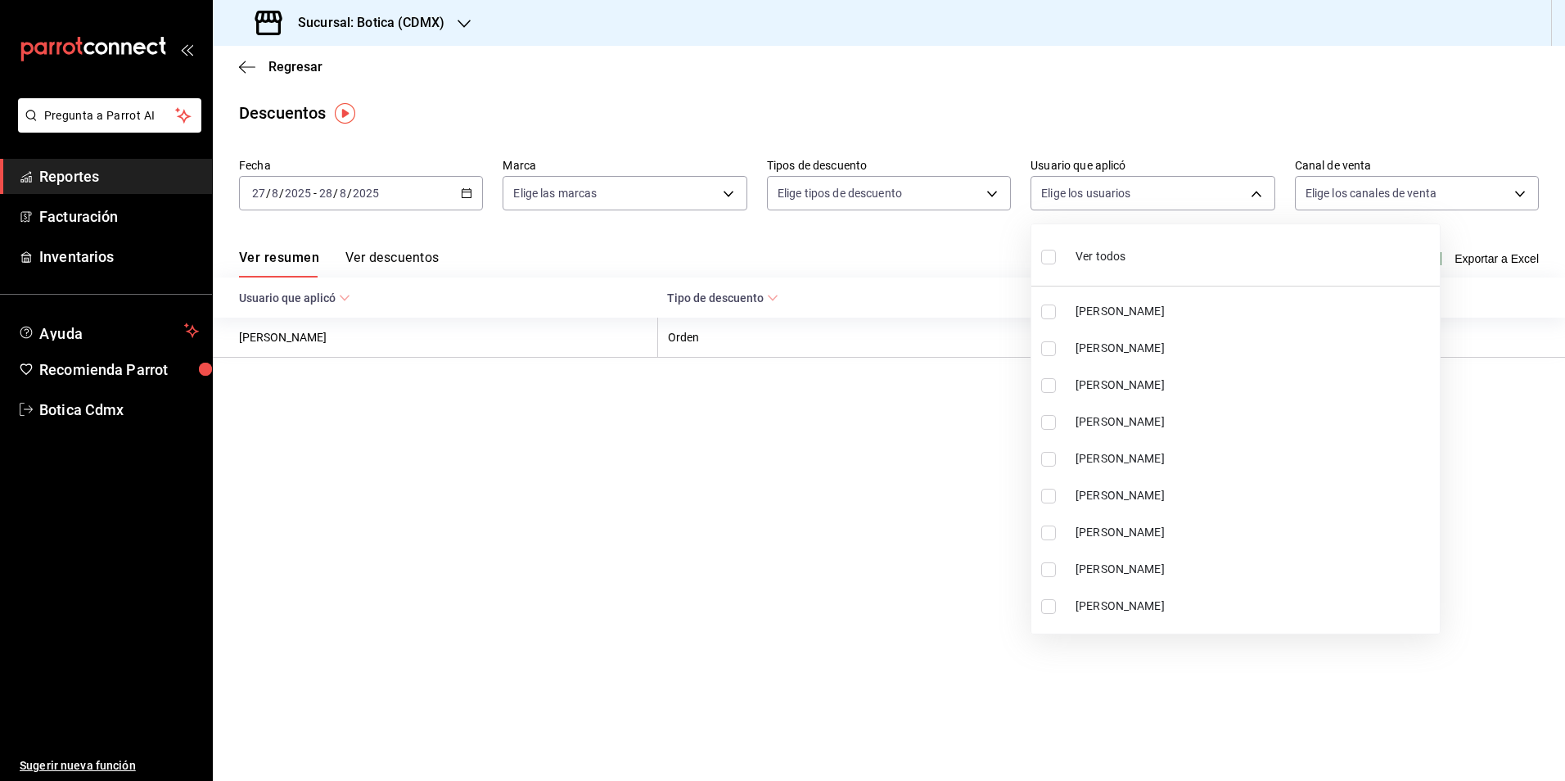
checkbox input "true"
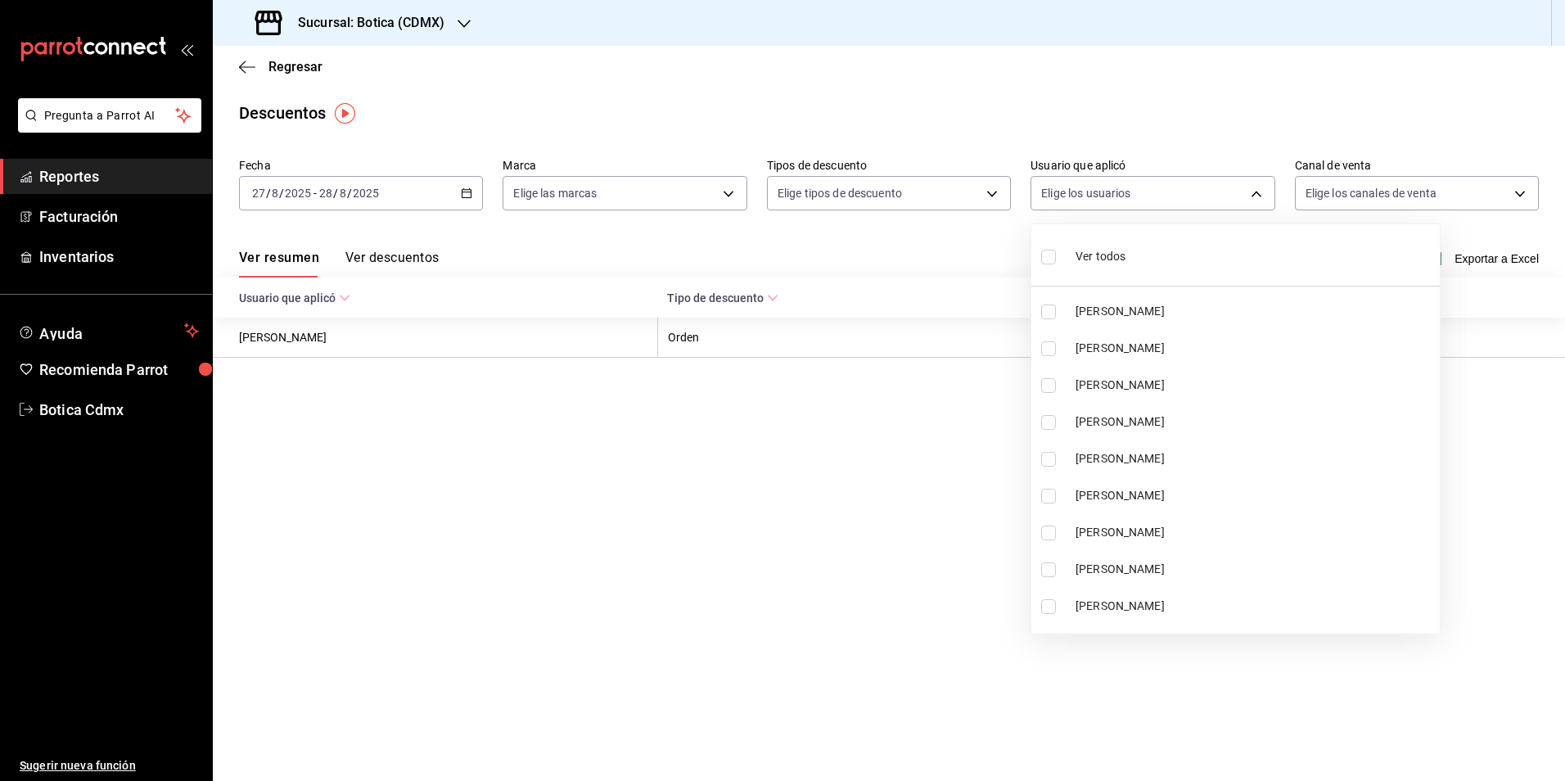
checkbox input "true"
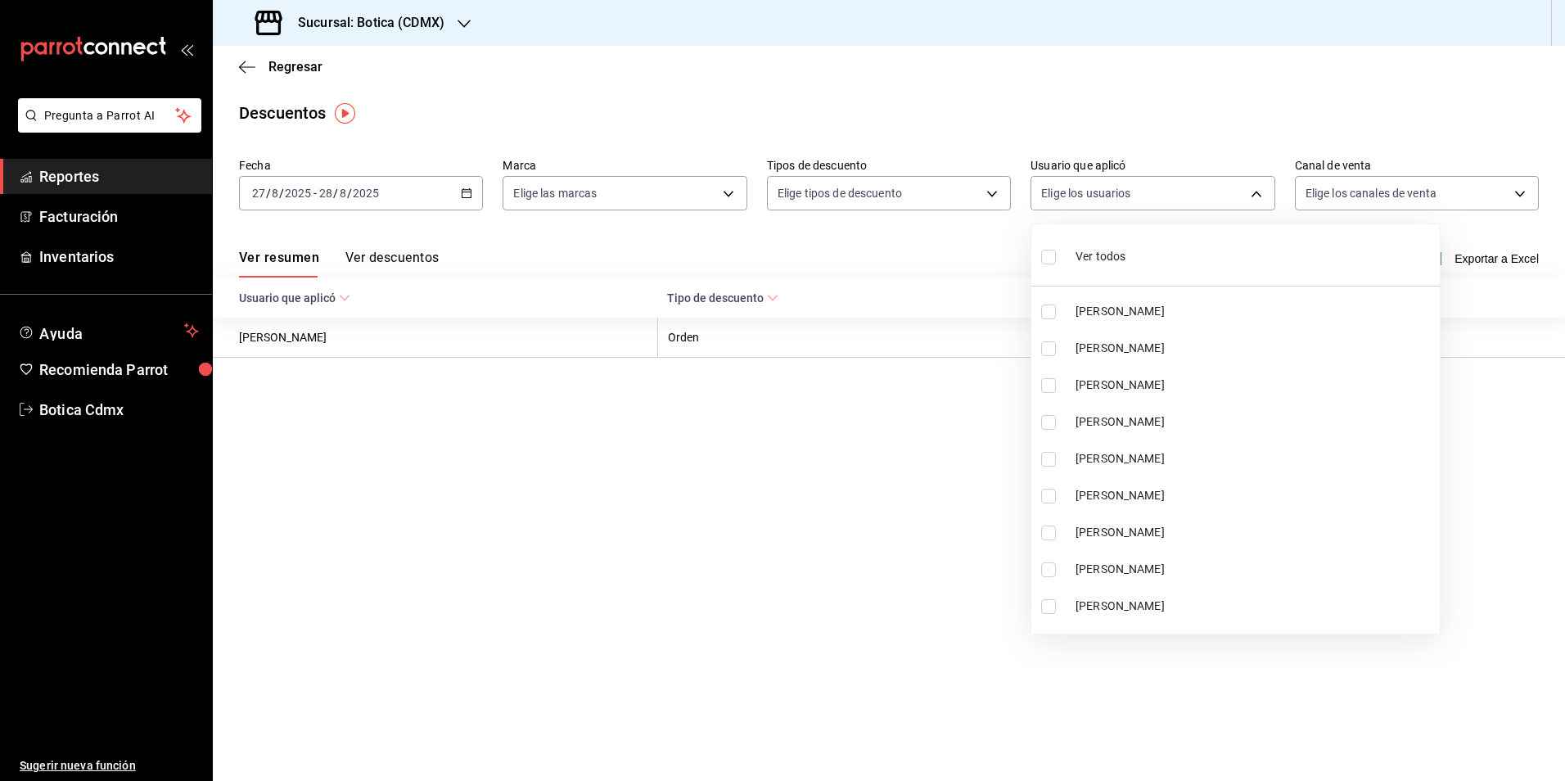
checkbox input "true"
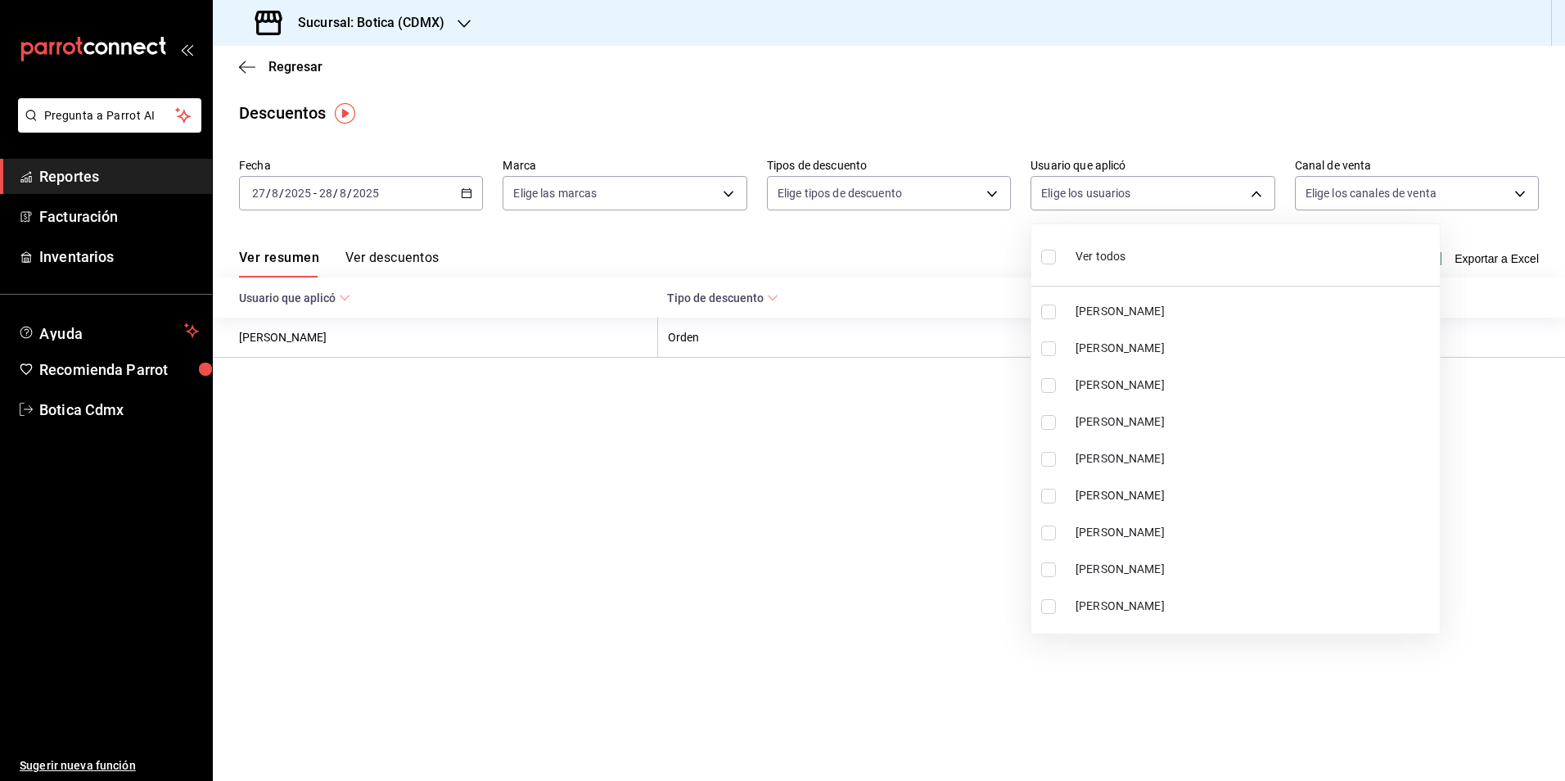
checkbox input "true"
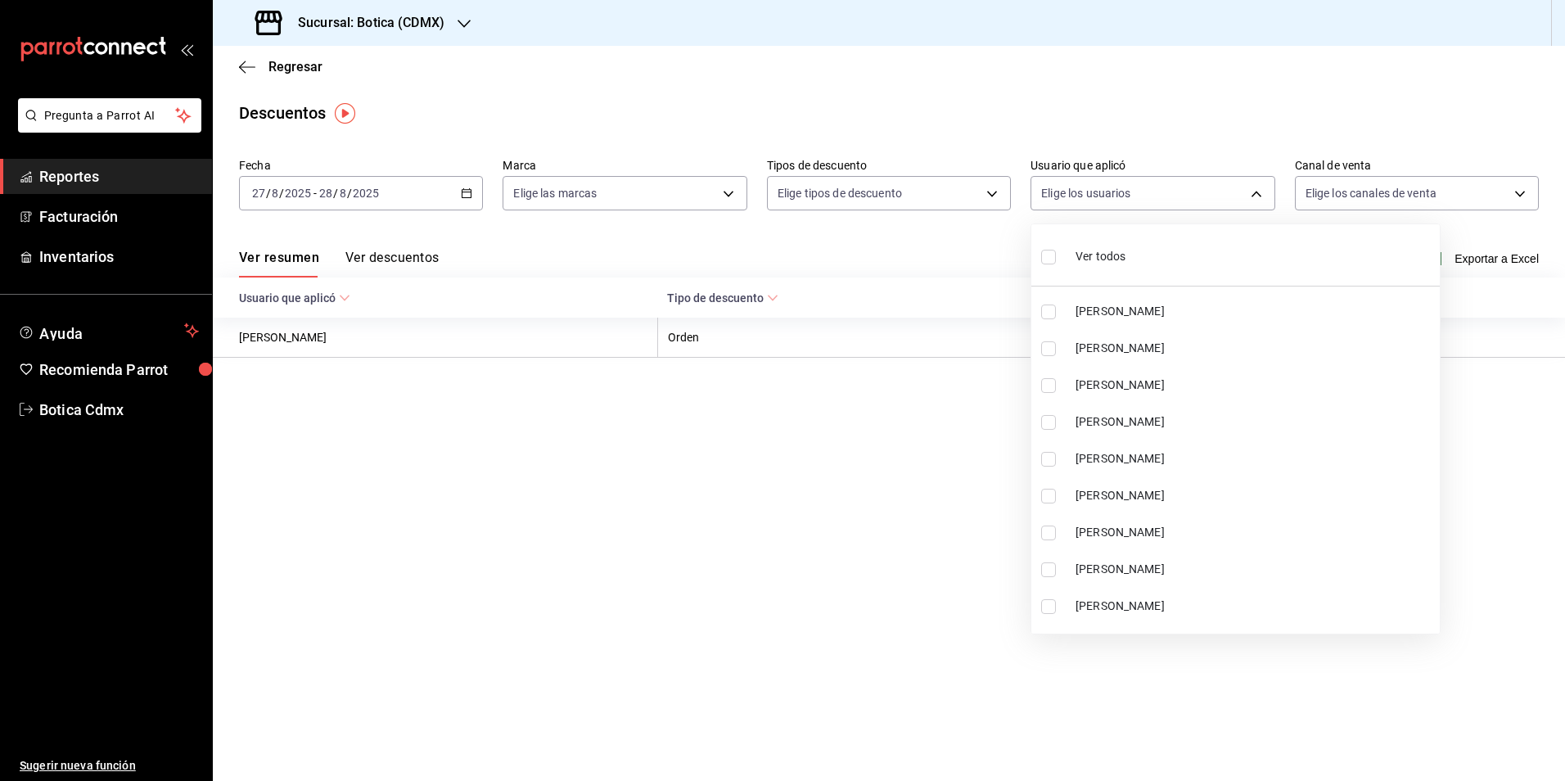
checkbox input "true"
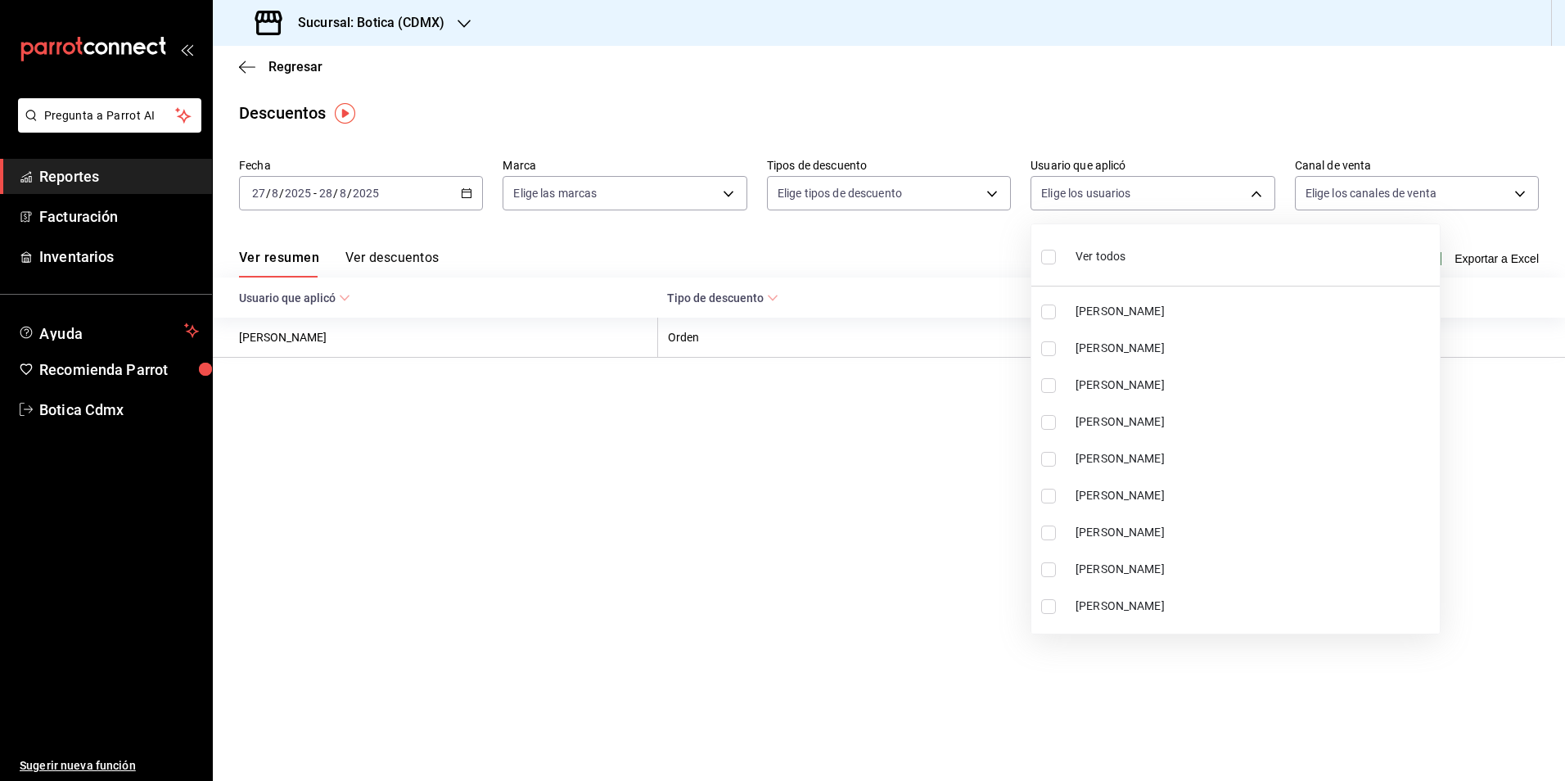
checkbox input "true"
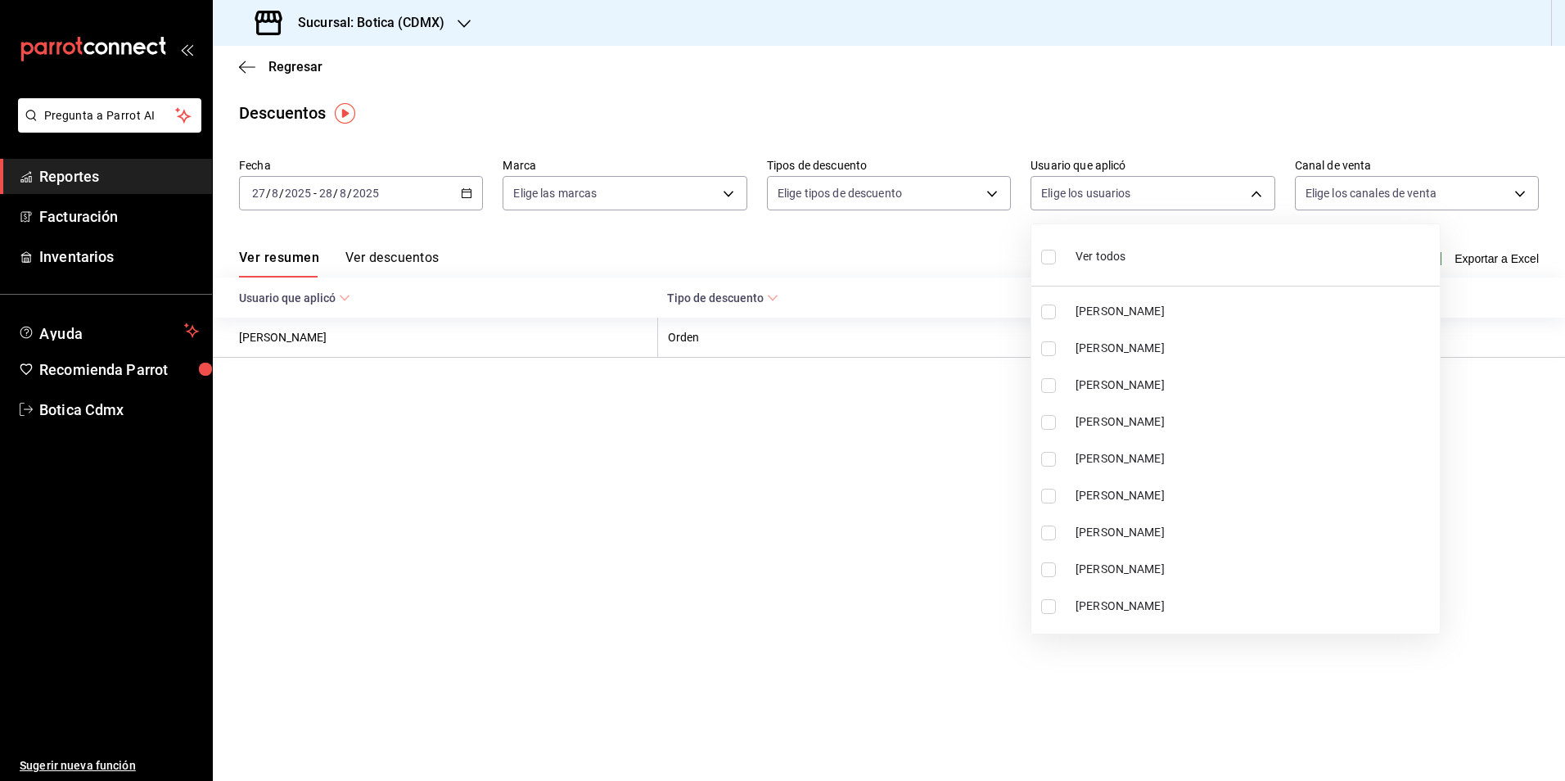
checkbox input "true"
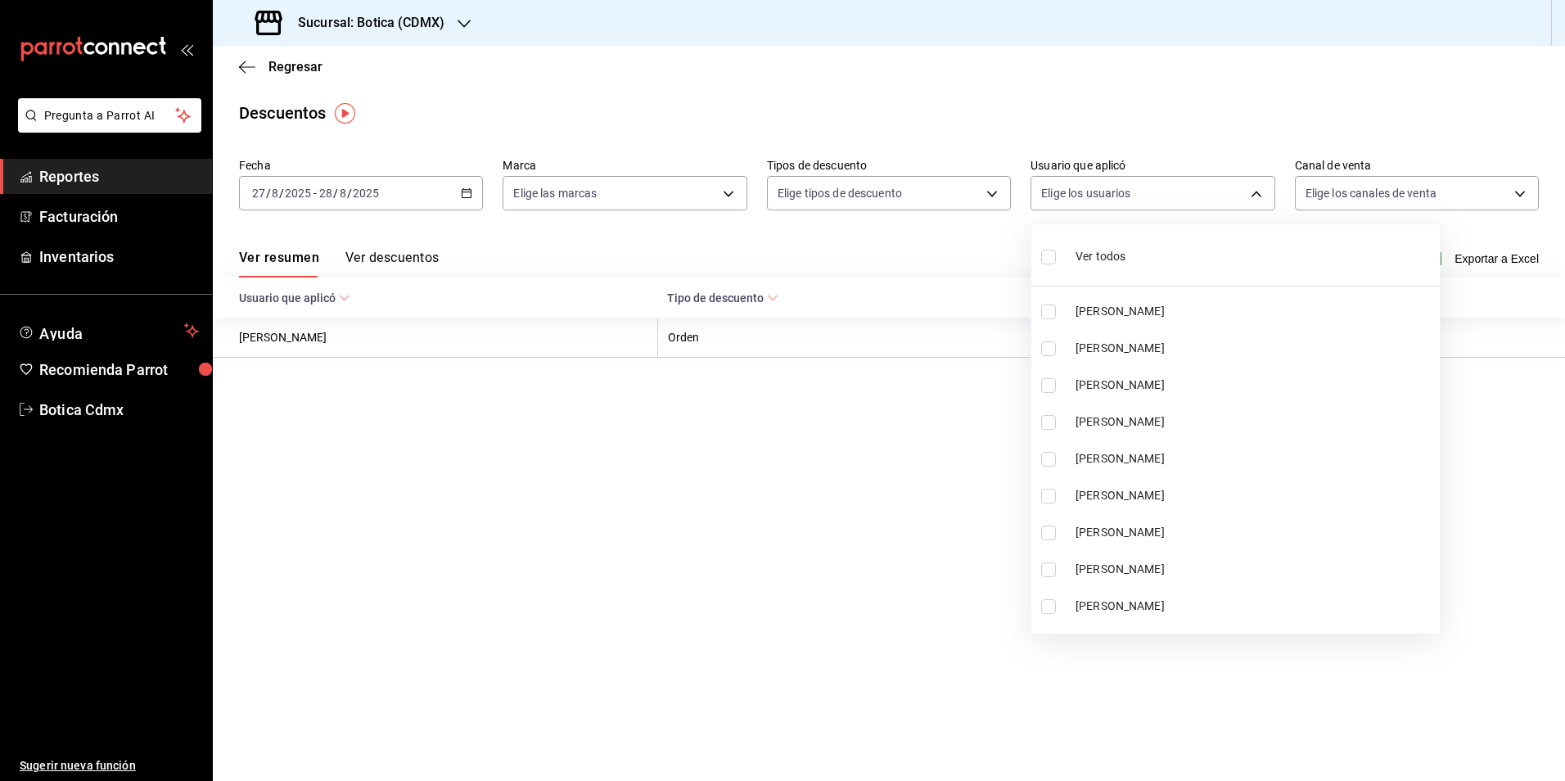
checkbox input "true"
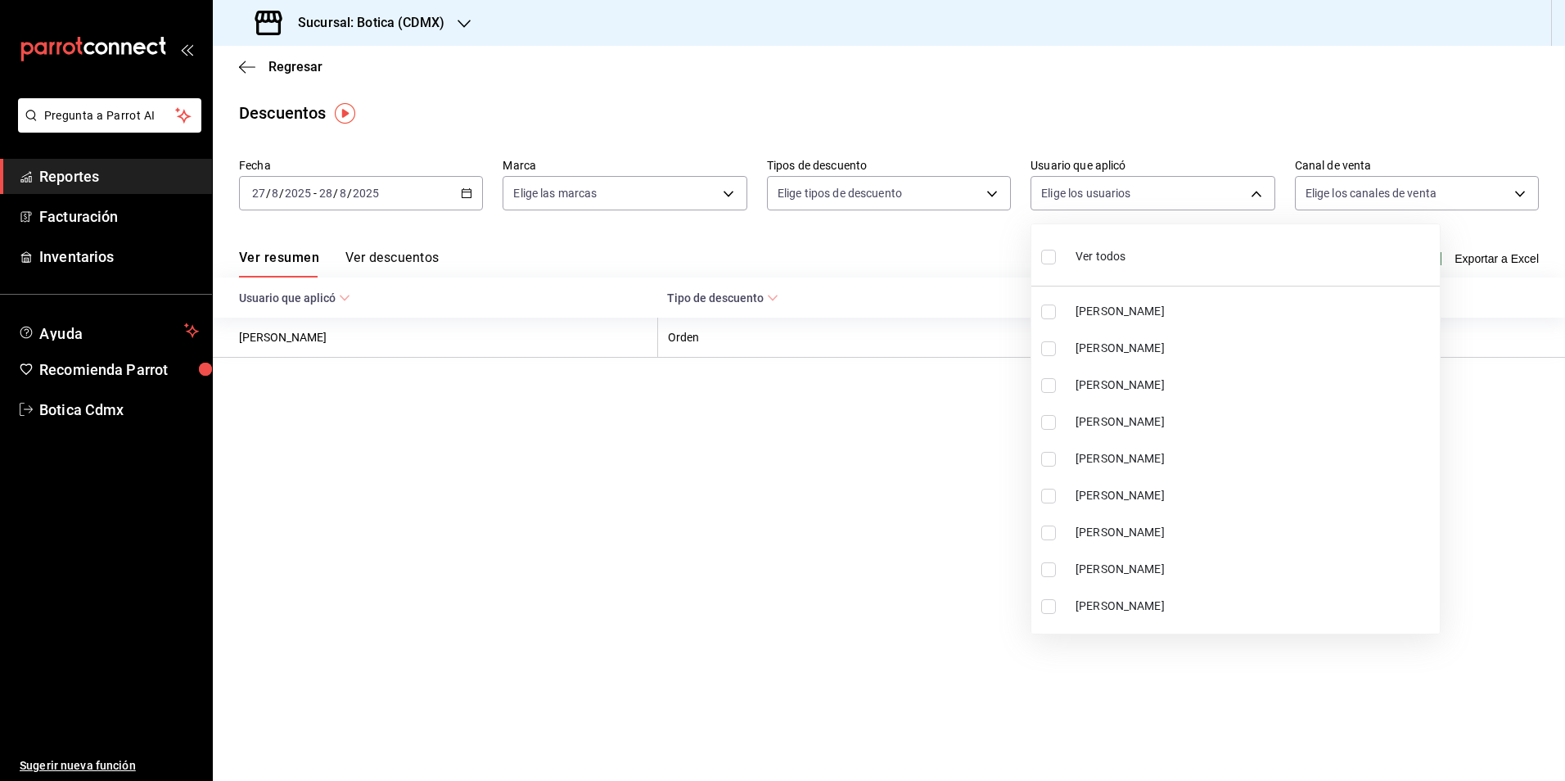
checkbox input "true"
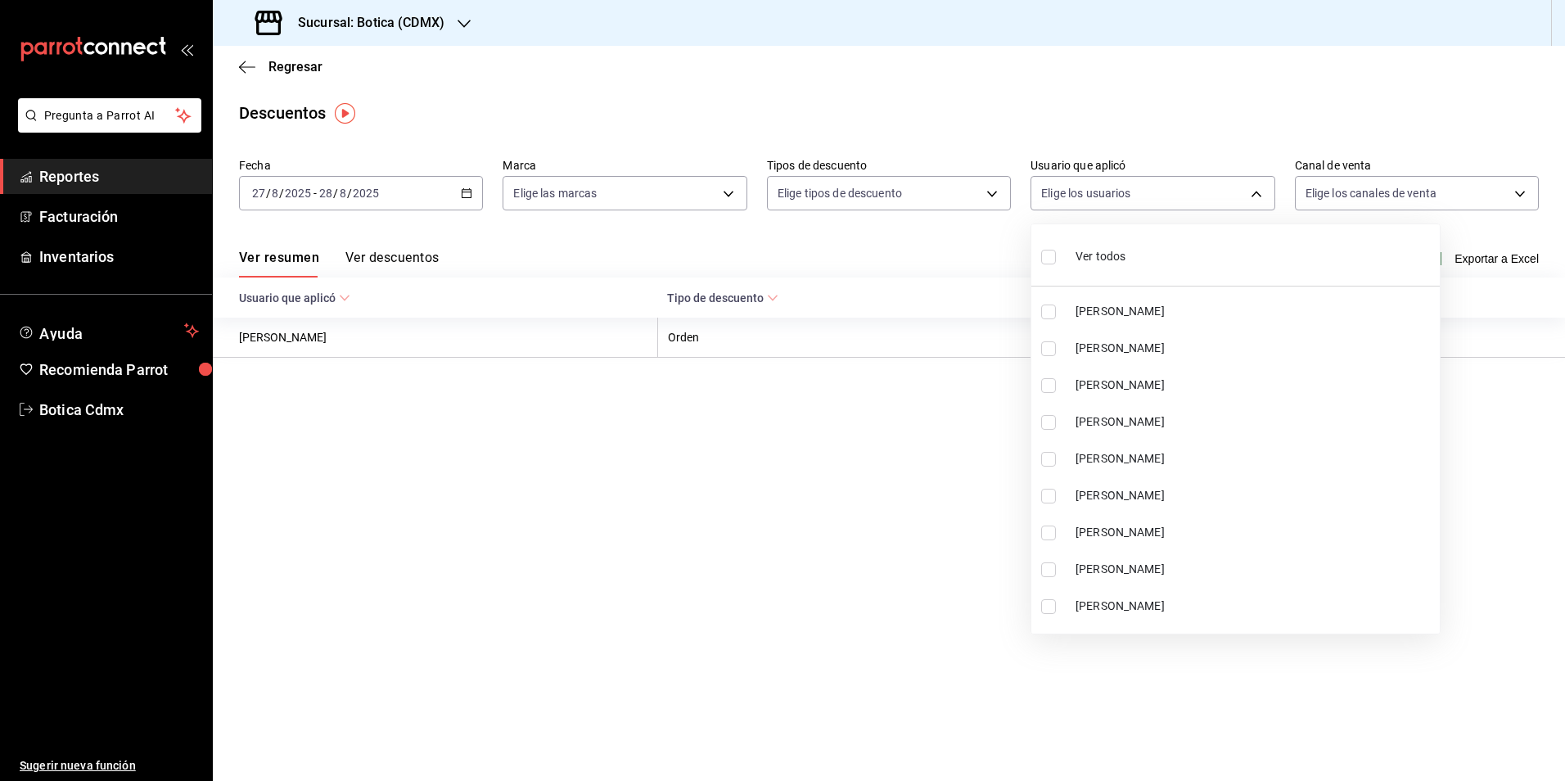
checkbox input "true"
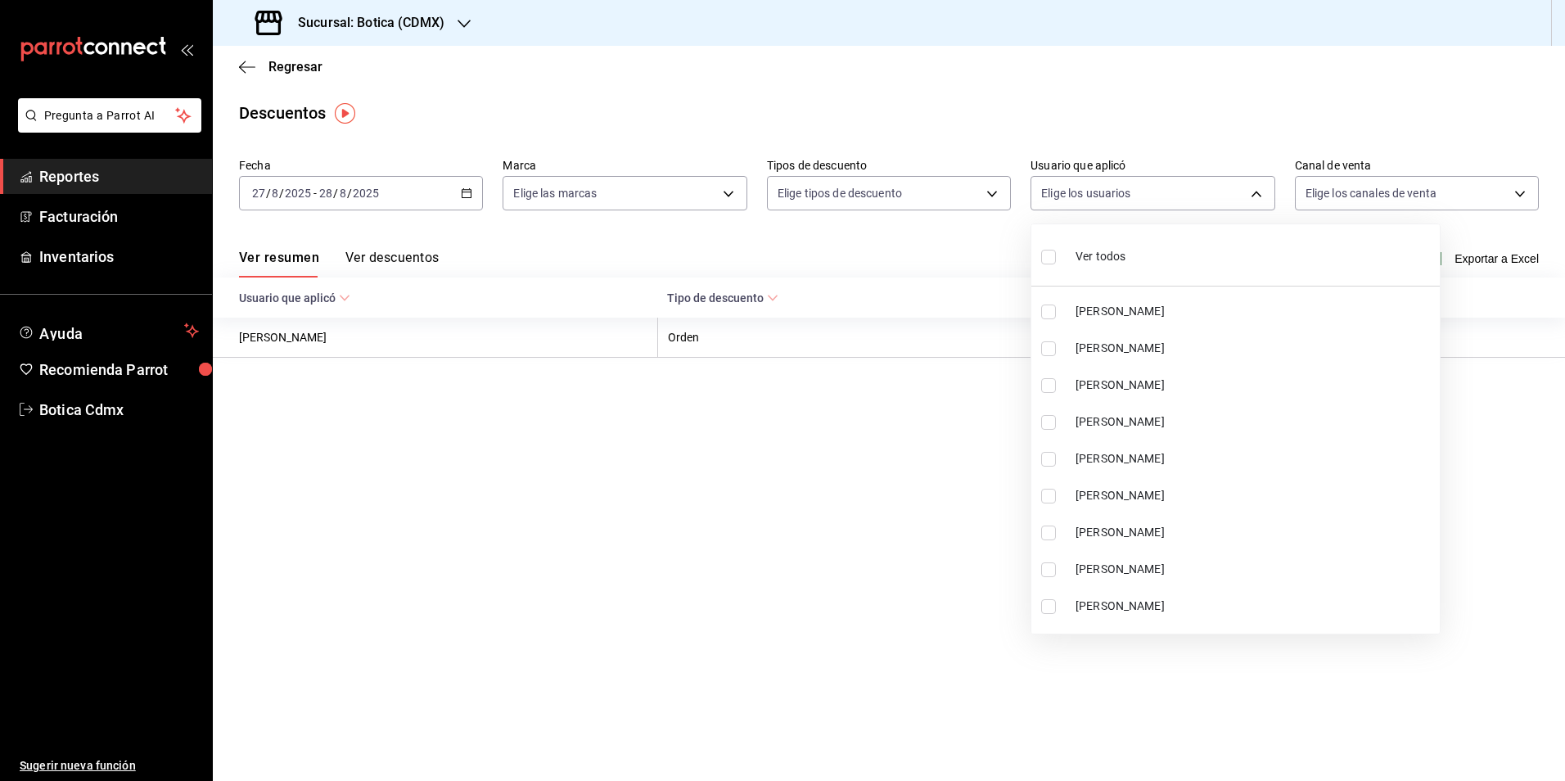
checkbox input "true"
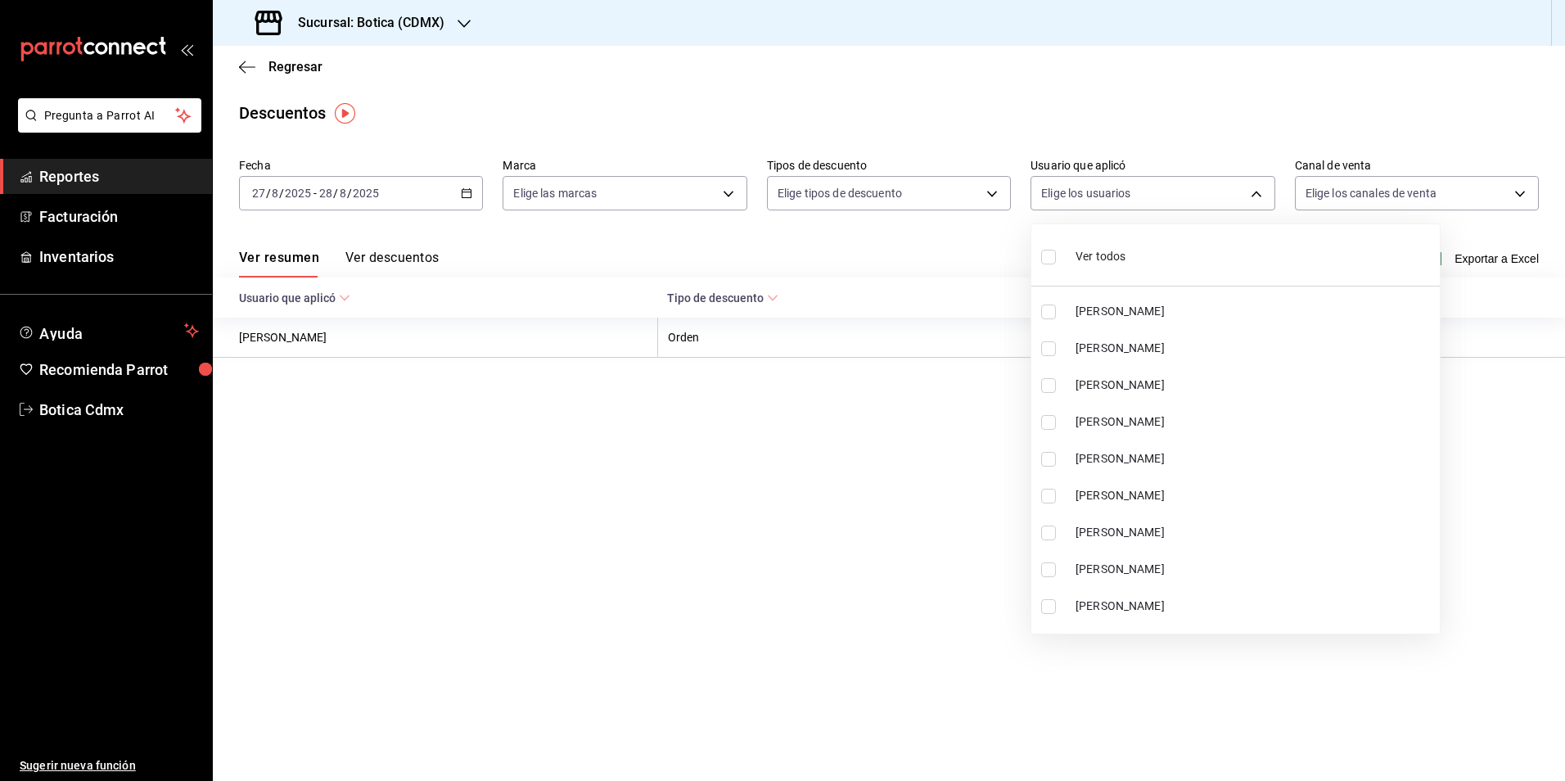
checkbox input "true"
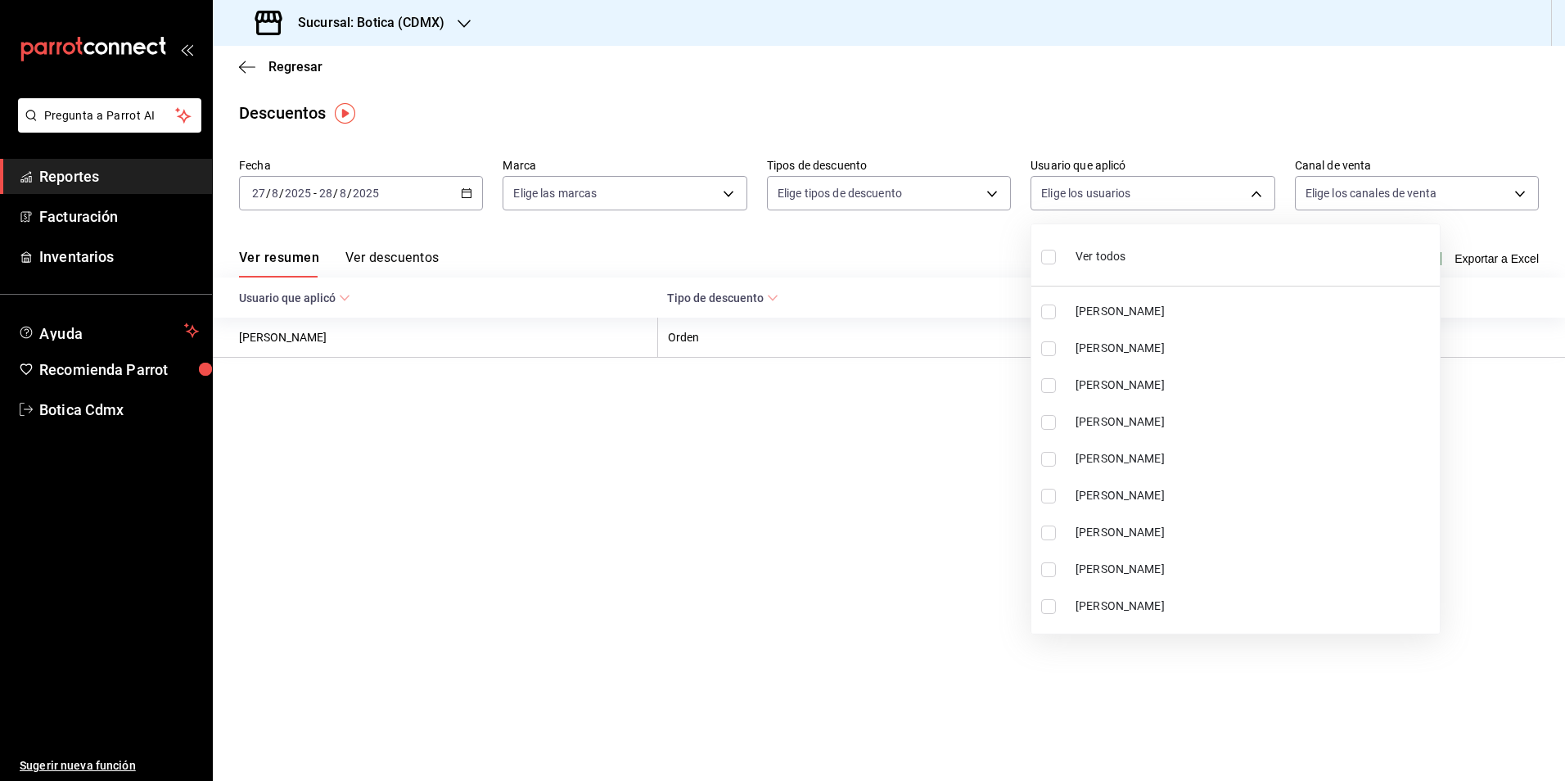
checkbox input "true"
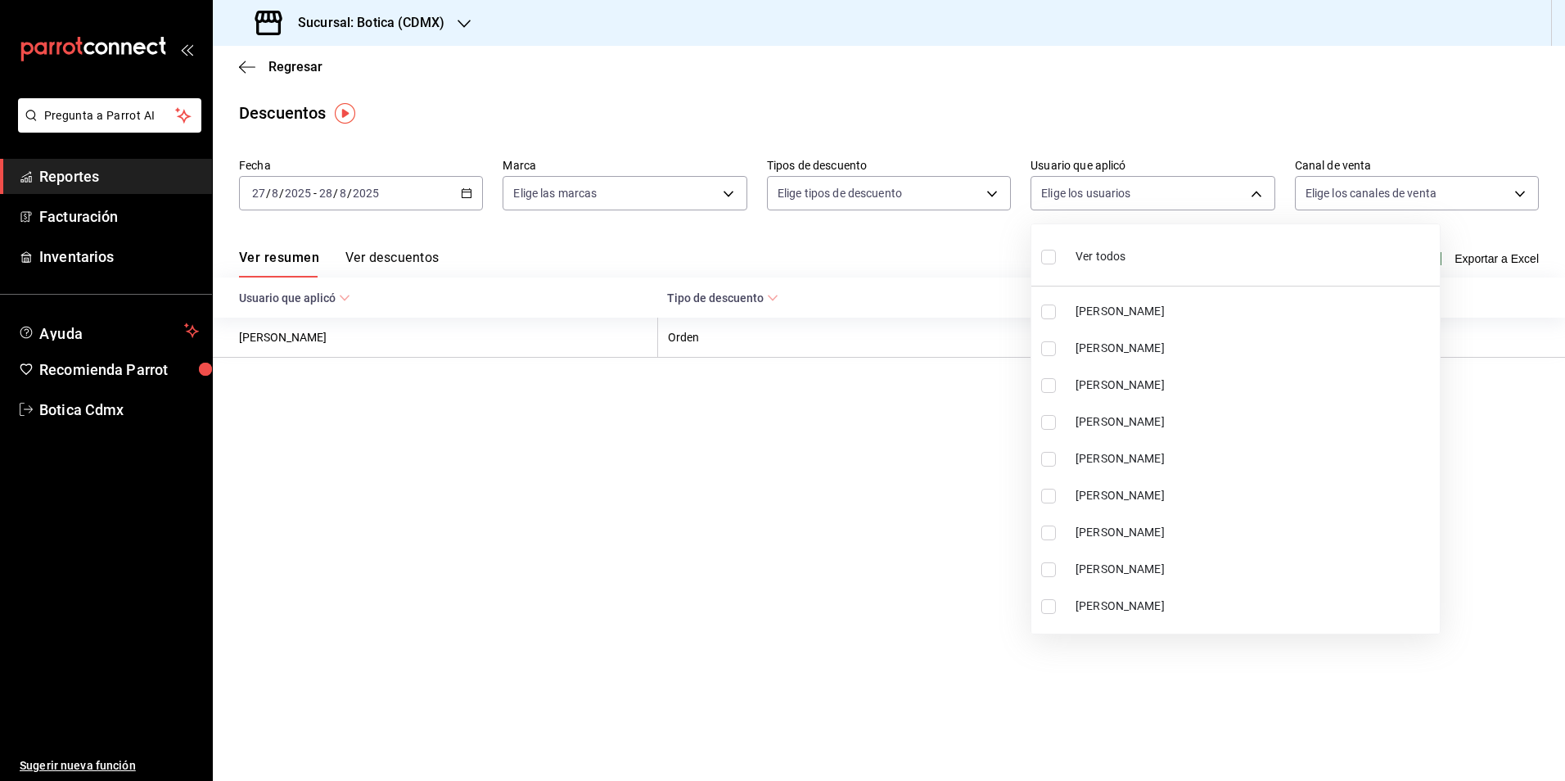
checkbox input "true"
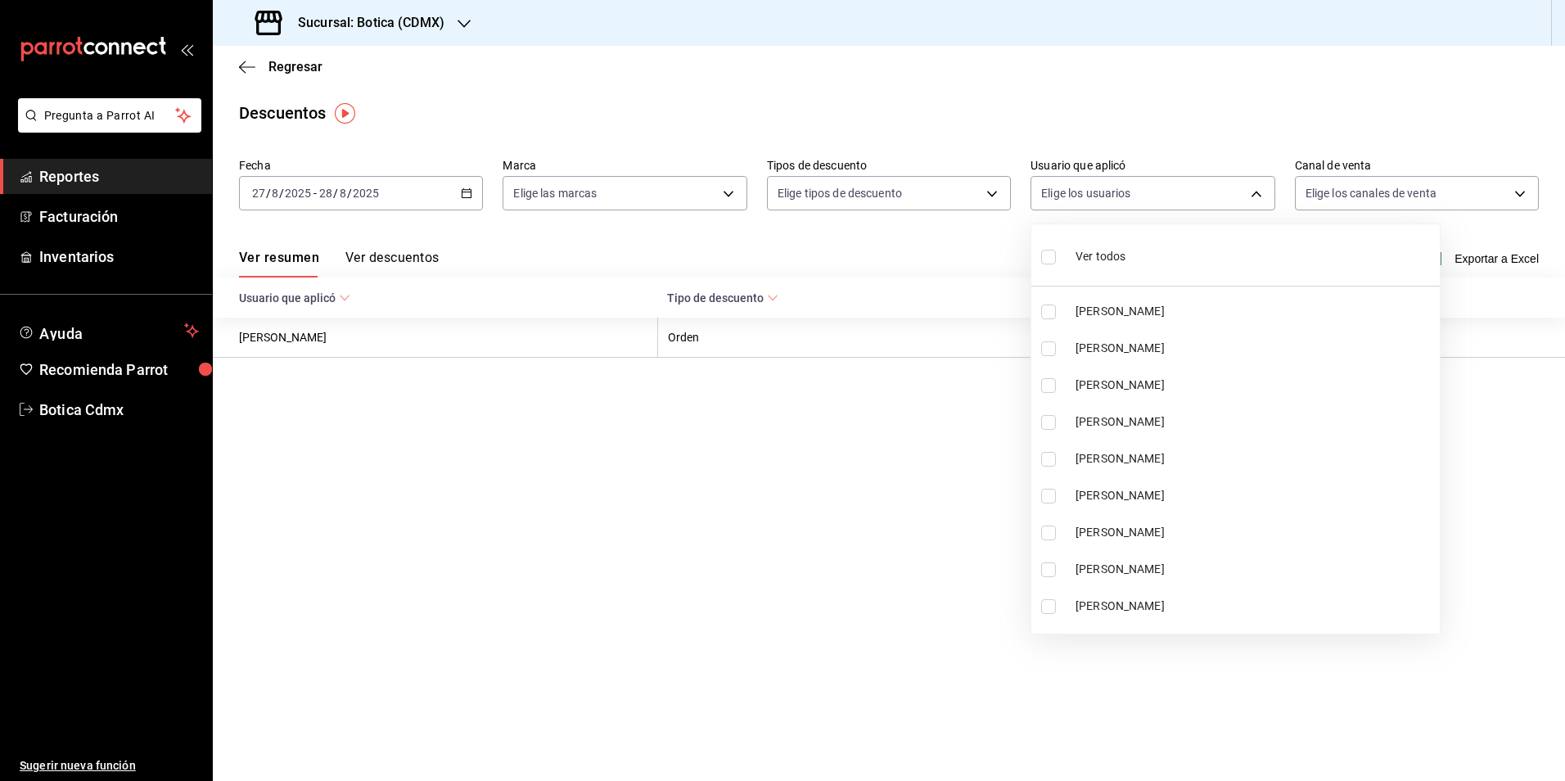
checkbox input "true"
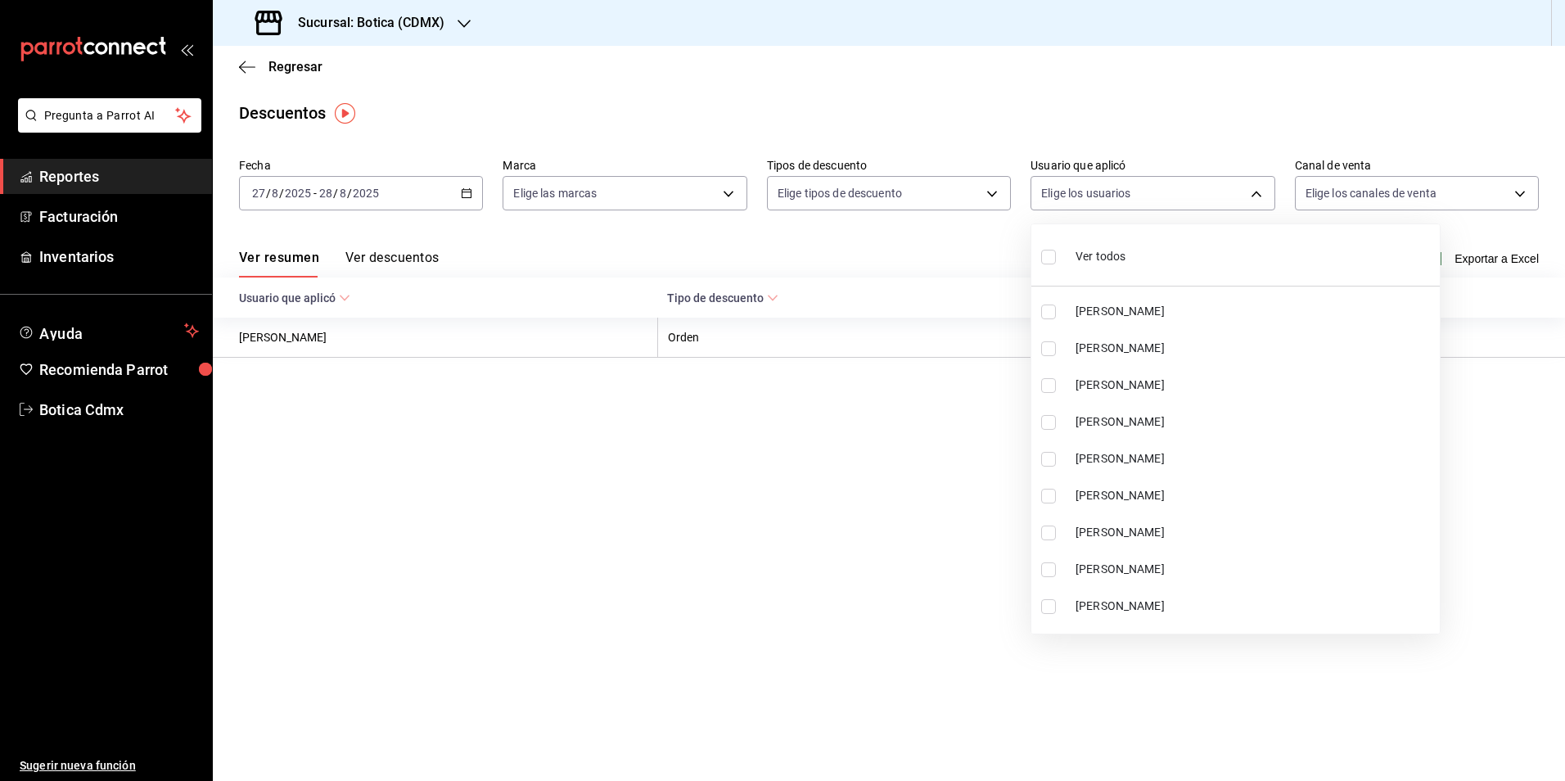
checkbox input "true"
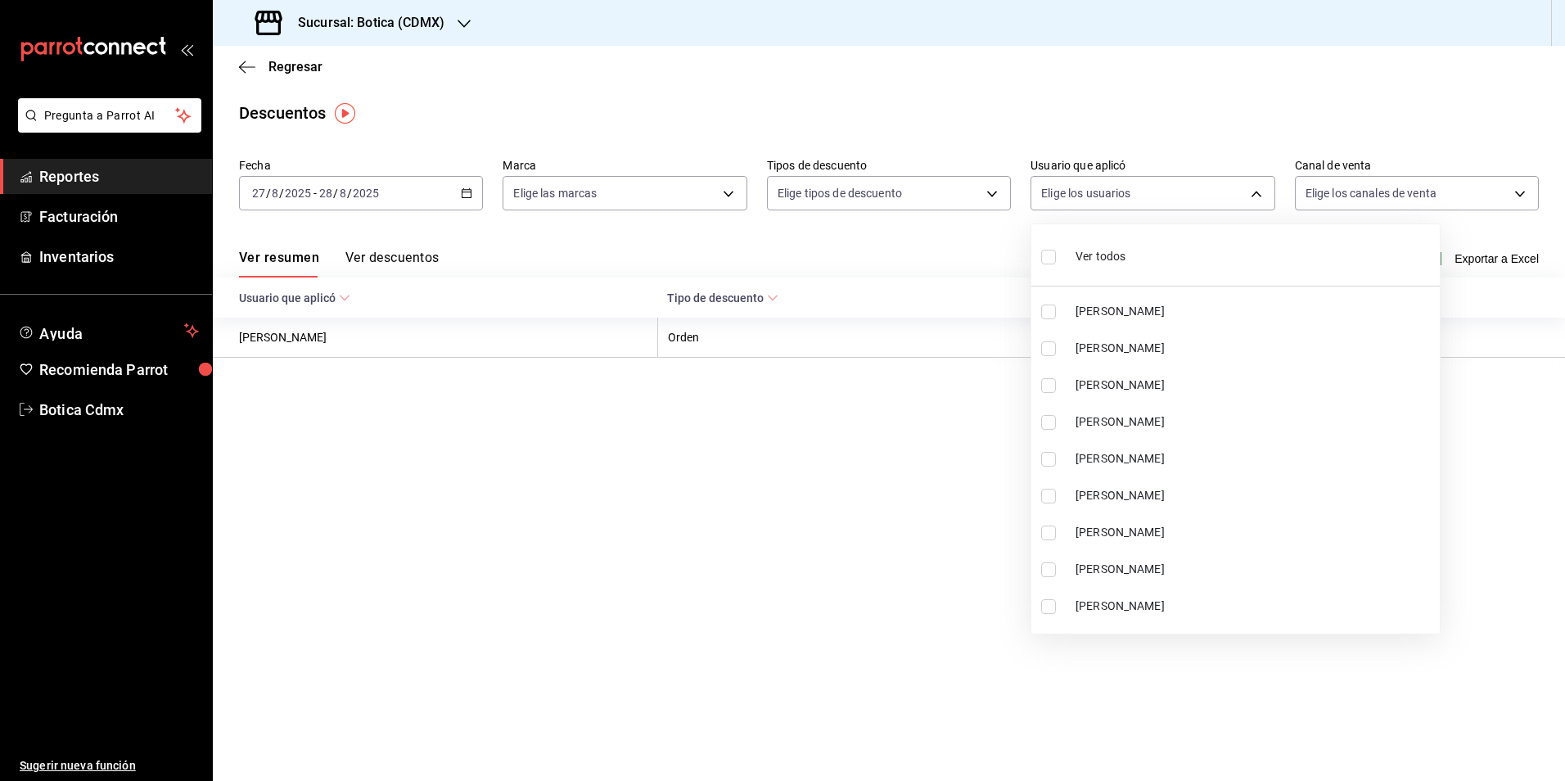
checkbox input "true"
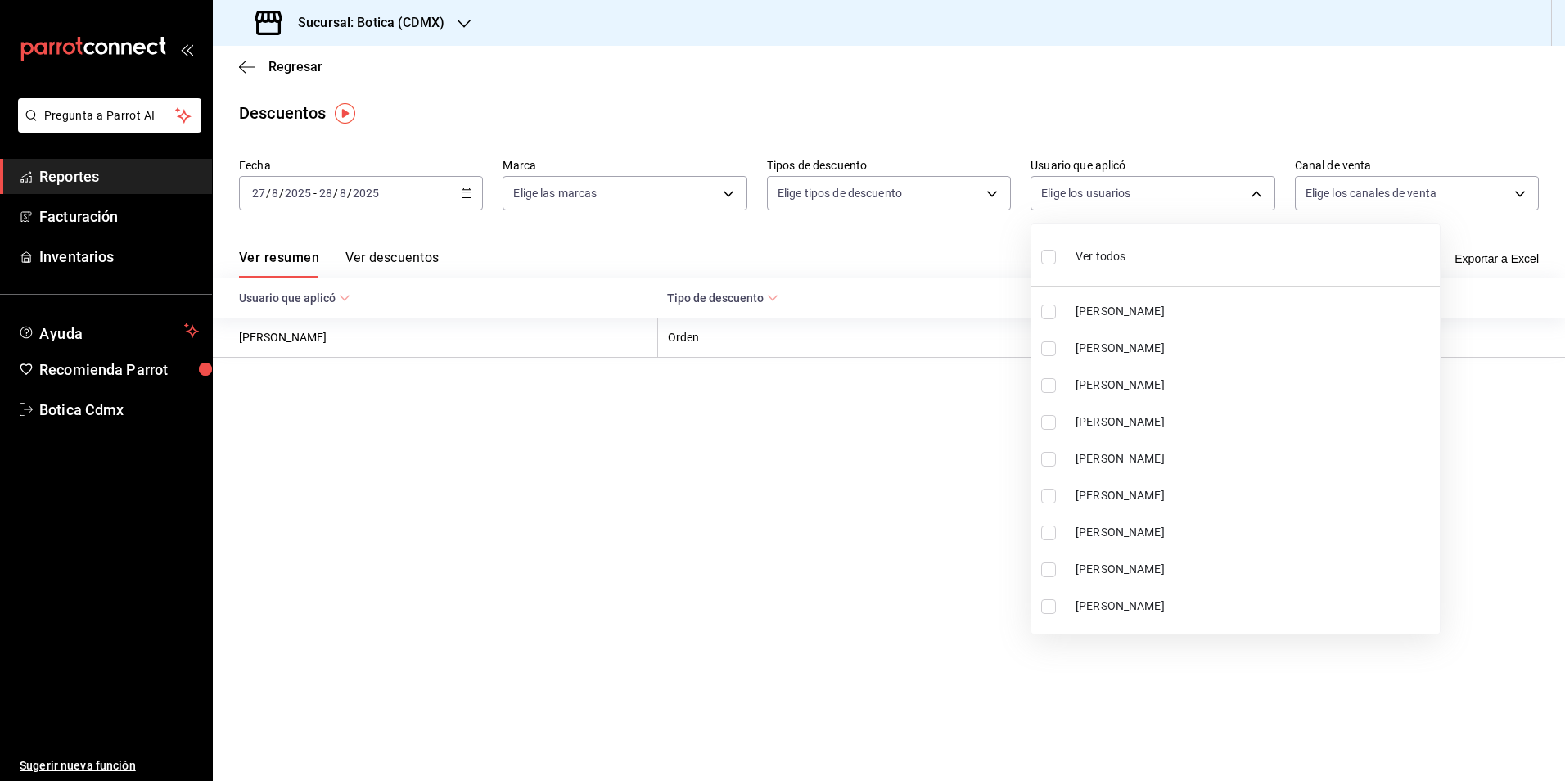
checkbox input "true"
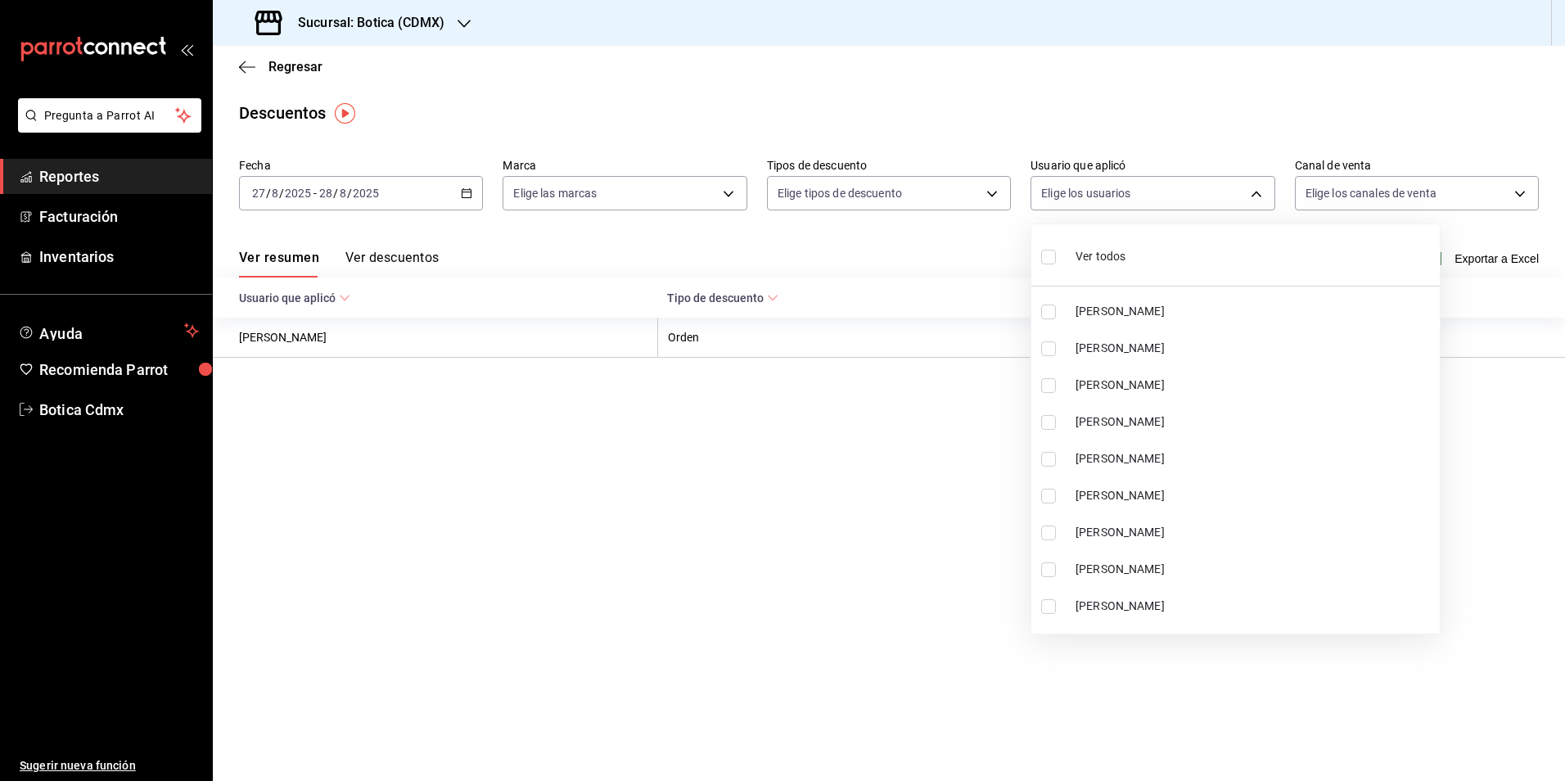
checkbox input "true"
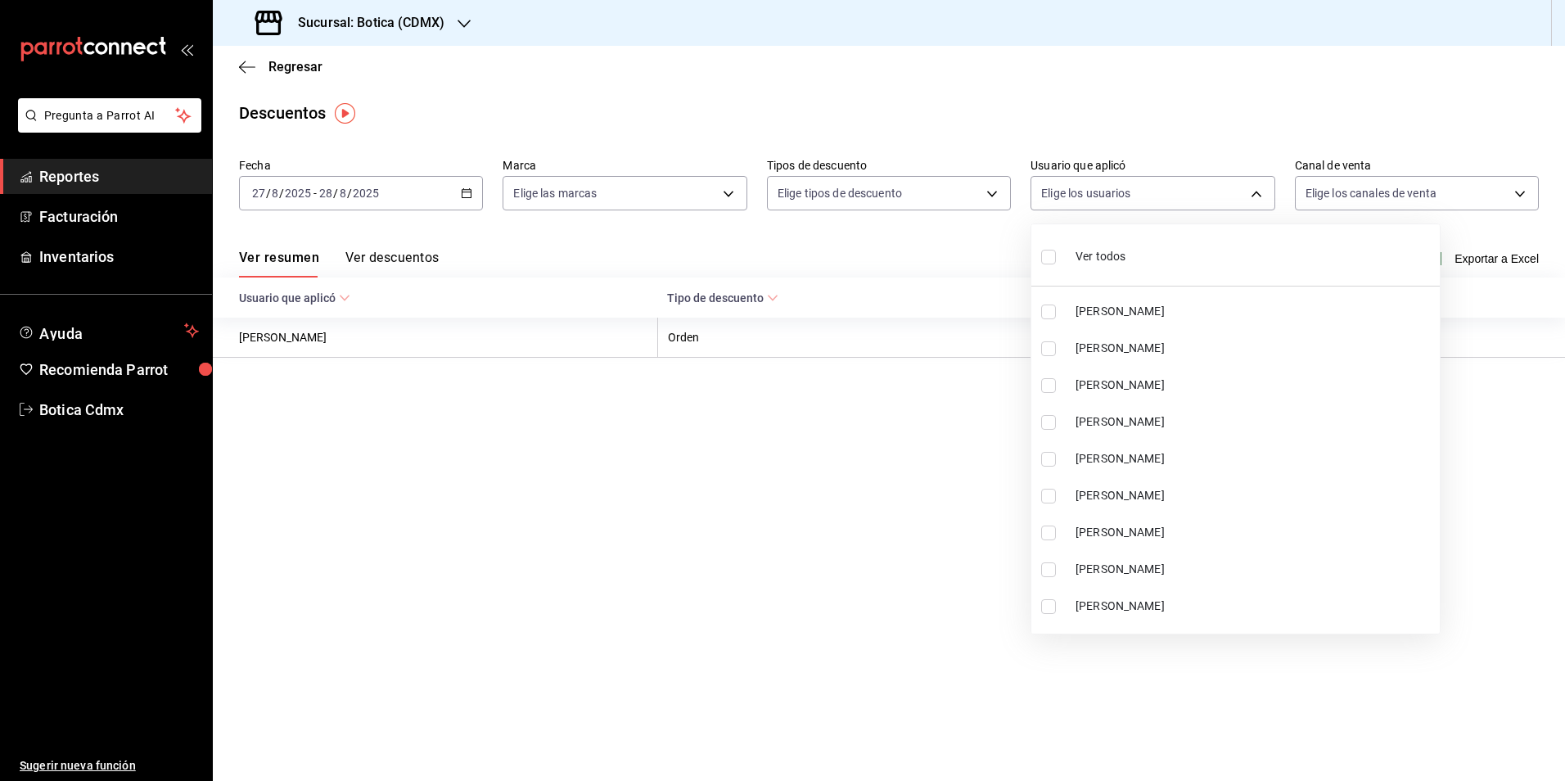
checkbox input "true"
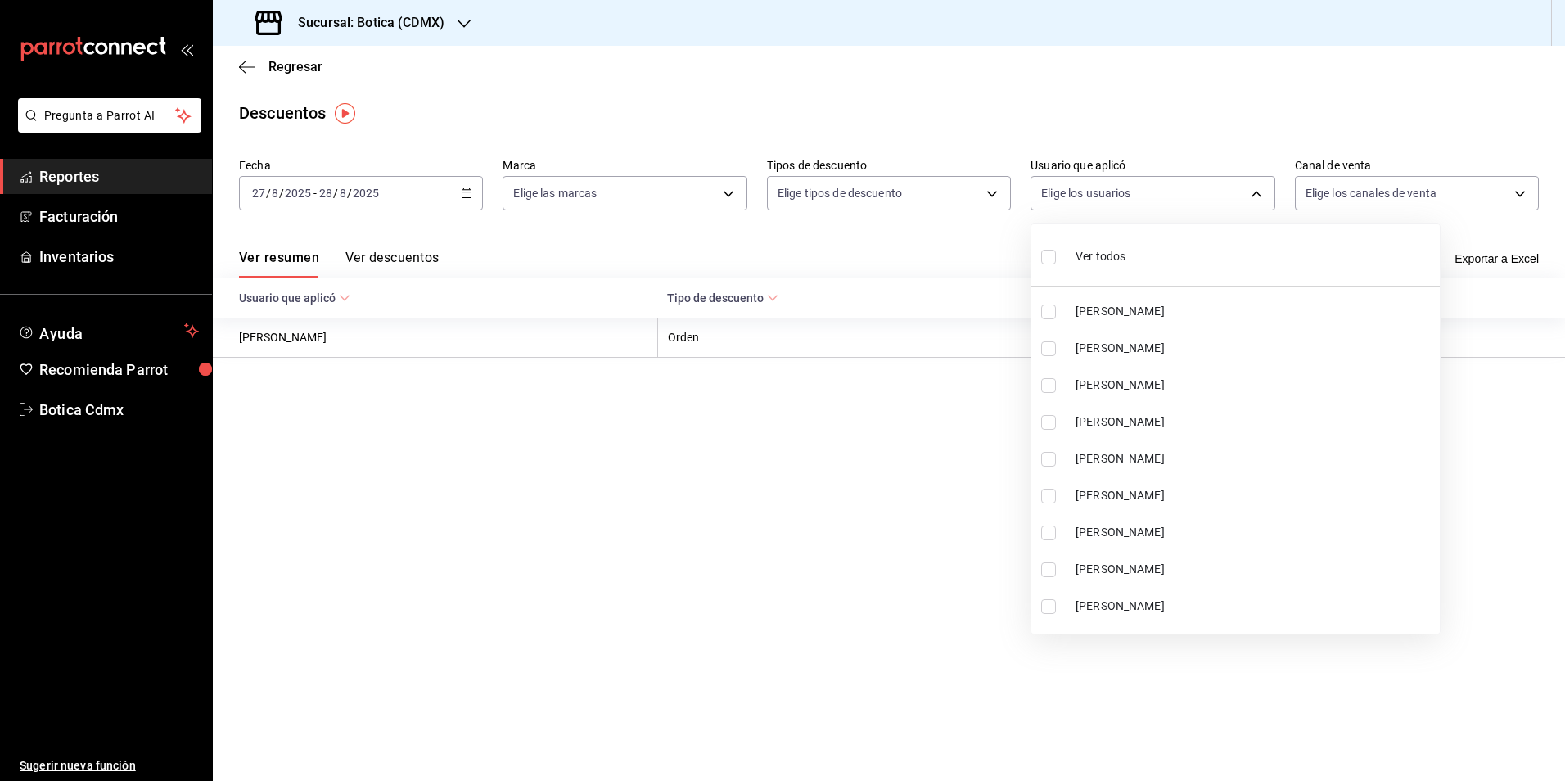
checkbox input "true"
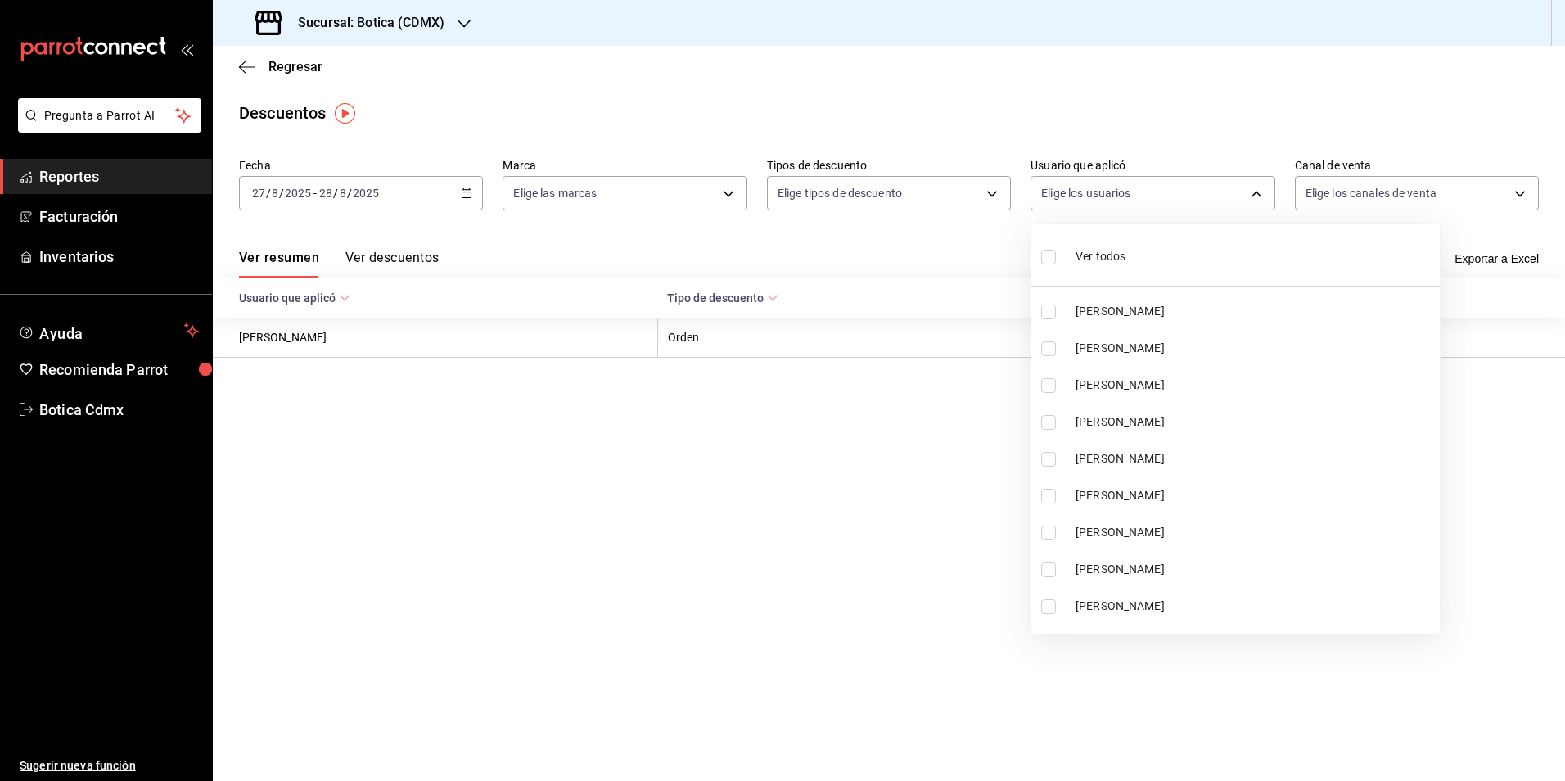
checkbox input "true"
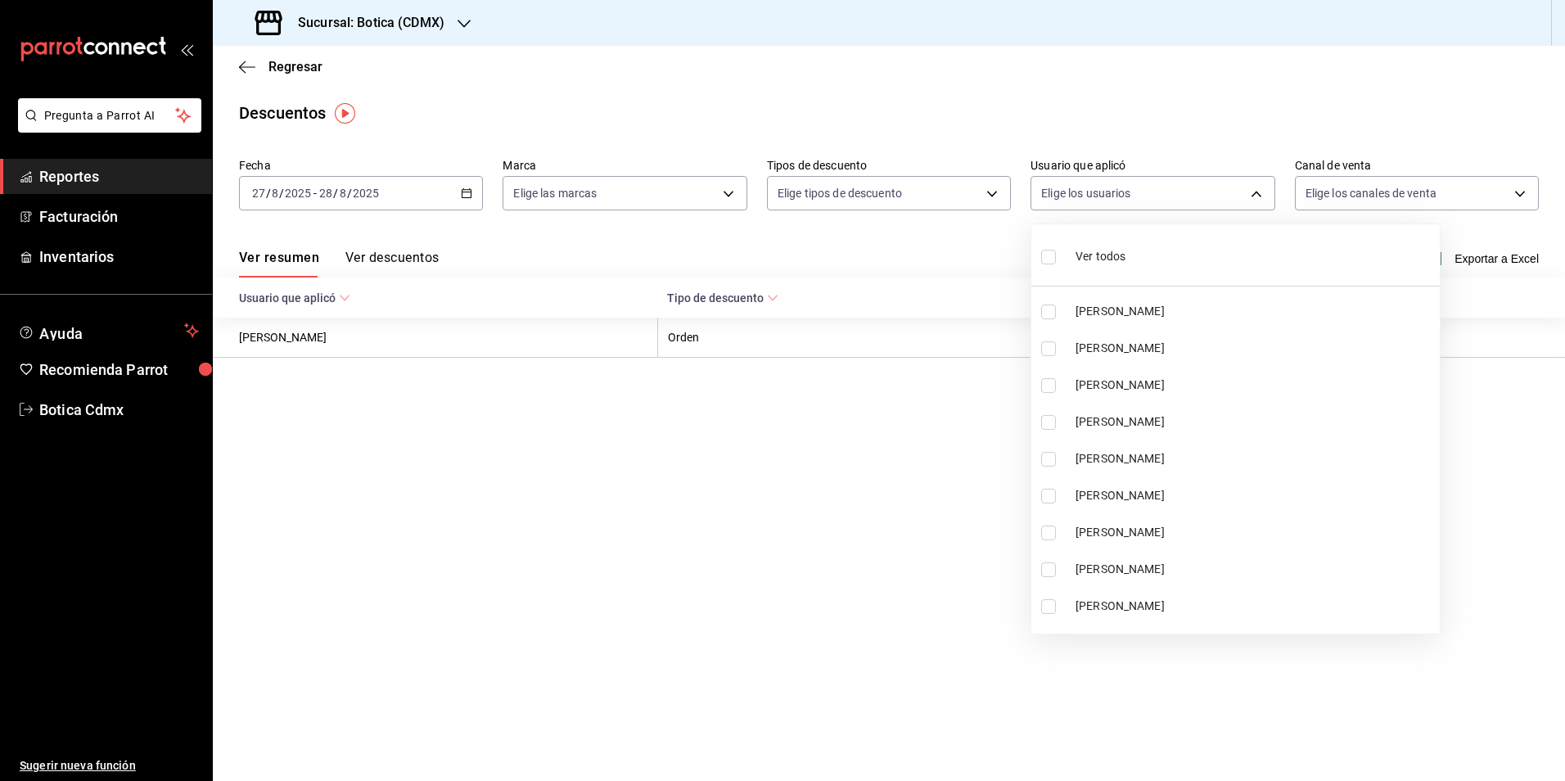
checkbox input "true"
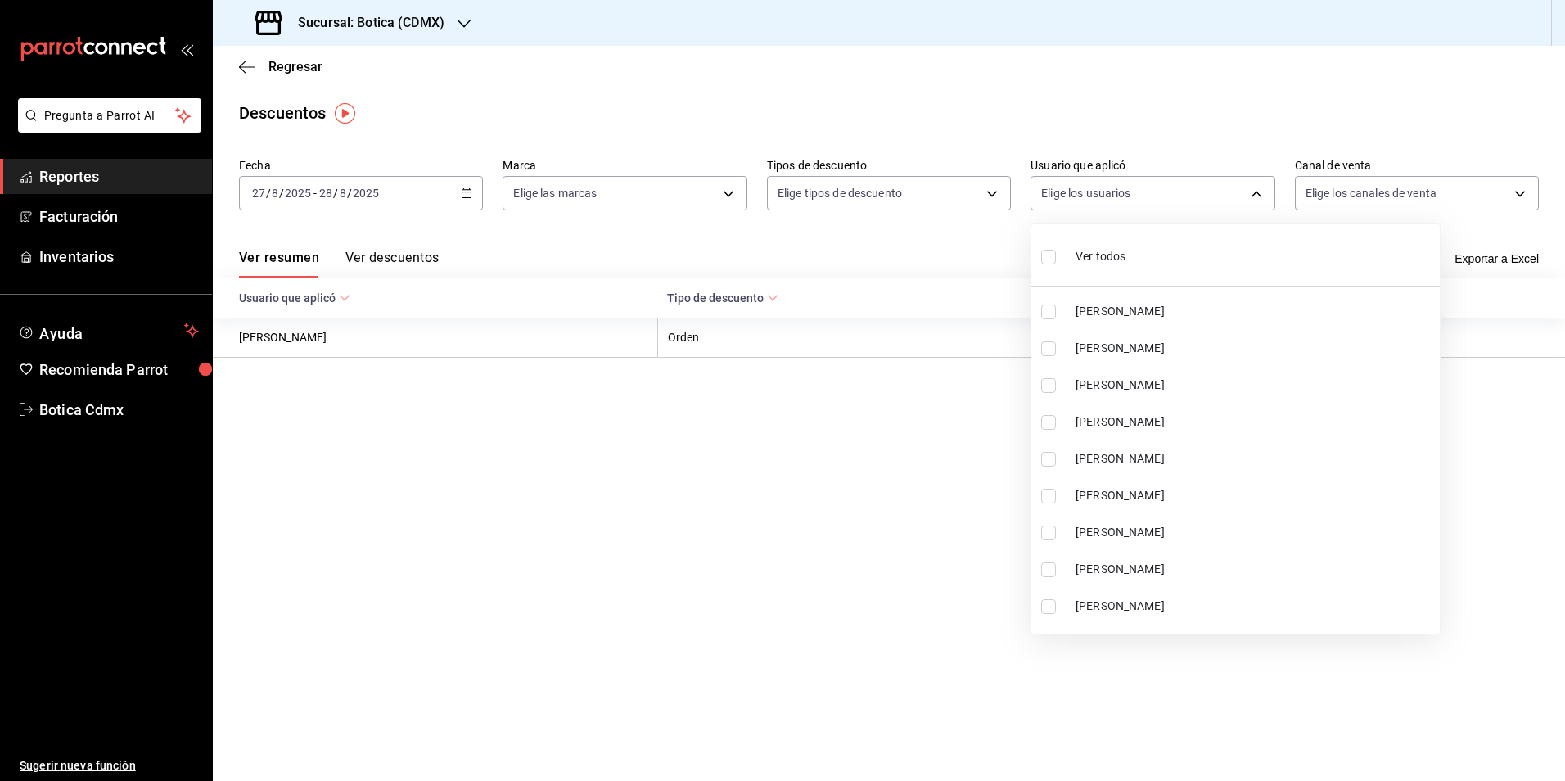
checkbox input "true"
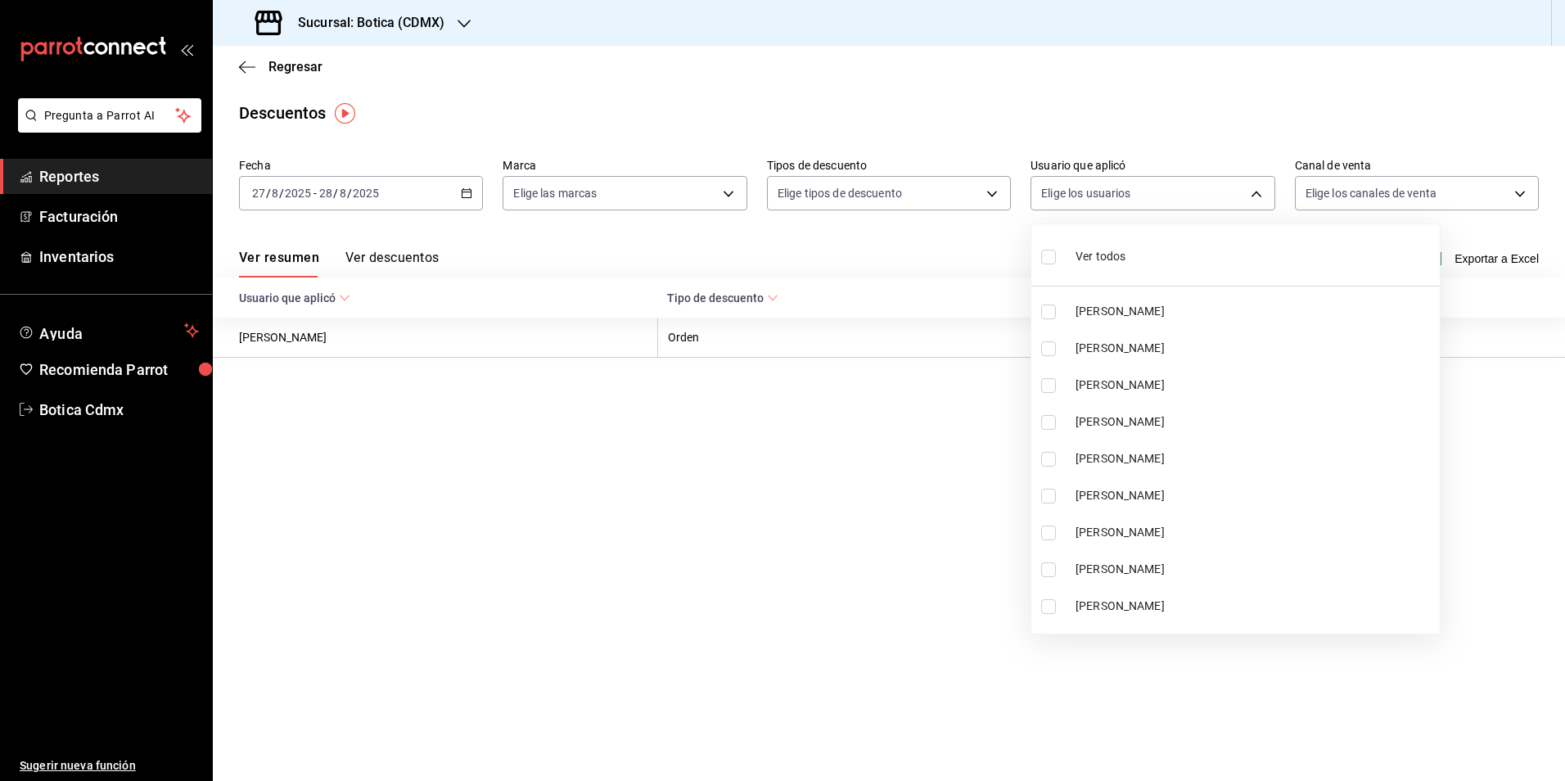
checkbox input "true"
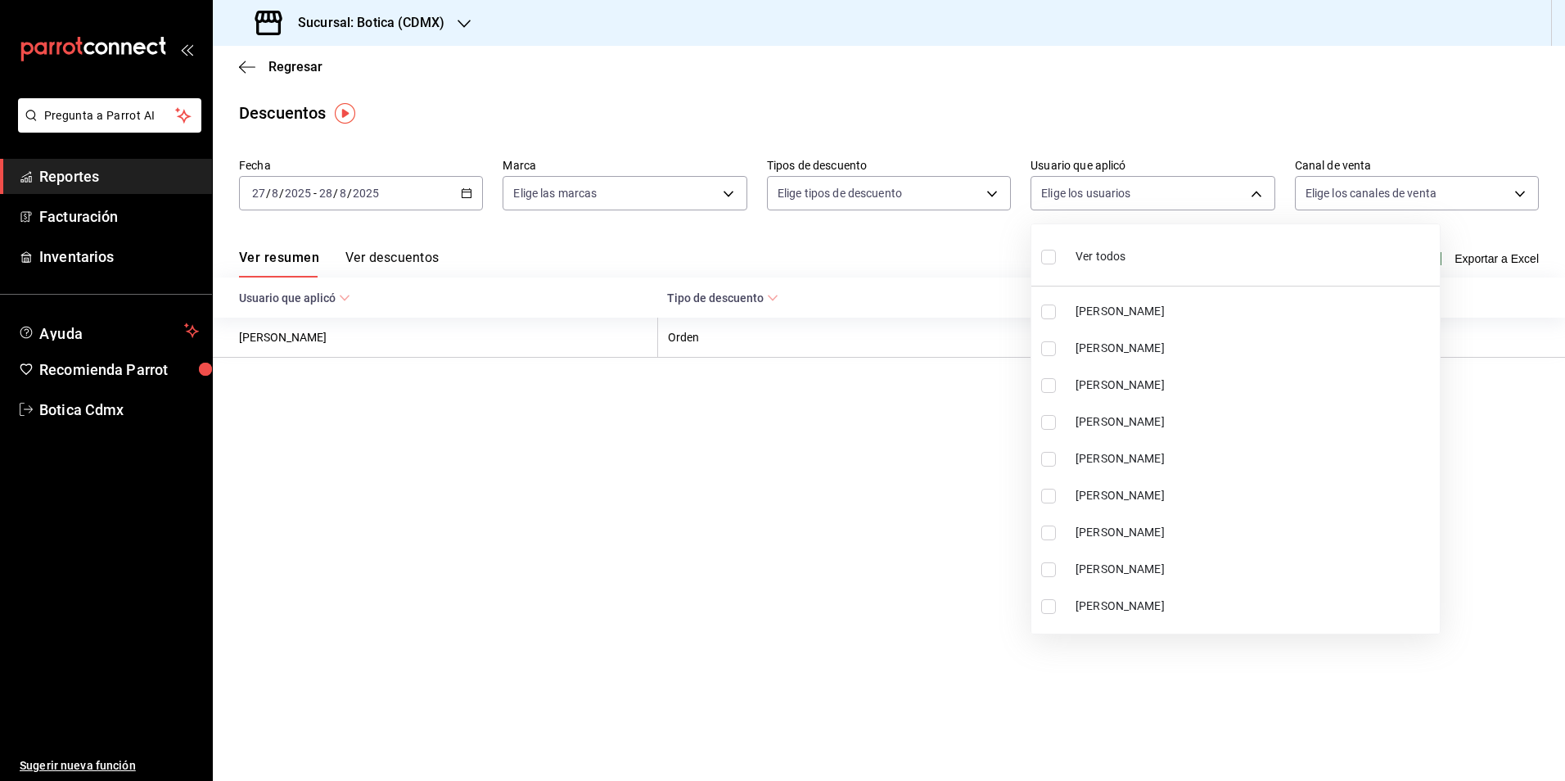
checkbox input "true"
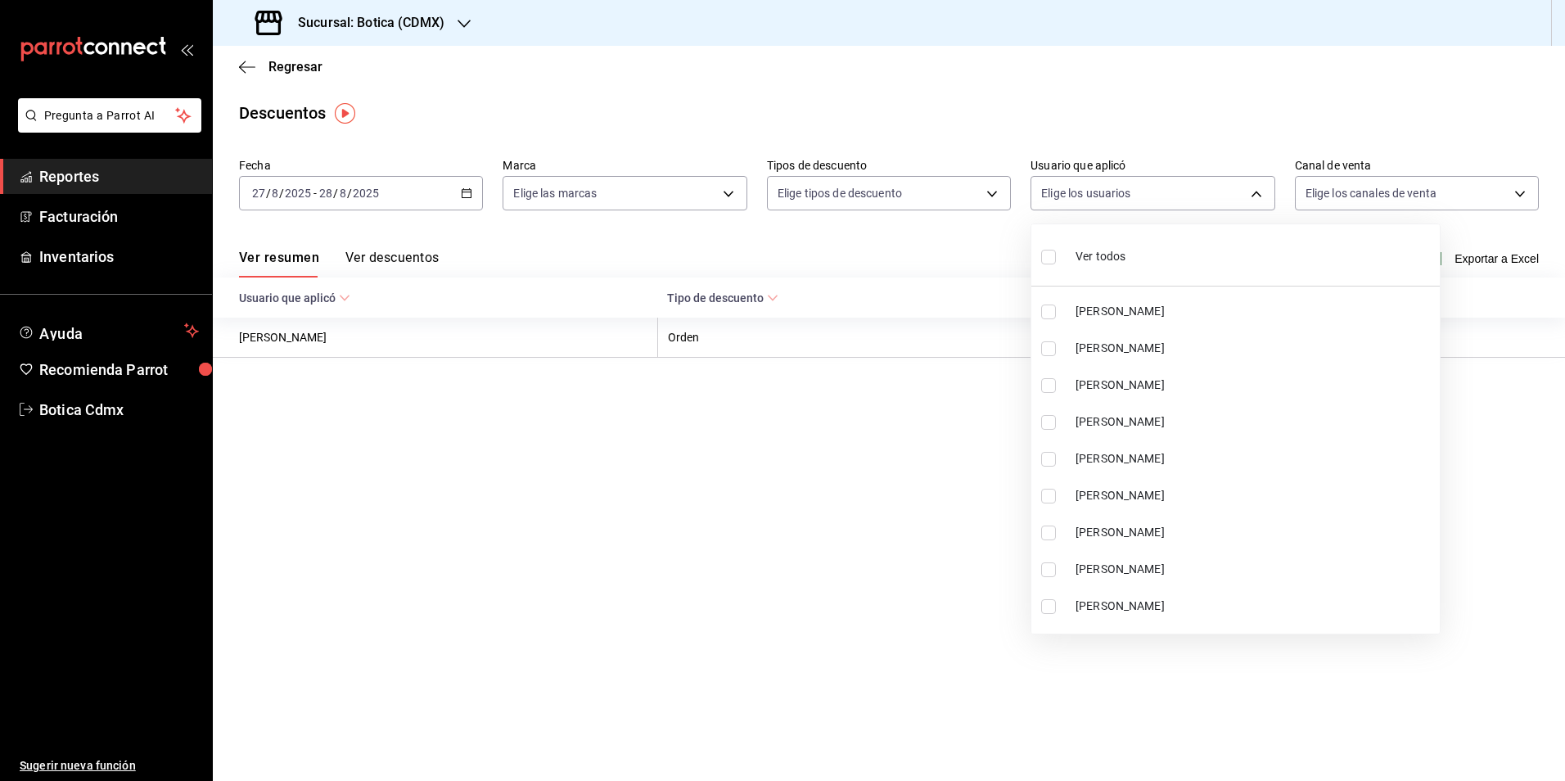
checkbox input "true"
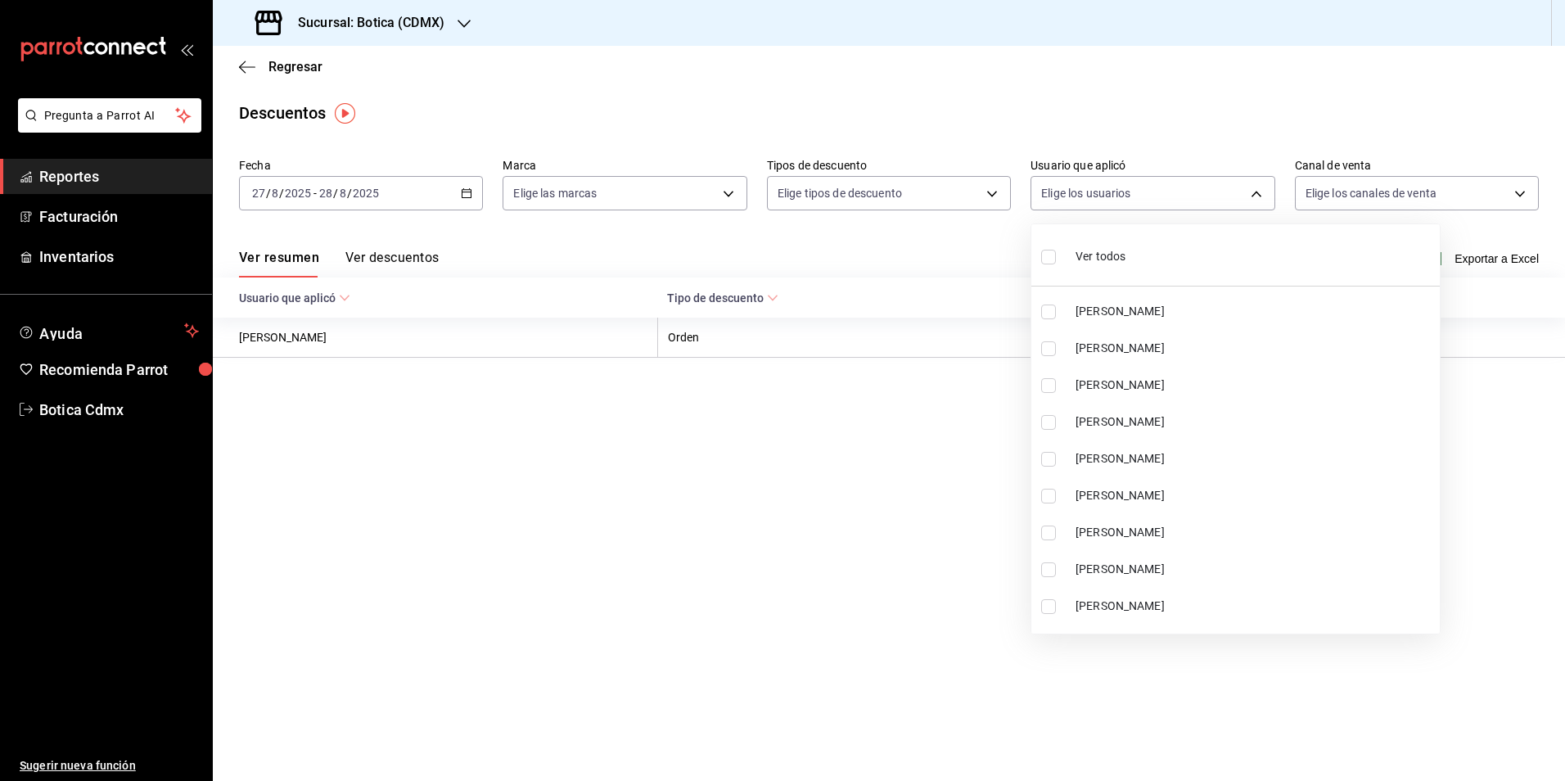
checkbox input "true"
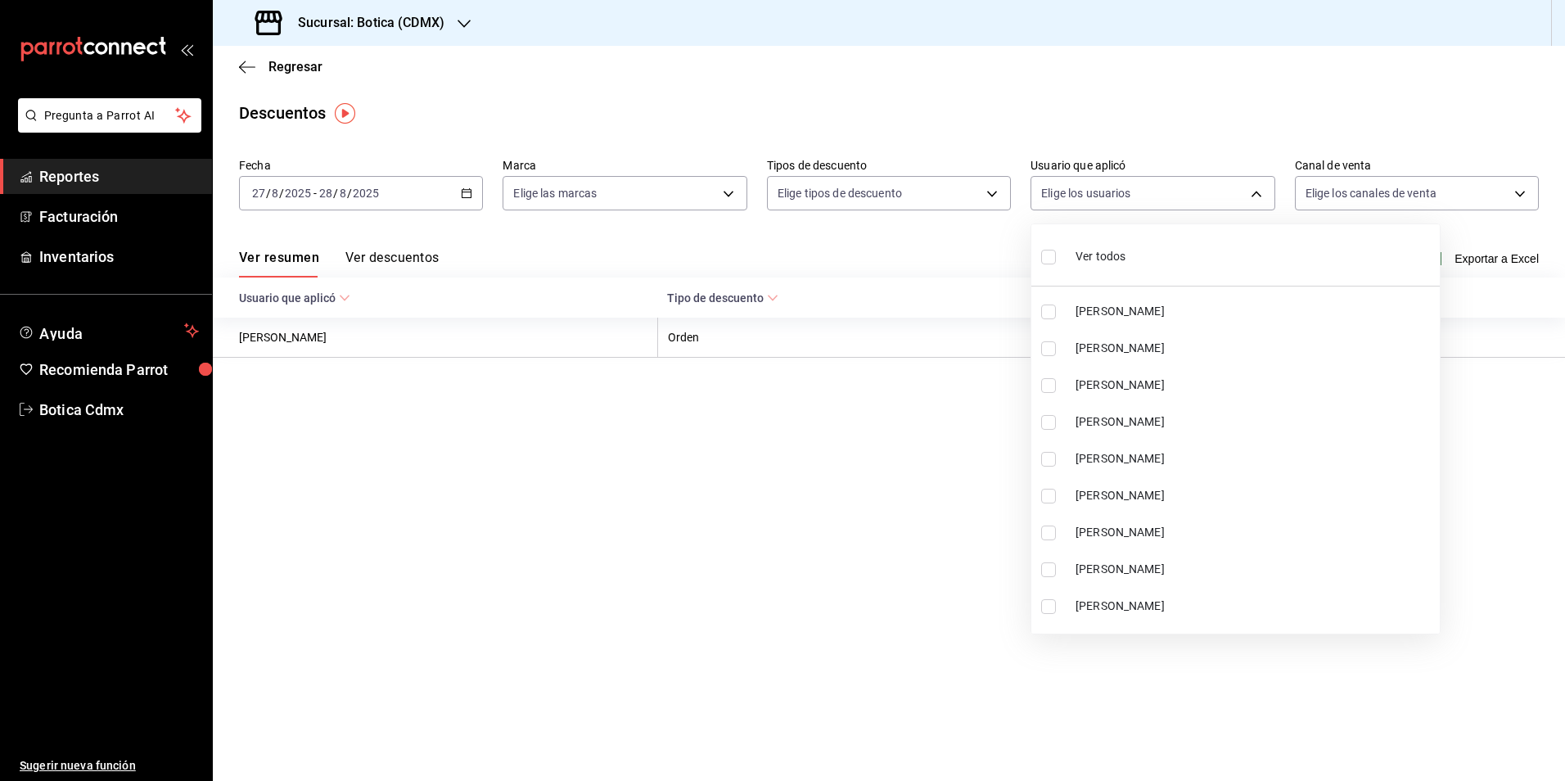
checkbox input "true"
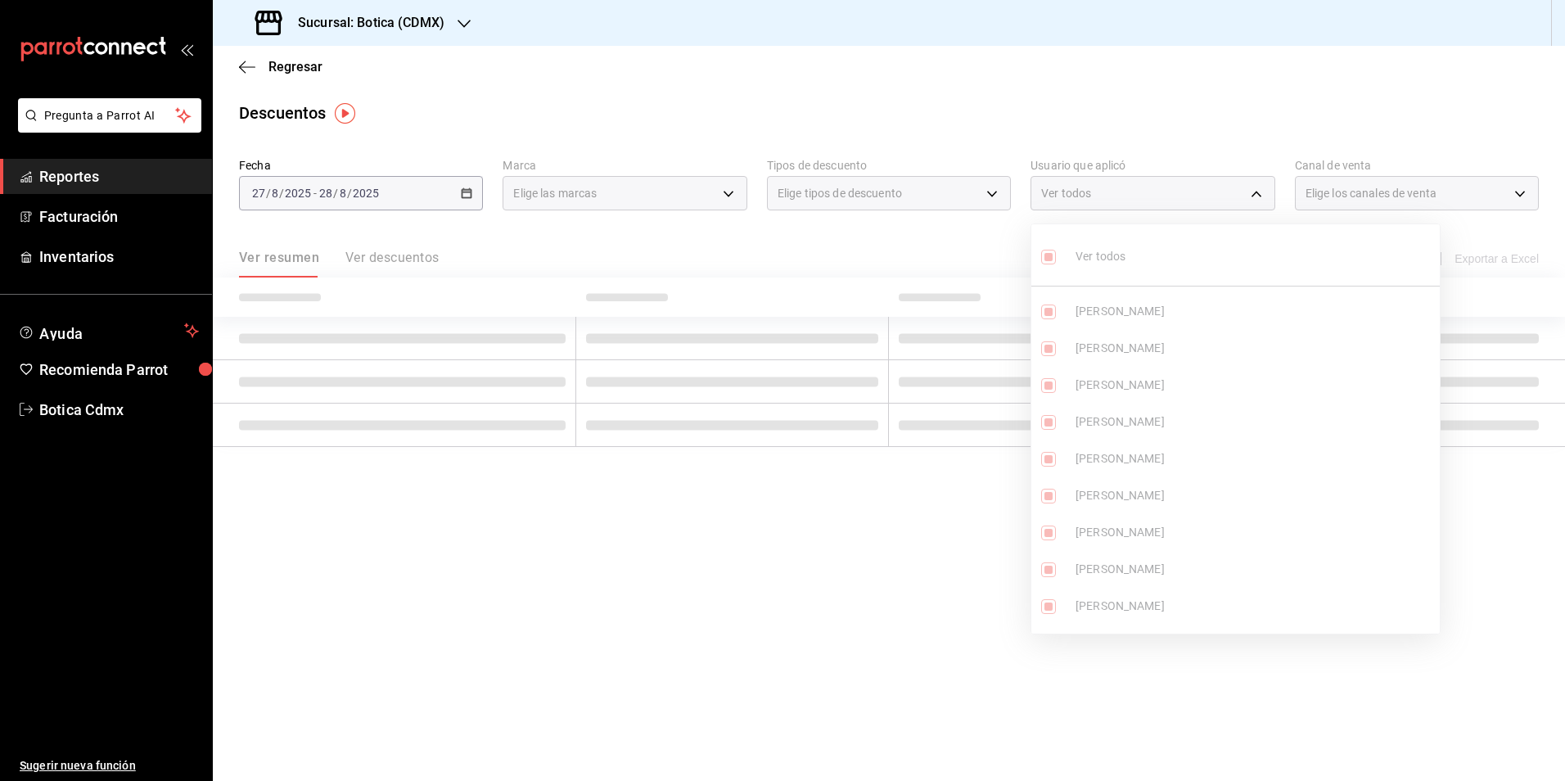
click at [932, 251] on div at bounding box center [782, 390] width 1565 height 781
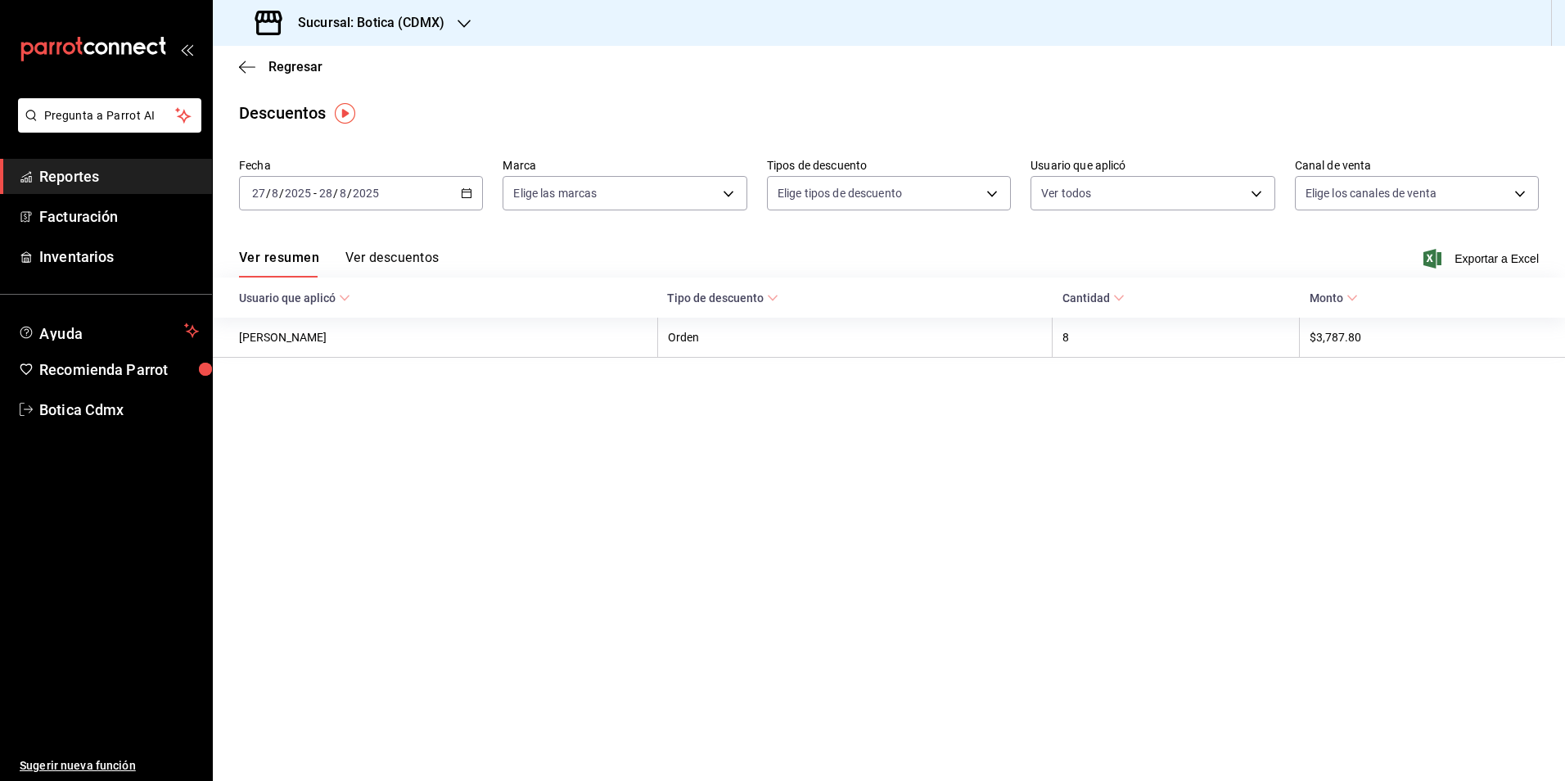
click at [413, 254] on button "Ver descuentos" at bounding box center [391, 264] width 93 height 28
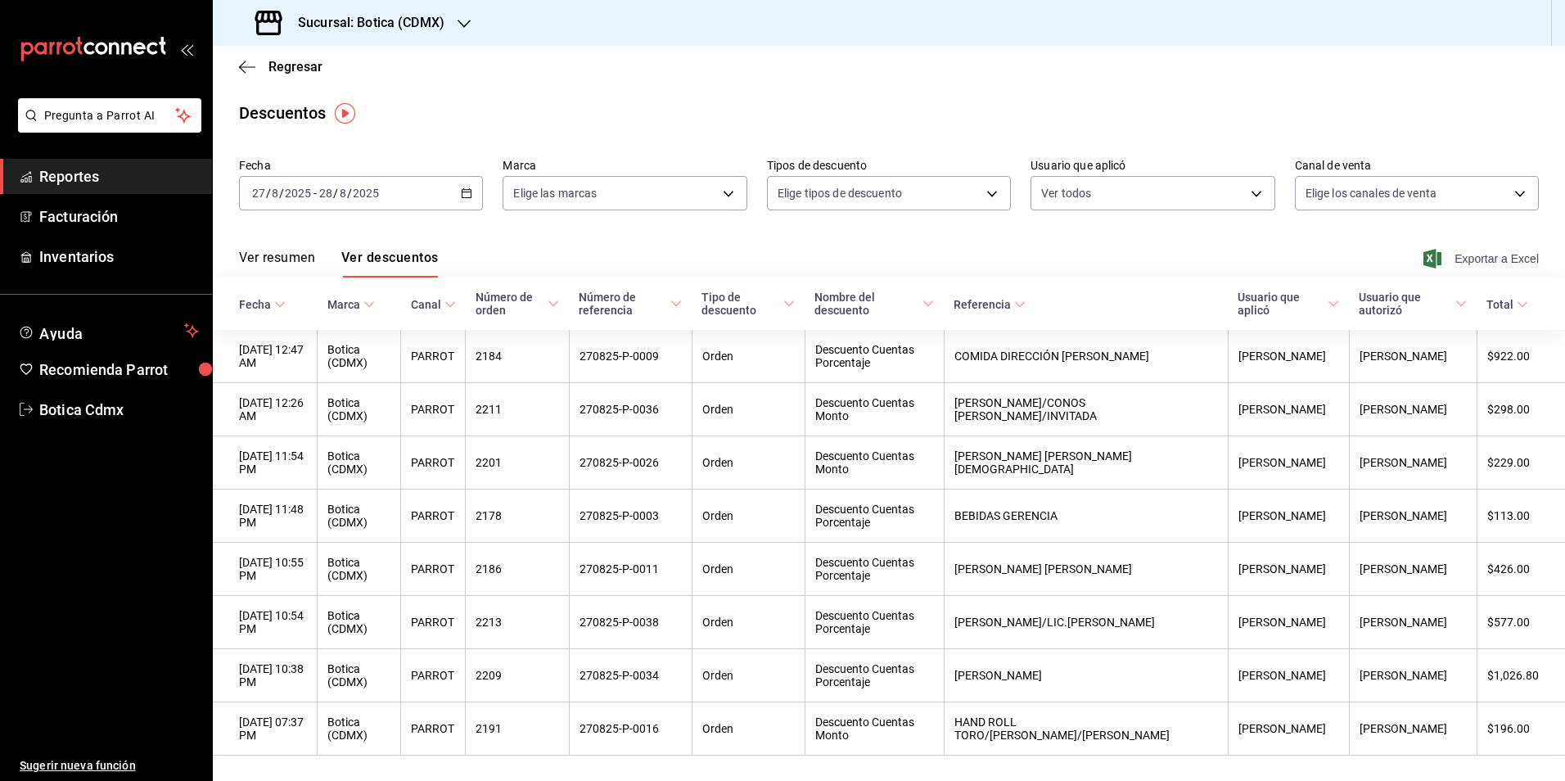
click at [1494, 261] on span "Exportar a Excel" at bounding box center [1483, 259] width 112 height 20
